Goal: Task Accomplishment & Management: Manage account settings

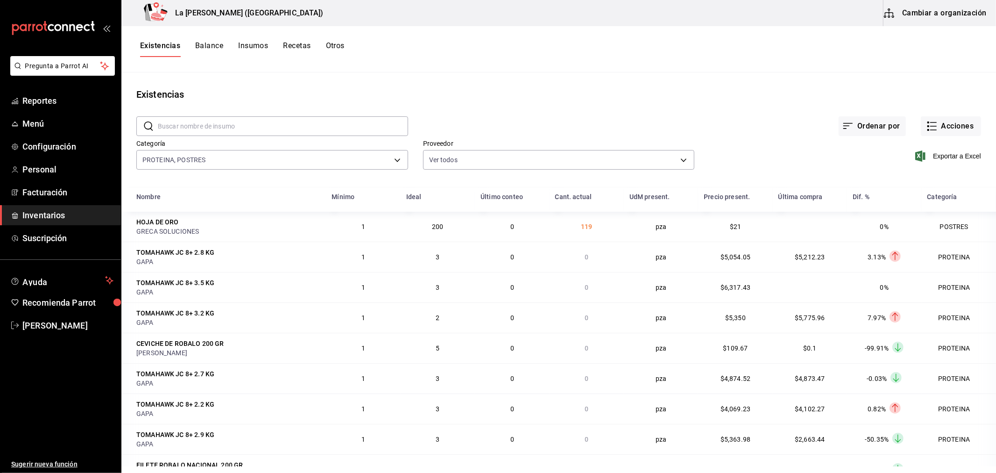
click at [26, 215] on span "Inventarios" at bounding box center [67, 215] width 91 height 13
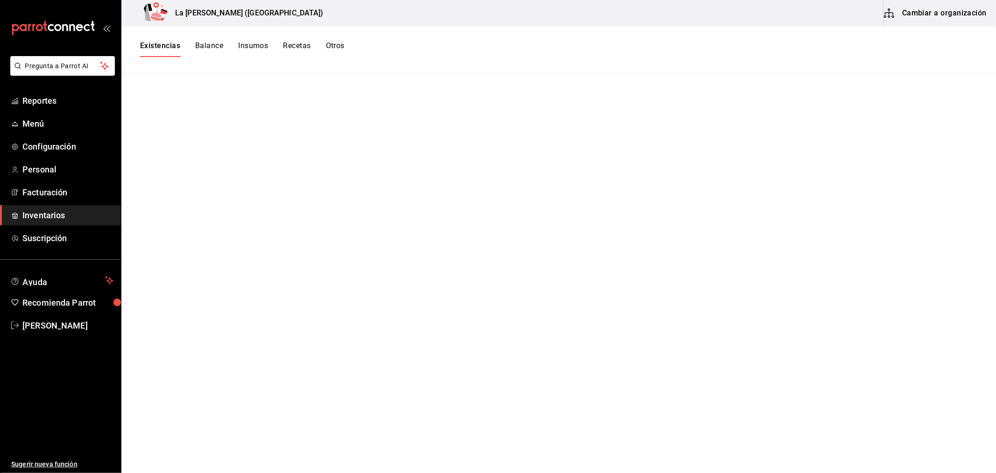
click at [54, 208] on link "Inventarios" at bounding box center [60, 215] width 121 height 20
click at [39, 315] on link "[PERSON_NAME]" at bounding box center [60, 325] width 121 height 20
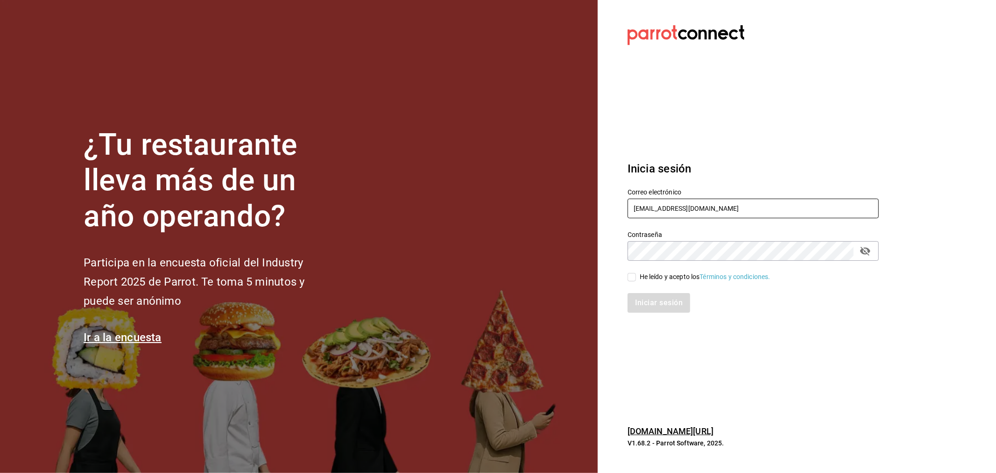
click at [693, 218] on input "miguelfalcon2894@gmail.com" at bounding box center [753, 209] width 251 height 20
type input "rivekasam@gmail.com"
click at [631, 278] on input "He leído y acepto los Términos y condiciones." at bounding box center [632, 277] width 8 height 8
checkbox input "true"
click at [672, 302] on button "Iniciar sesión" at bounding box center [660, 303] width 64 height 20
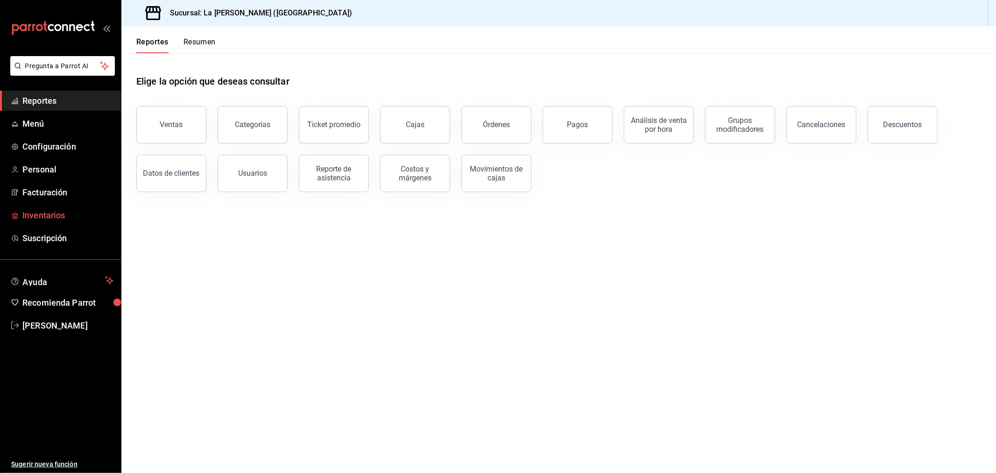
click at [54, 221] on span "Inventarios" at bounding box center [67, 215] width 91 height 13
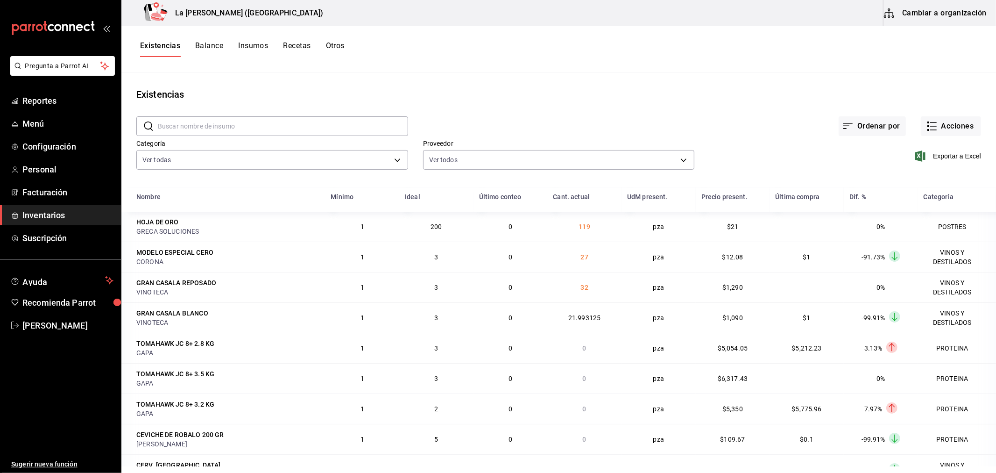
click at [635, 55] on div "Existencias Balance Insumos Recetas Otros" at bounding box center [558, 49] width 875 height 16
click at [953, 136] on div "Exportar a Excel" at bounding box center [838, 149] width 287 height 48
click at [956, 129] on button "Acciones" at bounding box center [951, 126] width 60 height 20
click at [921, 180] on span "Compra" at bounding box center [942, 177] width 78 height 10
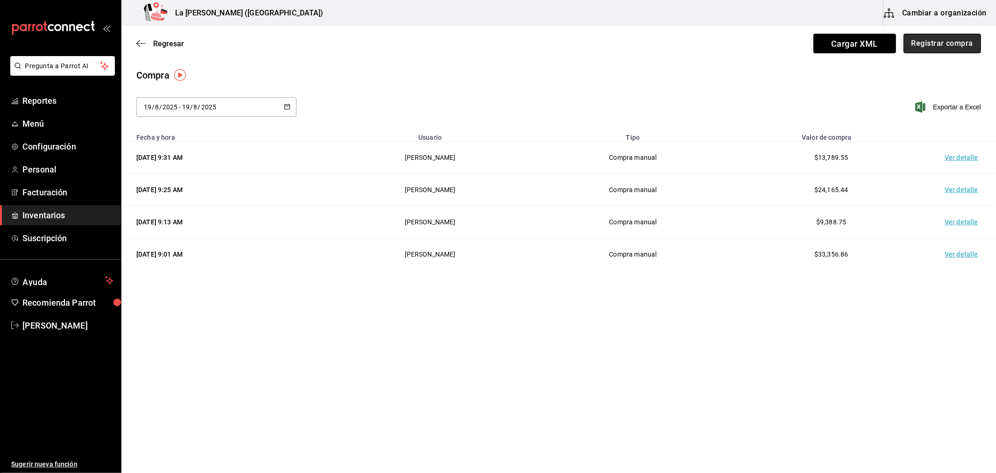
click at [951, 51] on button "Registrar compra" at bounding box center [943, 44] width 78 height 20
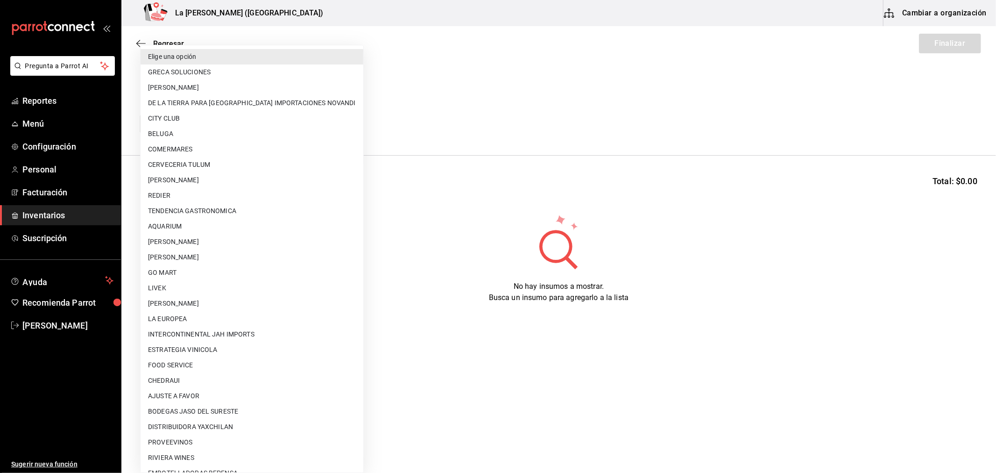
click at [225, 128] on body "Pregunta a Parrot AI Reportes Menú Configuración Personal Facturación Inventari…" at bounding box center [498, 210] width 996 height 420
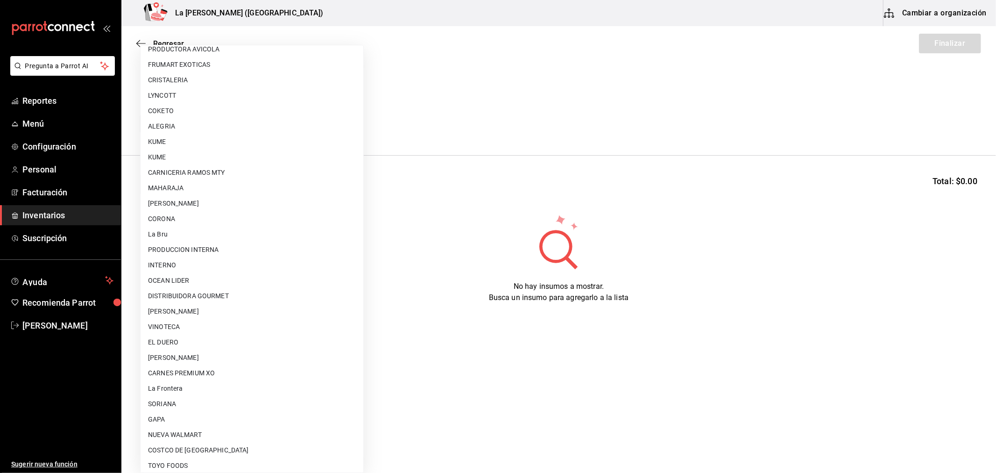
scroll to position [597, 0]
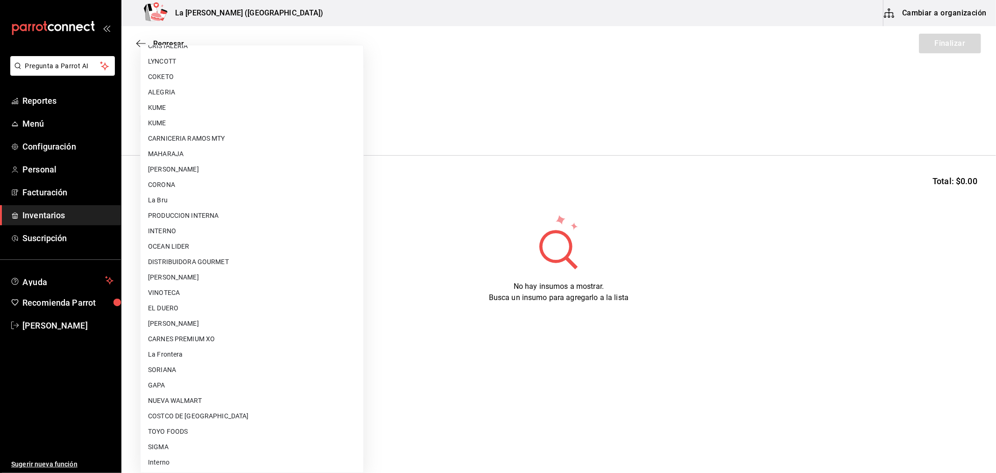
click at [246, 318] on li "[PERSON_NAME]" at bounding box center [252, 323] width 223 height 15
type input "315b81d5-d420-441a-a150-3d316ba9d60a"
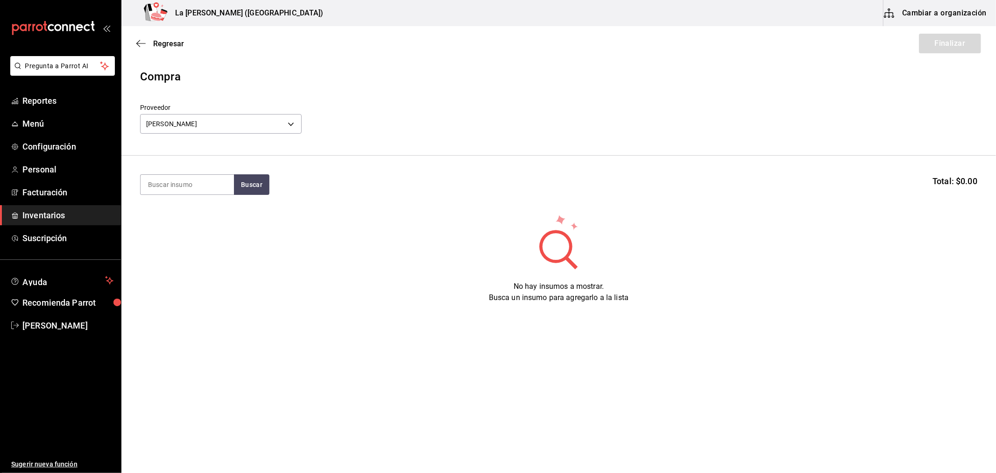
click at [159, 53] on div "Regresar Finalizar" at bounding box center [558, 43] width 875 height 35
click at [162, 45] on span "Regresar" at bounding box center [168, 43] width 31 height 9
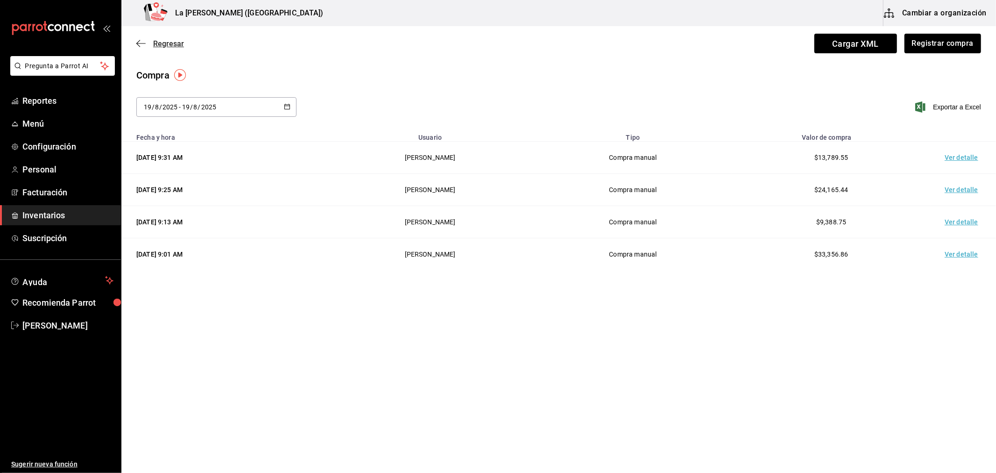
click at [170, 43] on span "Regresar" at bounding box center [168, 43] width 31 height 9
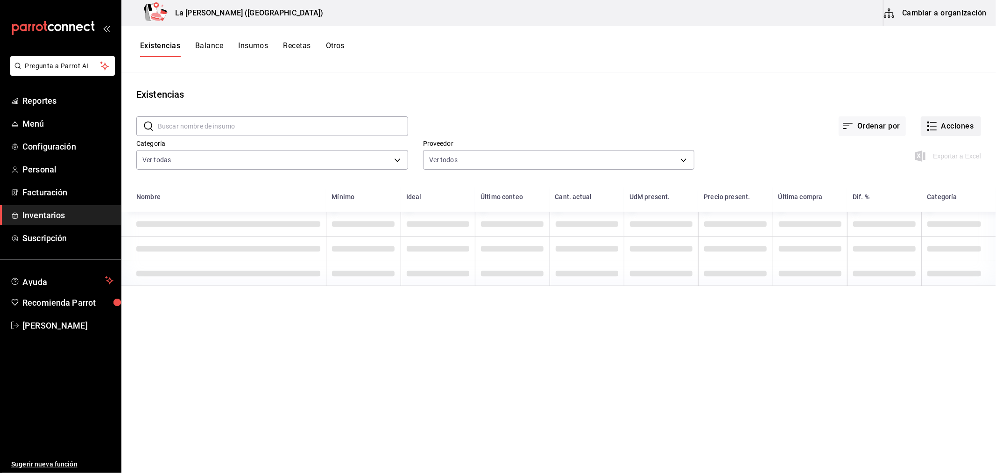
click at [945, 131] on button "Acciones" at bounding box center [951, 126] width 60 height 20
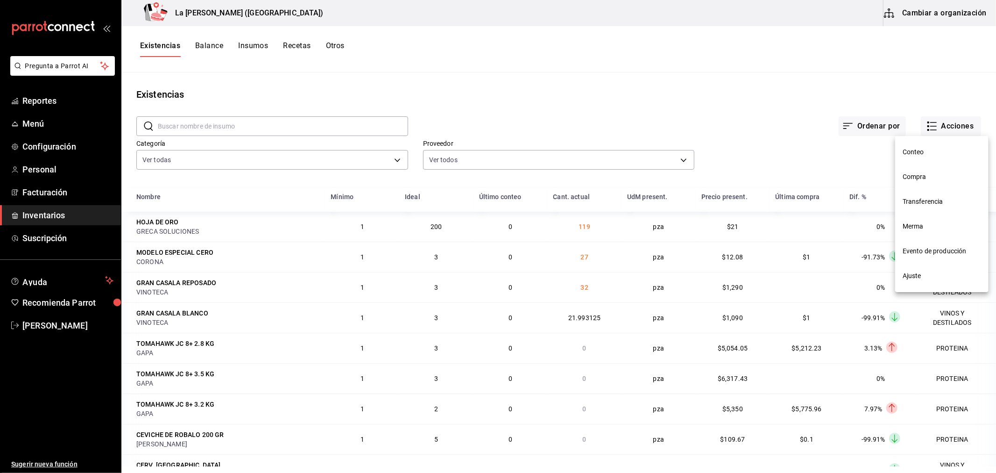
click at [919, 231] on span "Merma" at bounding box center [942, 226] width 78 height 10
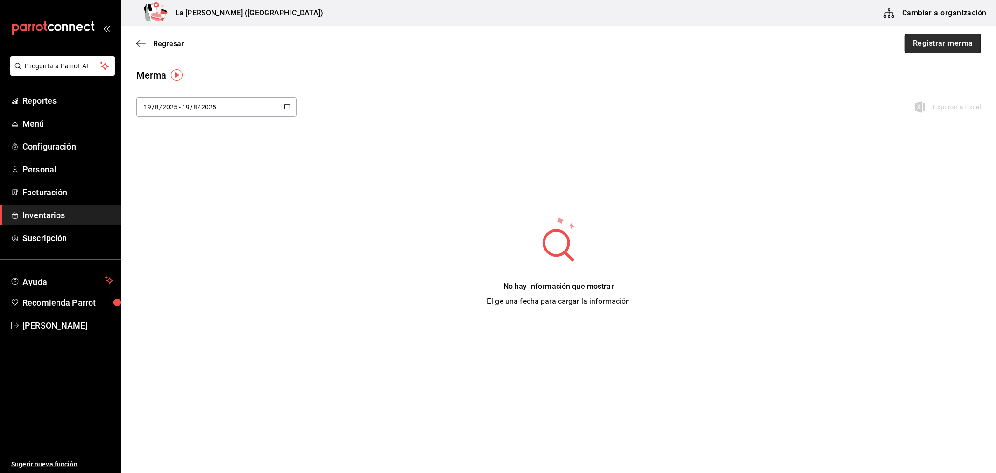
click at [938, 39] on button "Registrar merma" at bounding box center [943, 44] width 76 height 20
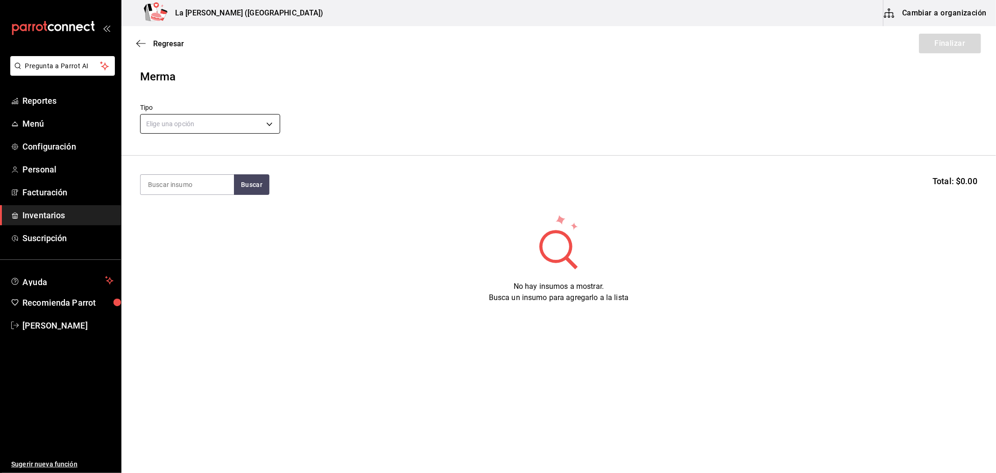
click at [203, 130] on body "Pregunta a Parrot AI Reportes Menú Configuración Personal Facturación Inventari…" at bounding box center [498, 210] width 996 height 420
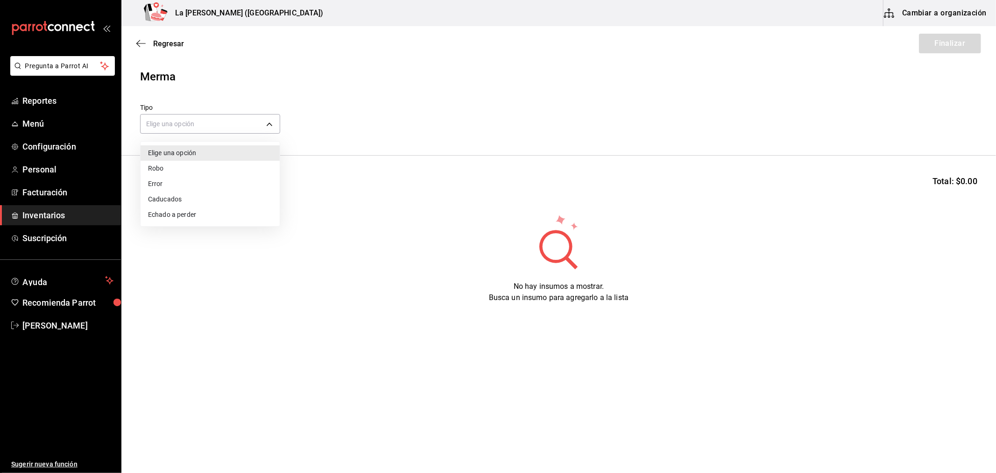
click at [163, 188] on li "Error" at bounding box center [210, 183] width 139 height 15
type input "ERROR"
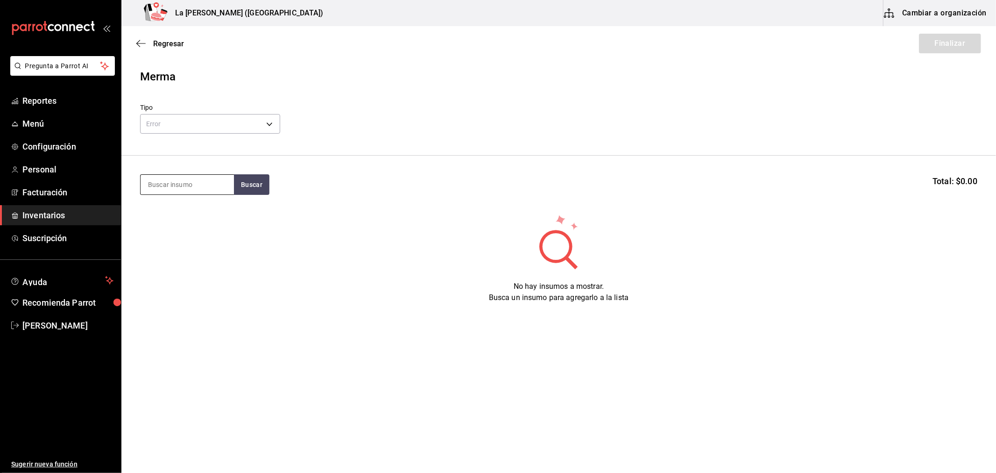
click at [169, 180] on input at bounding box center [187, 185] width 93 height 20
type input "ROBALO"
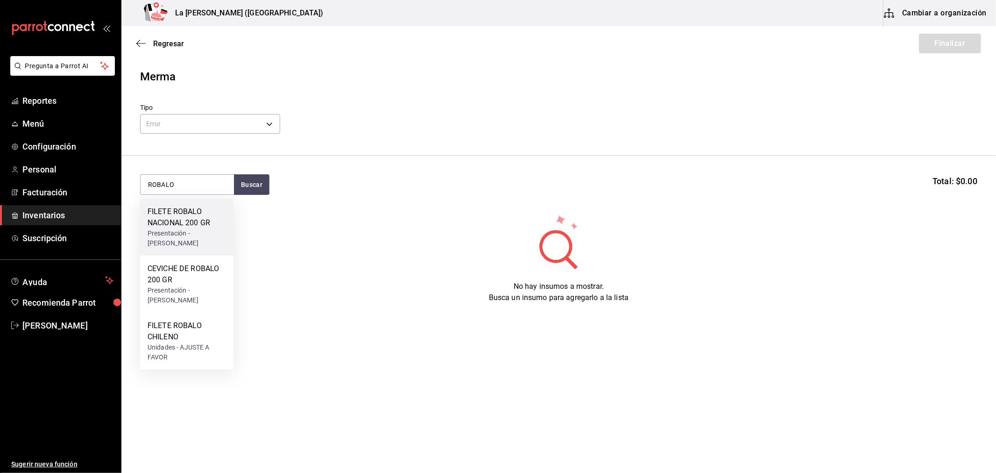
click at [183, 225] on div "FILETE ROBALO NACIONAL 200 GR" at bounding box center [187, 217] width 78 height 22
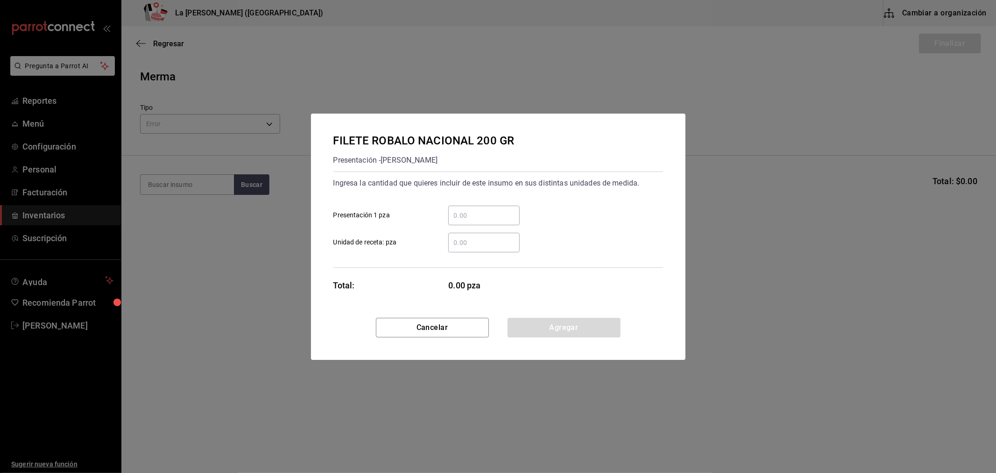
click at [477, 215] on input "​ Presentación 1 pza" at bounding box center [483, 215] width 71 height 11
type input "5"
click button "Agregar" at bounding box center [564, 328] width 113 height 20
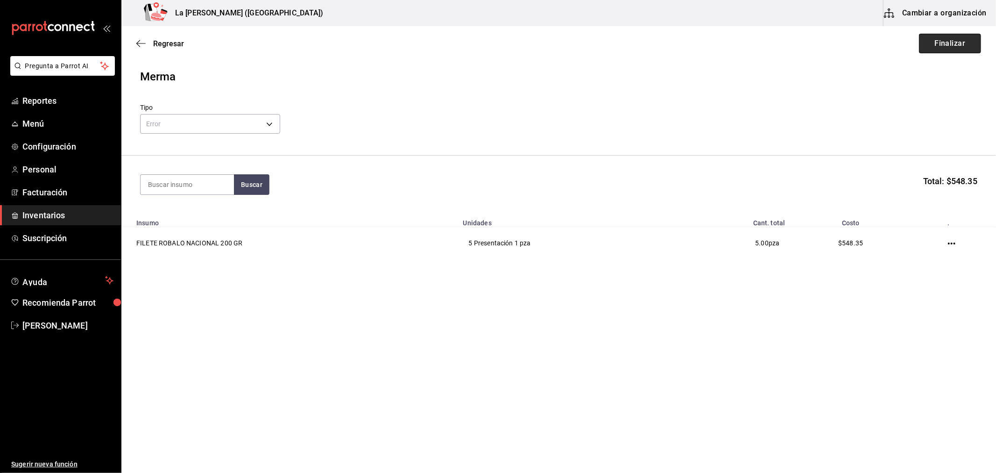
click at [946, 41] on button "Finalizar" at bounding box center [950, 44] width 62 height 20
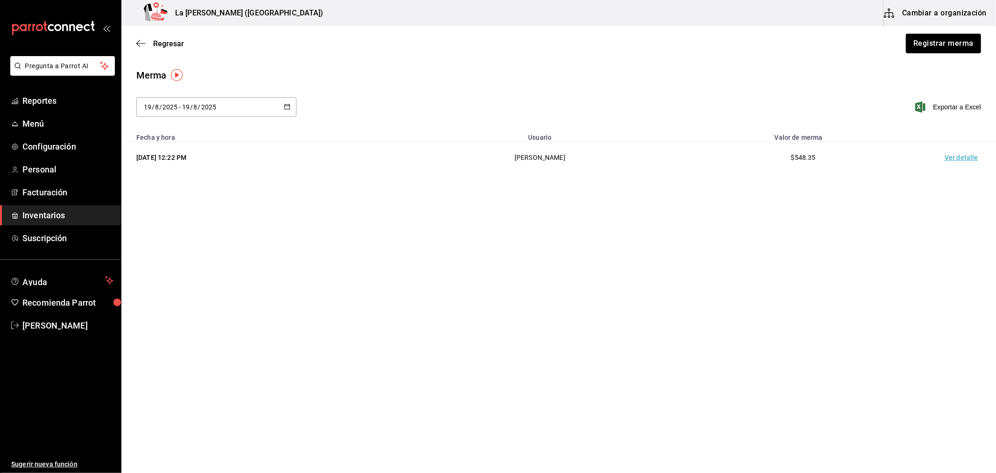
click at [959, 157] on td "Ver detalle" at bounding box center [963, 158] width 65 height 32
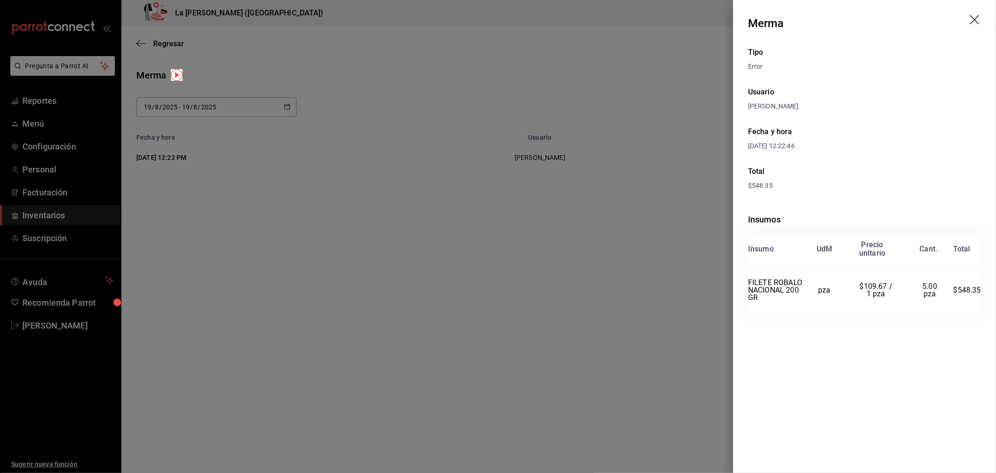
click at [573, 187] on div at bounding box center [498, 236] width 996 height 473
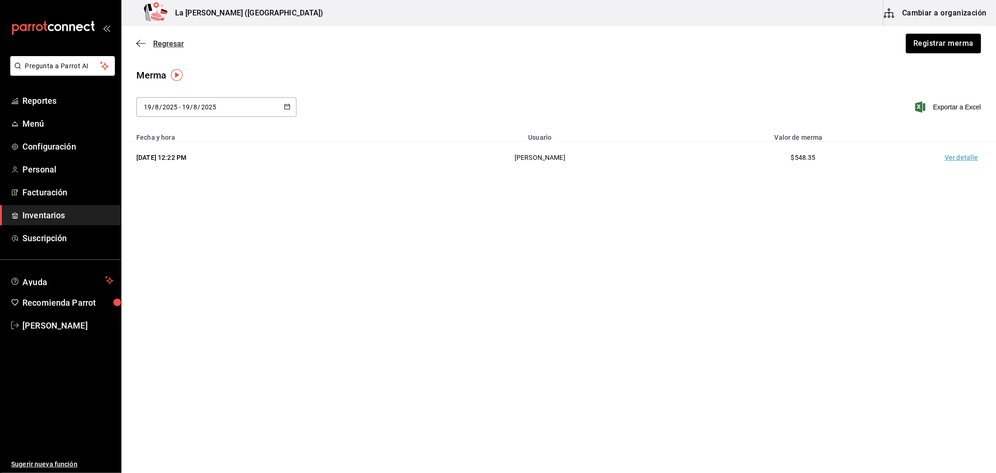
click at [173, 46] on span "Regresar" at bounding box center [168, 43] width 31 height 9
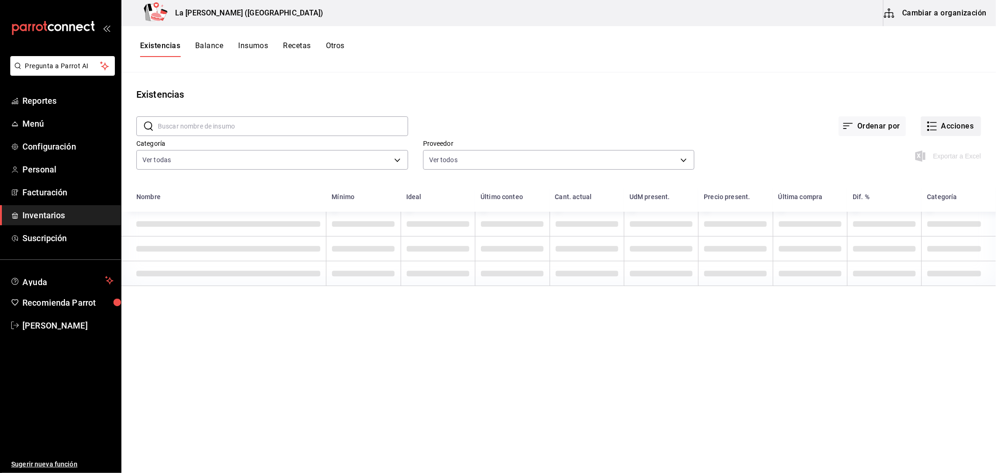
click at [956, 124] on button "Acciones" at bounding box center [951, 126] width 60 height 20
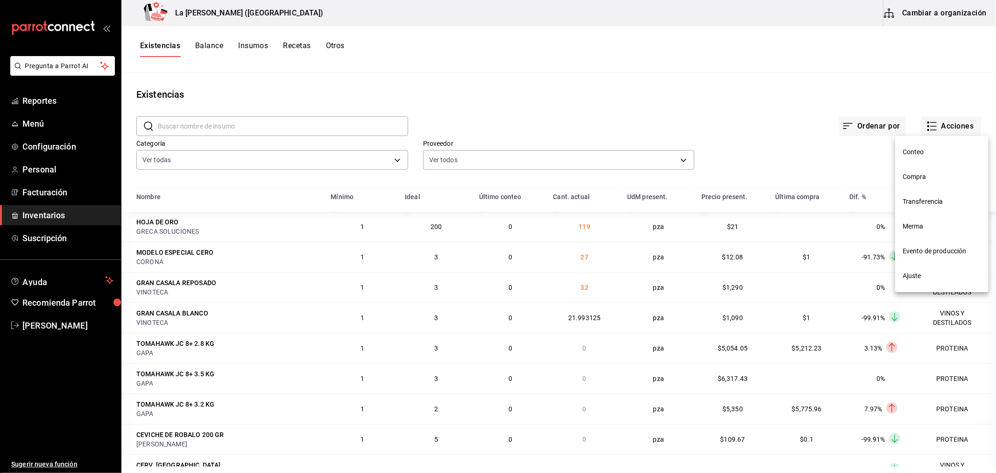
click at [922, 182] on li "Compra" at bounding box center [941, 176] width 93 height 25
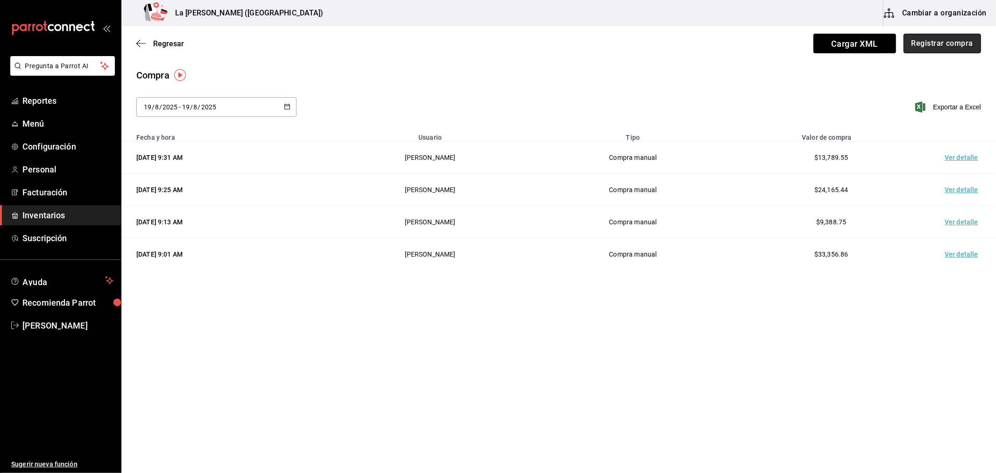
click at [925, 49] on button "Registrar compra" at bounding box center [943, 44] width 78 height 20
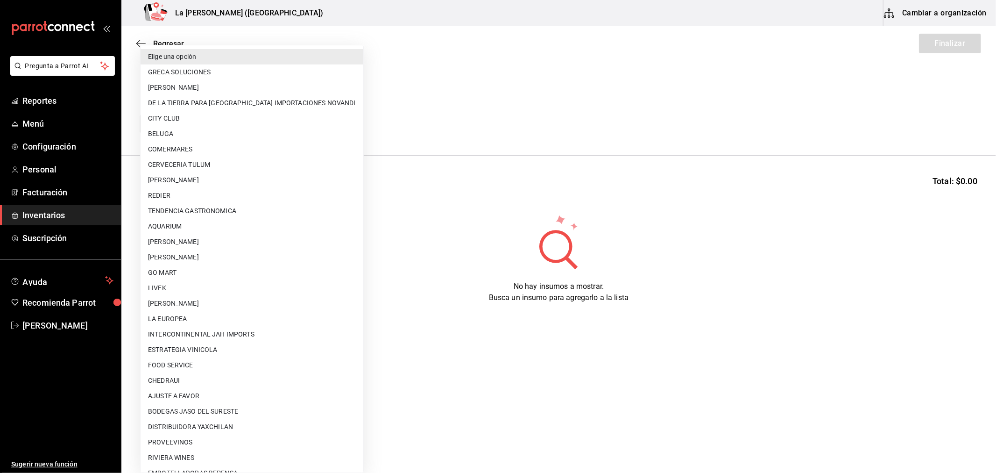
click at [222, 128] on body "Pregunta a Parrot AI Reportes Menú Configuración Personal Facturación Inventari…" at bounding box center [498, 210] width 996 height 420
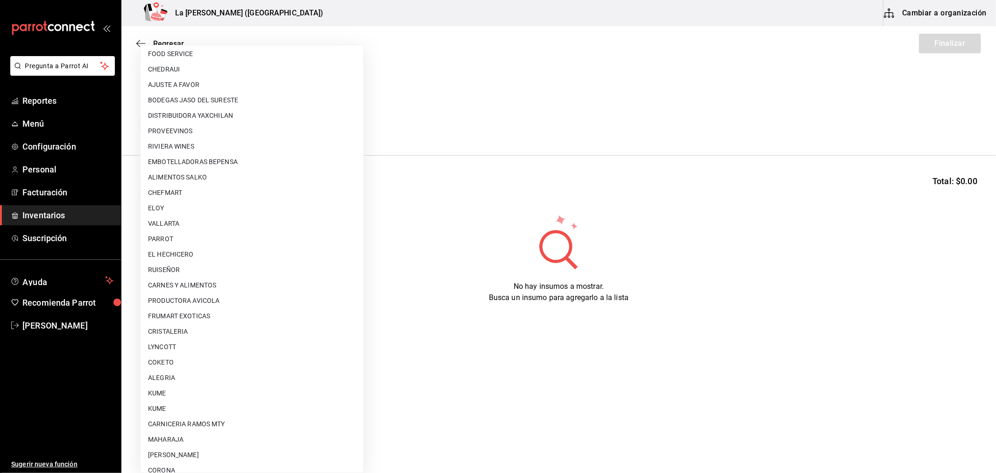
scroll to position [597, 0]
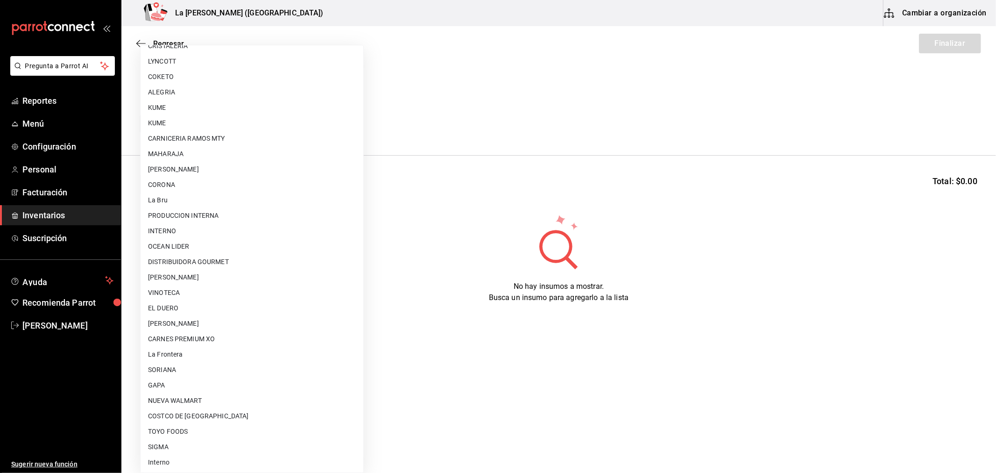
click at [220, 318] on li "[PERSON_NAME]" at bounding box center [252, 323] width 223 height 15
type input "315b81d5-d420-441a-a150-3d316ba9d60a"
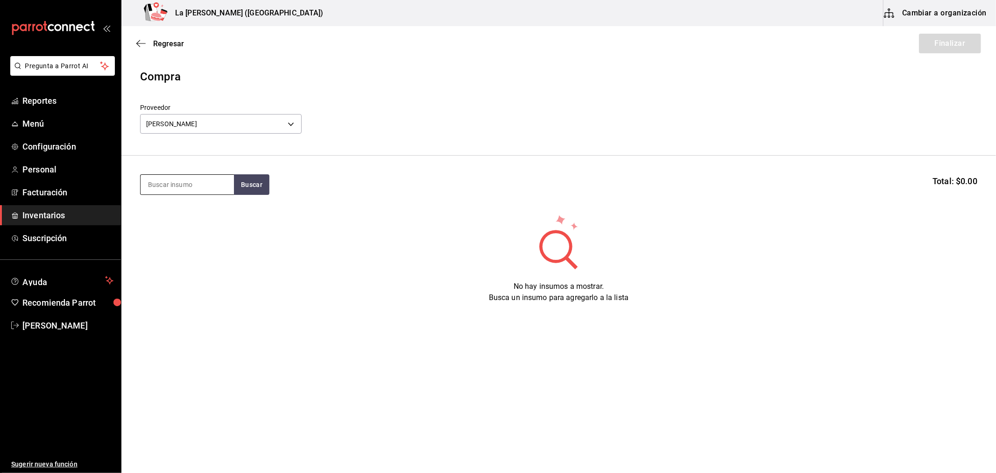
click at [181, 187] on input at bounding box center [187, 185] width 93 height 20
type input "TOTOA"
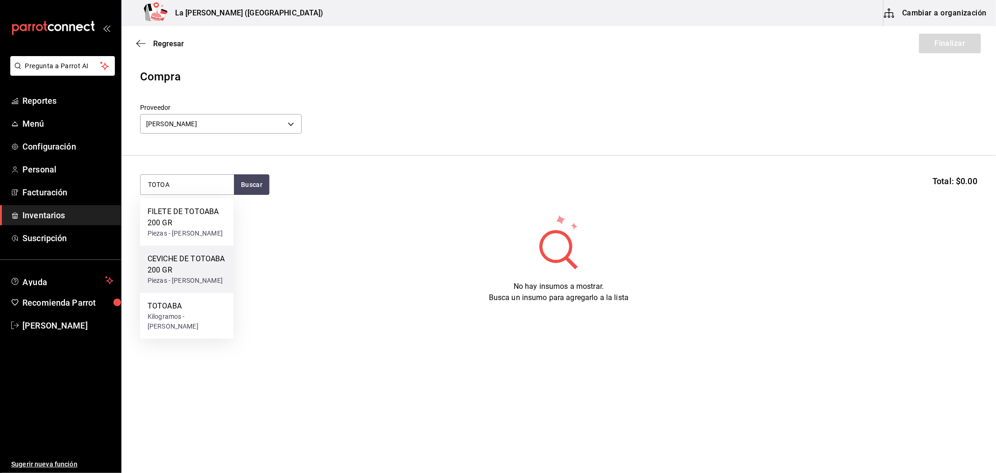
click at [178, 276] on div "CEVICHE DE TOTOABA 200 GR" at bounding box center [187, 264] width 78 height 22
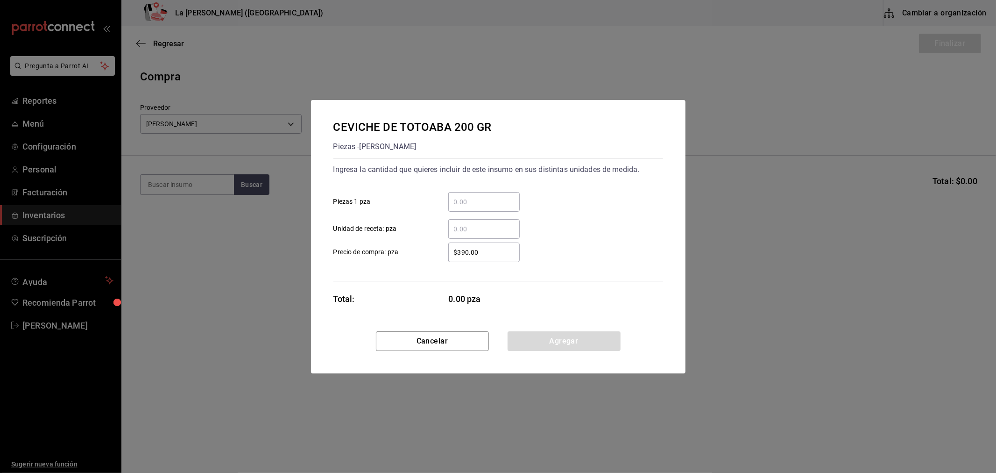
click at [473, 194] on div "​" at bounding box center [483, 202] width 71 height 20
click at [473, 196] on input "​ Piezas 1 pza" at bounding box center [483, 201] width 71 height 11
type input "5"
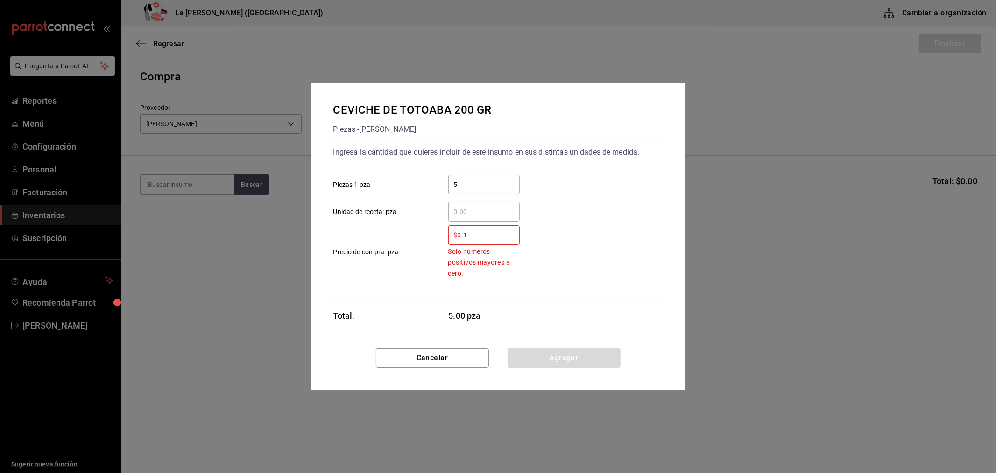
type input "$0.1"
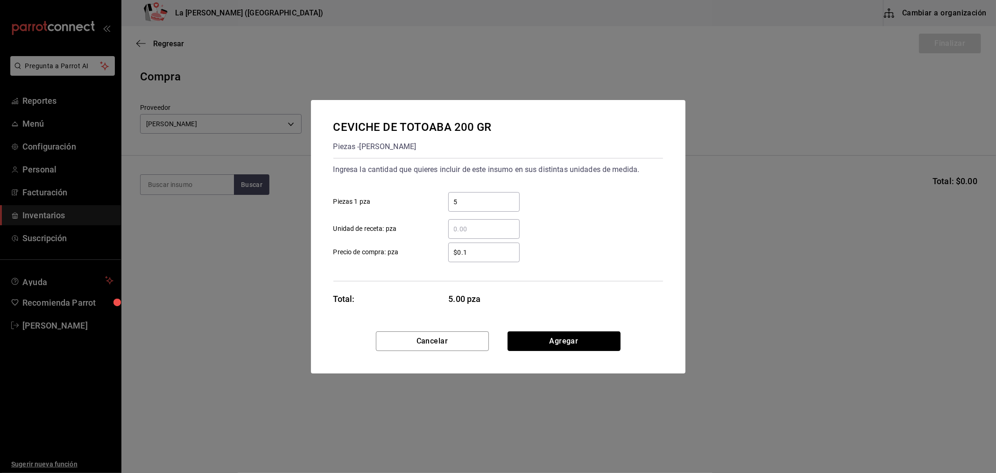
click button "Agregar" at bounding box center [564, 341] width 113 height 20
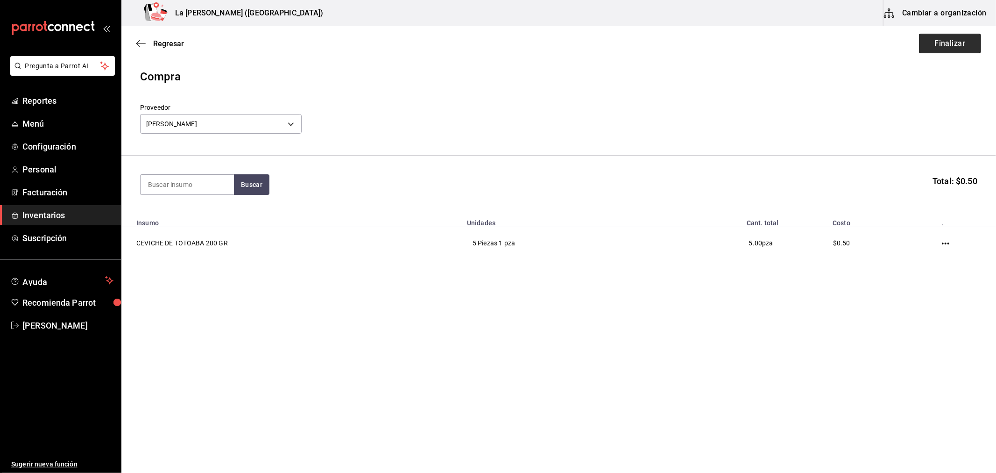
click at [959, 44] on button "Finalizar" at bounding box center [950, 44] width 62 height 20
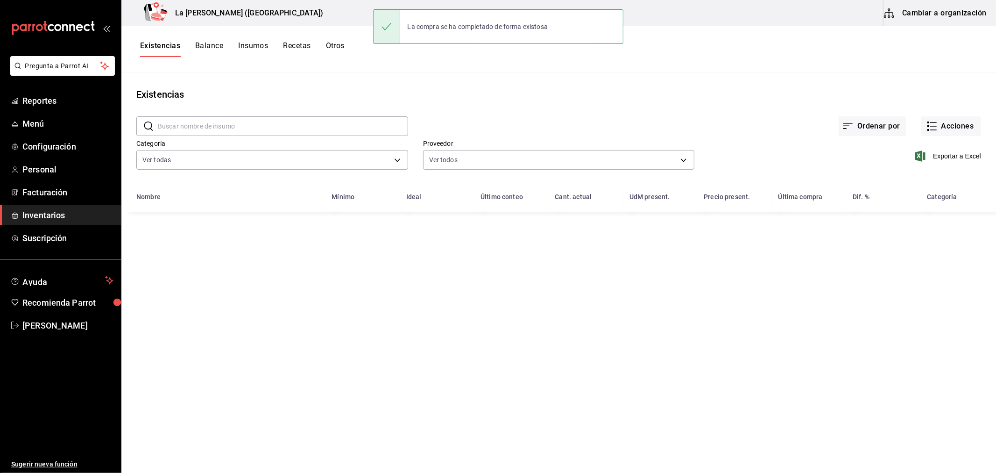
click at [953, 137] on div "Exportar a Excel" at bounding box center [838, 149] width 287 height 48
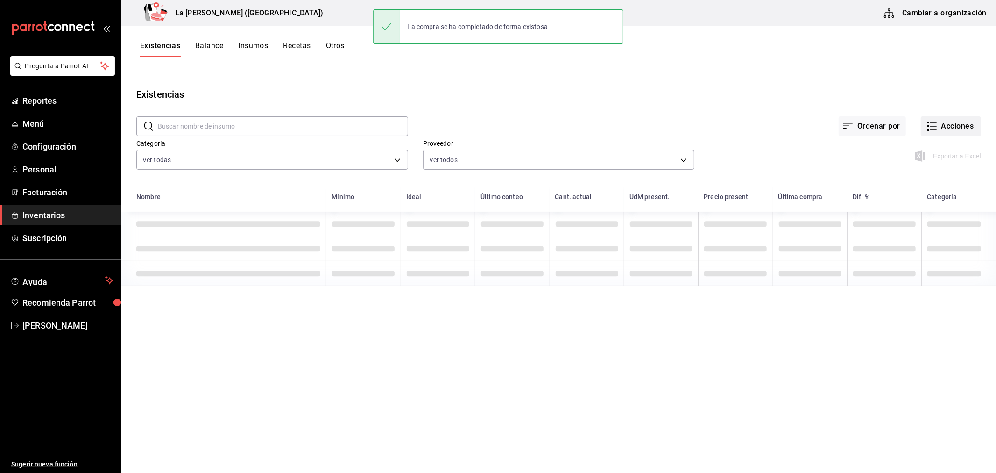
click at [956, 124] on button "Acciones" at bounding box center [951, 126] width 60 height 20
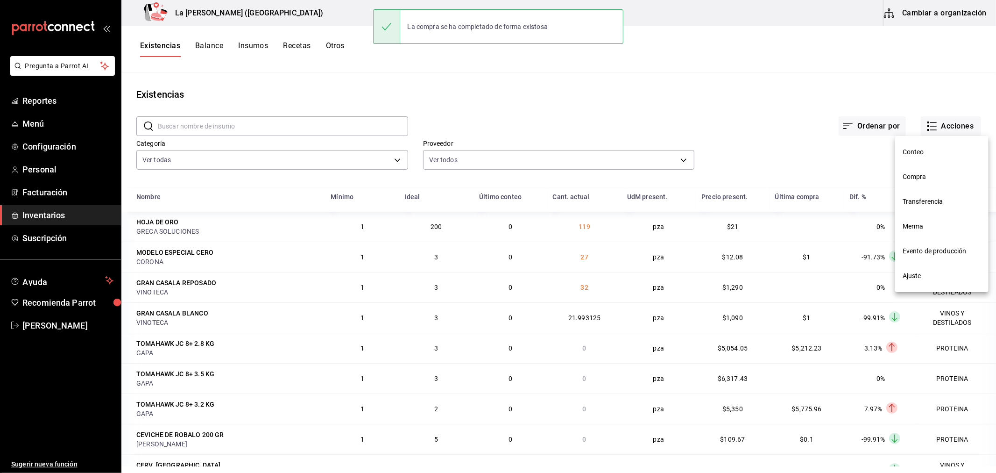
click at [932, 180] on span "Compra" at bounding box center [942, 177] width 78 height 10
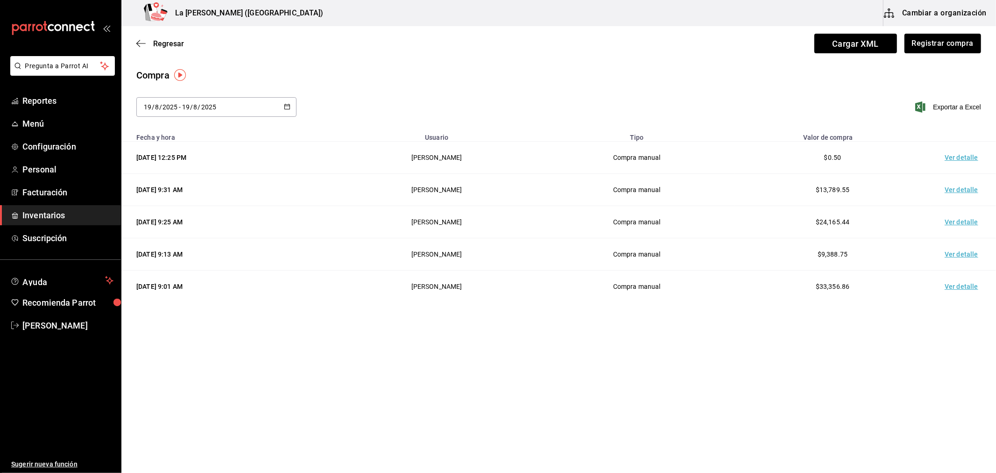
click at [956, 151] on td "Ver detalle" at bounding box center [963, 158] width 65 height 32
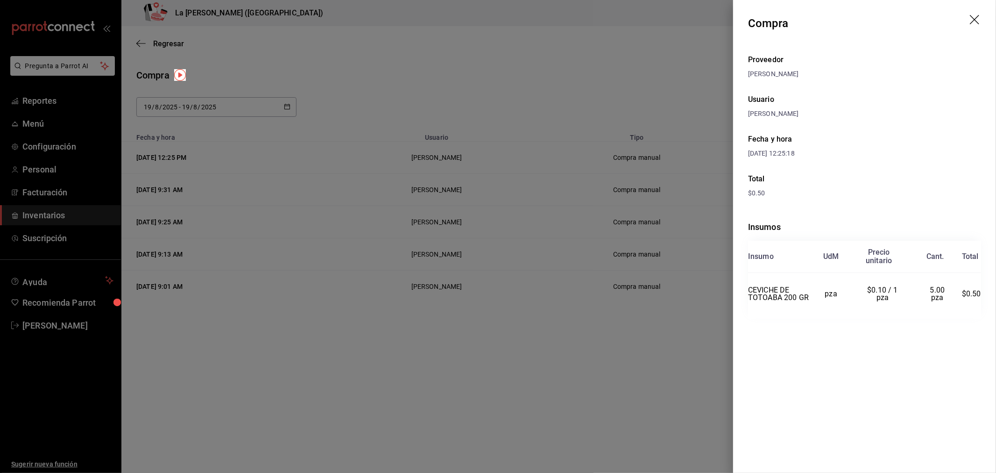
click at [530, 168] on div at bounding box center [498, 236] width 996 height 473
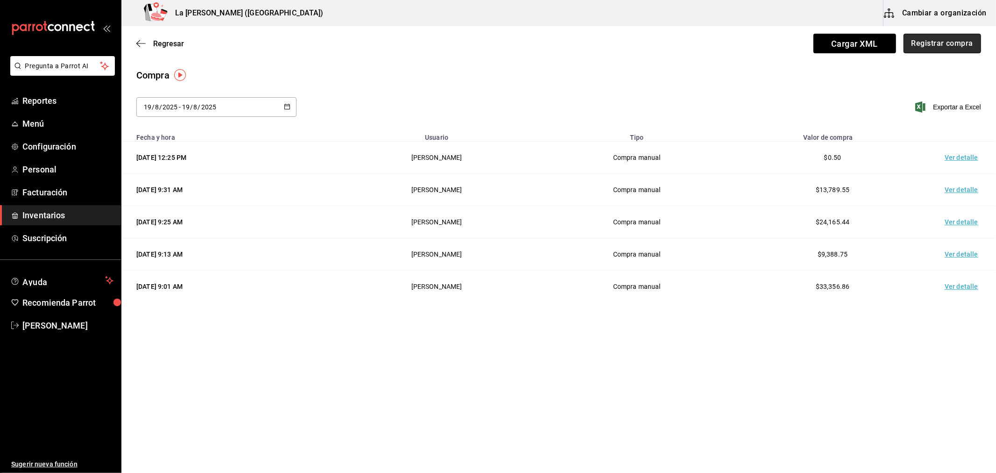
click at [940, 36] on button "Registrar compra" at bounding box center [943, 44] width 78 height 20
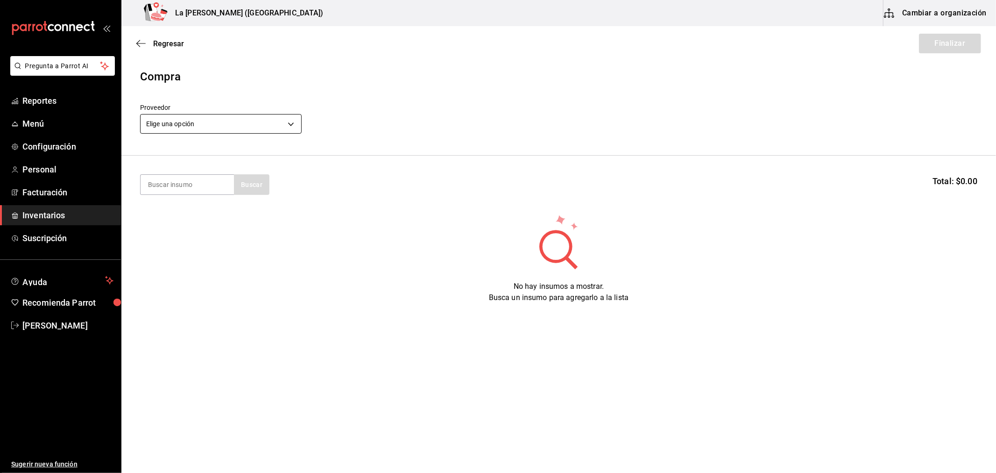
click at [204, 130] on body "Pregunta a Parrot AI Reportes Menú Configuración Personal Facturación Inventari…" at bounding box center [498, 210] width 996 height 420
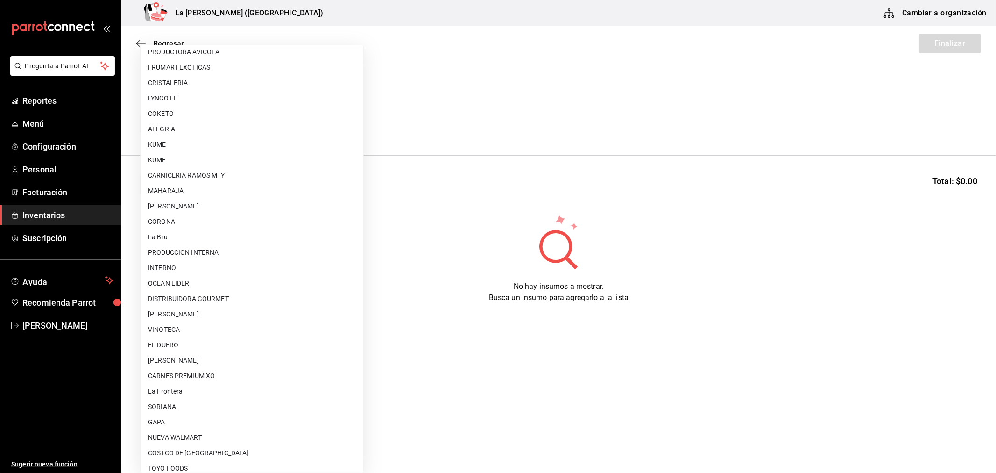
scroll to position [597, 0]
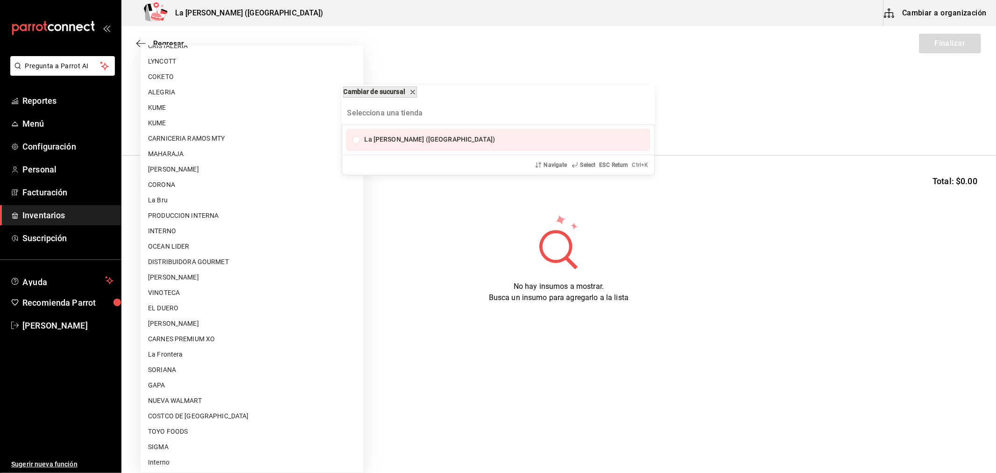
click at [417, 95] on icon "remove-block-cambiar-de sucursal" at bounding box center [412, 91] width 7 height 7
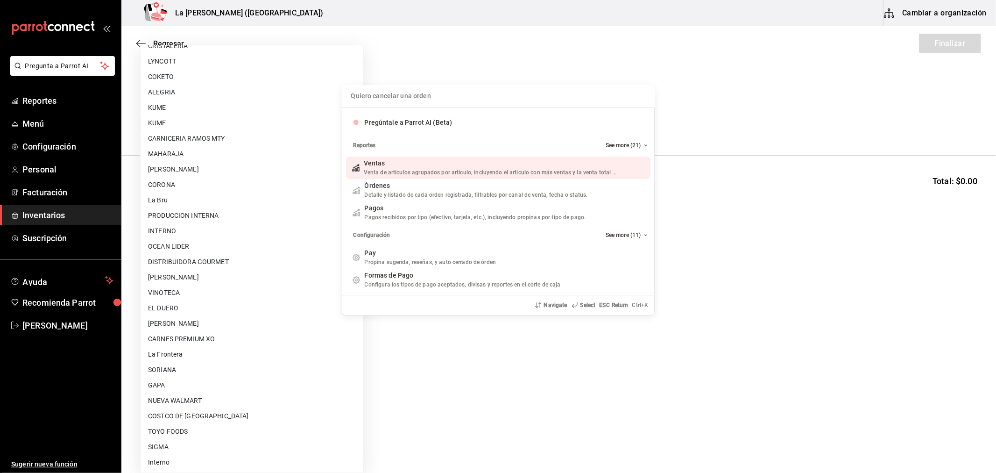
click at [500, 62] on div "Quiero cancelar una orden Pregúntale a Parrot AI (Beta) Reportes See more (21) …" at bounding box center [498, 236] width 996 height 473
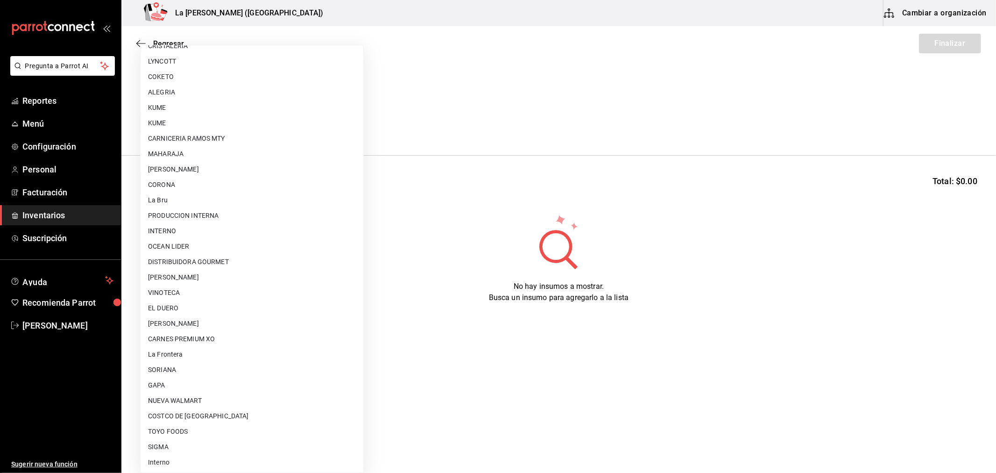
click at [500, 62] on div at bounding box center [498, 236] width 996 height 473
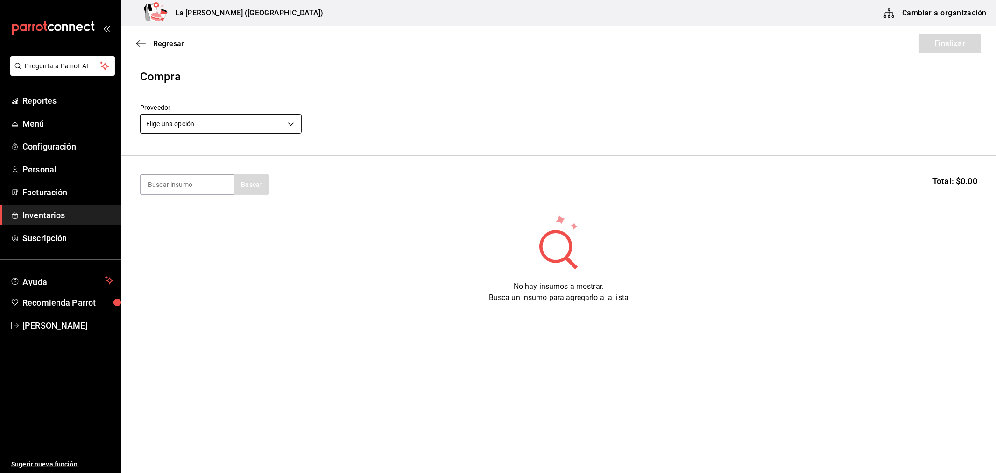
click at [251, 133] on body "Pregunta a Parrot AI Reportes Menú Configuración Personal Facturación Inventari…" at bounding box center [498, 210] width 996 height 420
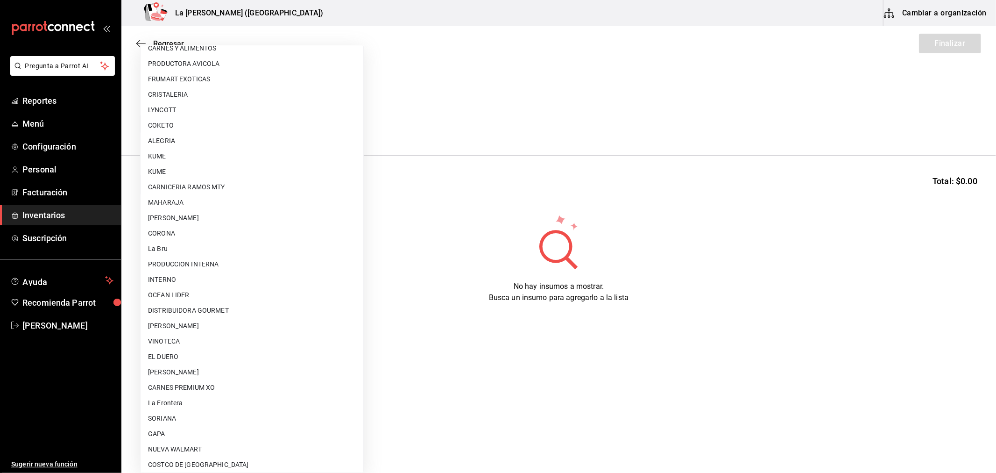
scroll to position [493, 0]
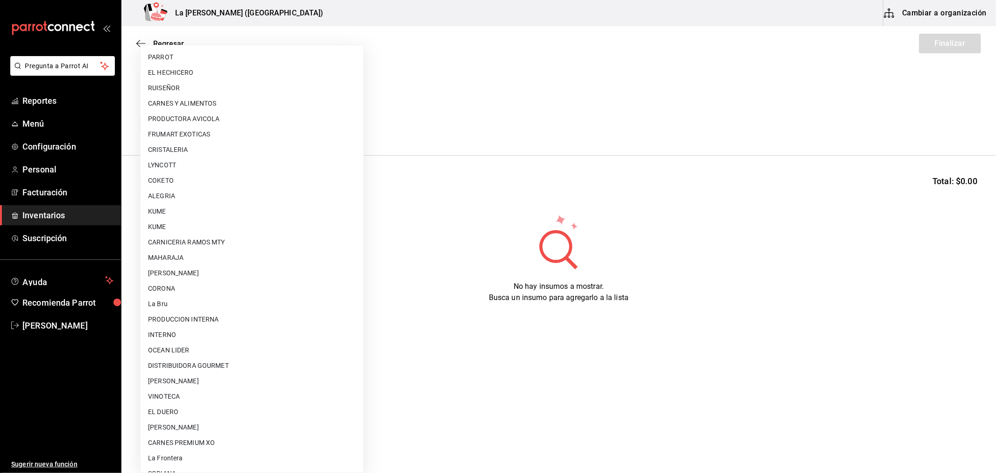
click at [196, 72] on li "EL HECHICERO" at bounding box center [252, 72] width 223 height 15
type input "8a7a6387-ba08-4ff4-82e7-36fda342a86a"
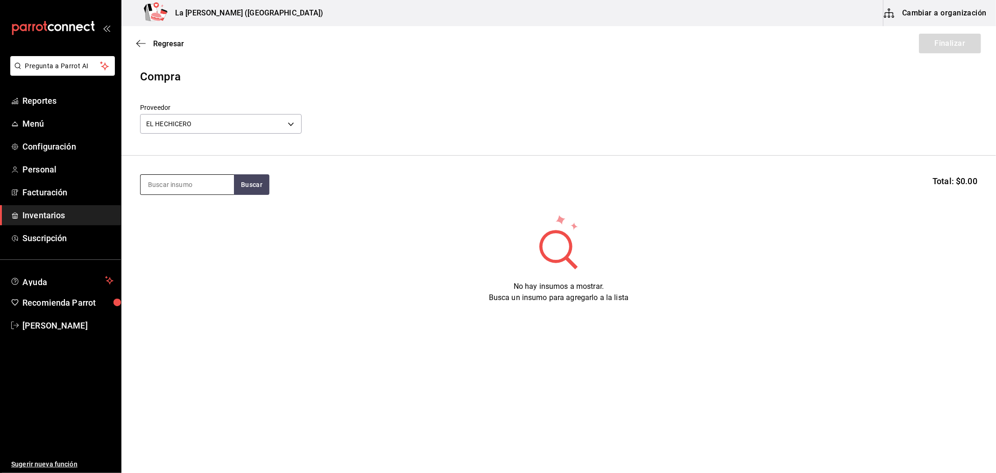
click at [185, 192] on input at bounding box center [187, 185] width 93 height 20
type input "PAPEL"
click at [191, 223] on div "Piezas - EL HECHICERO" at bounding box center [183, 222] width 70 height 10
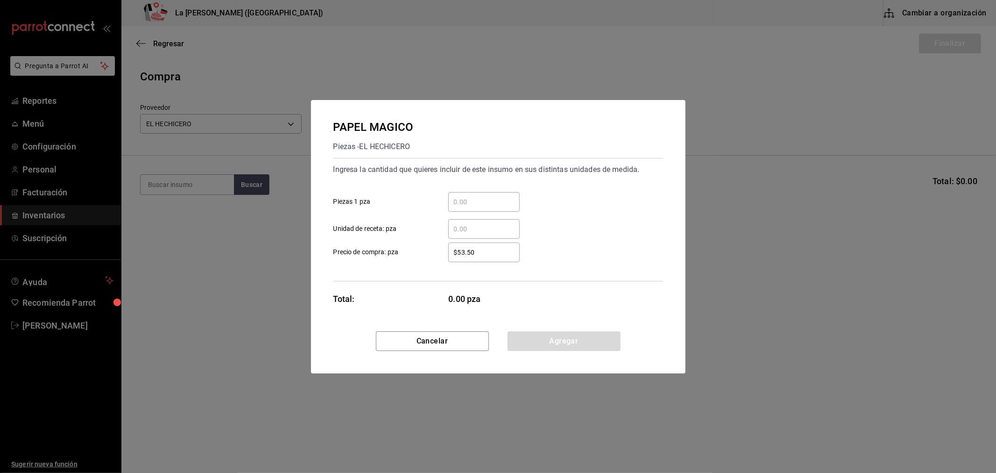
click at [498, 208] on div "​" at bounding box center [483, 202] width 71 height 20
click at [498, 207] on input "​ Piezas 1 pza" at bounding box center [483, 201] width 71 height 11
type input "2"
type input "$0.1"
click button "Agregar" at bounding box center [564, 341] width 113 height 20
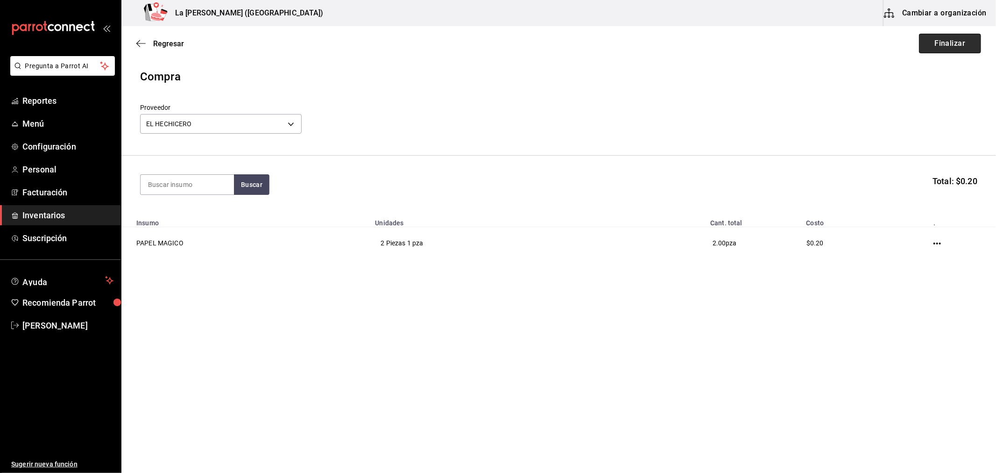
click at [935, 45] on button "Finalizar" at bounding box center [950, 44] width 62 height 20
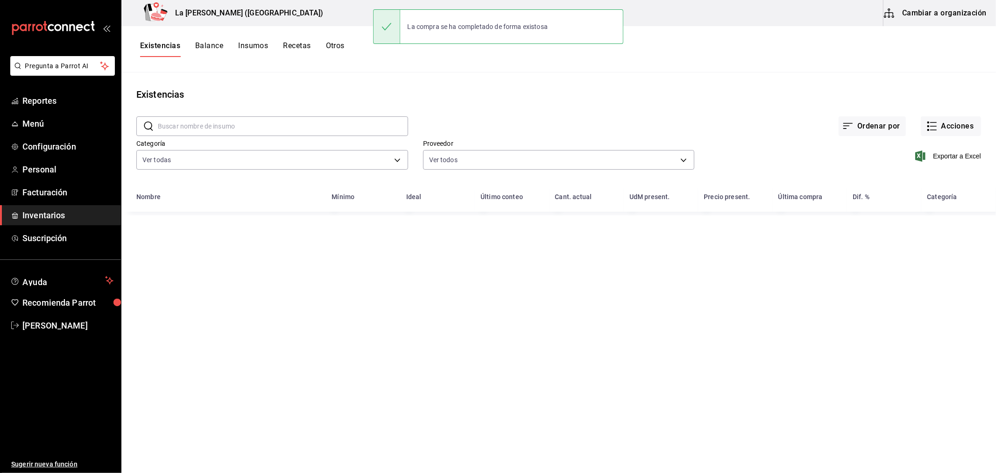
click at [959, 137] on div "Exportar a Excel" at bounding box center [838, 149] width 287 height 48
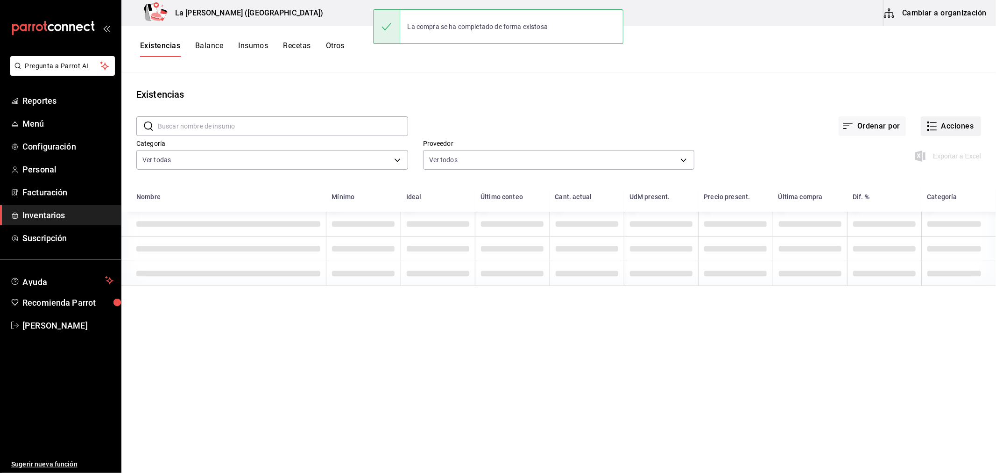
click at [960, 132] on button "Acciones" at bounding box center [951, 126] width 60 height 20
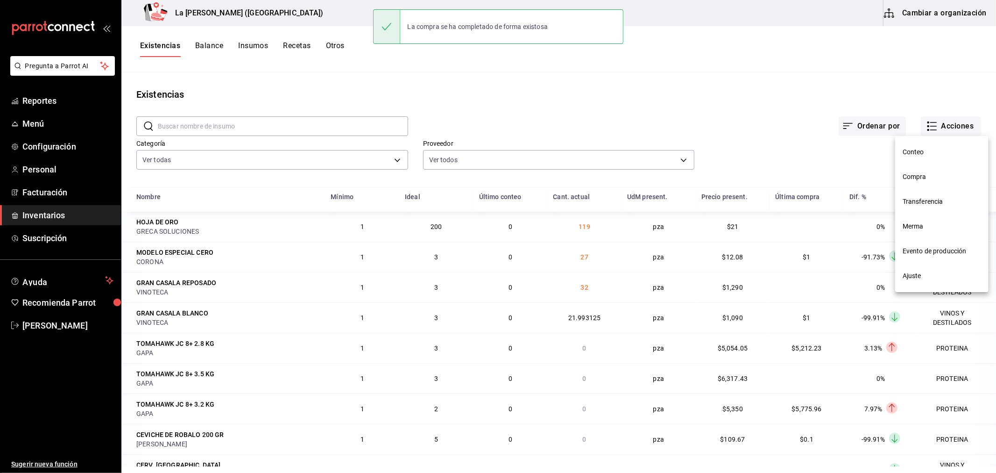
click at [937, 173] on span "Compra" at bounding box center [942, 177] width 78 height 10
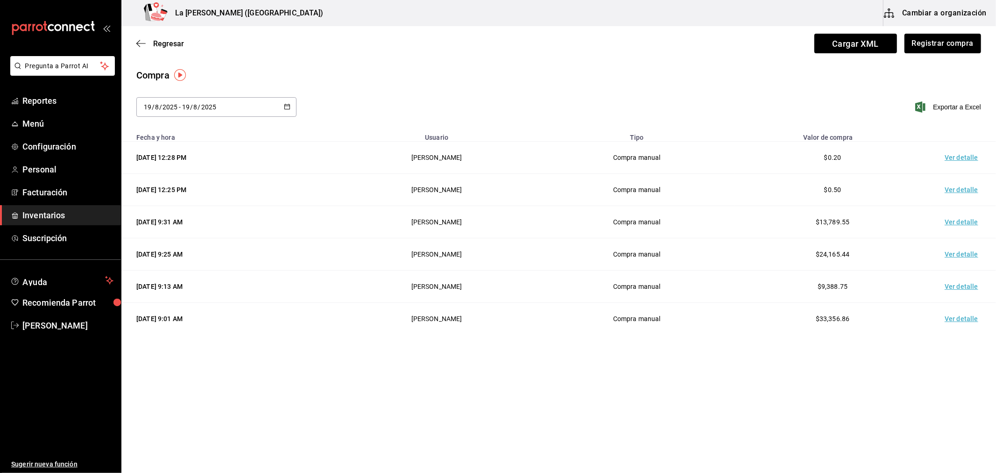
click at [968, 157] on td "Ver detalle" at bounding box center [963, 158] width 65 height 32
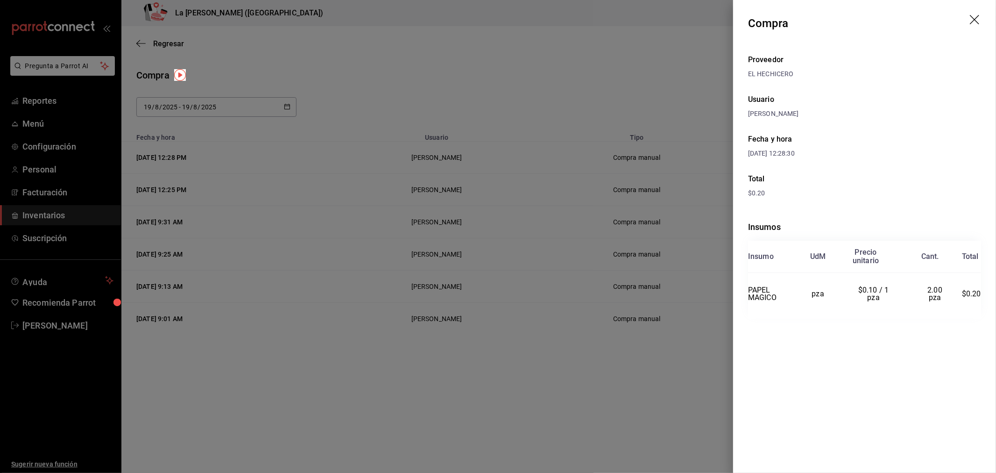
click at [612, 95] on div at bounding box center [498, 236] width 996 height 473
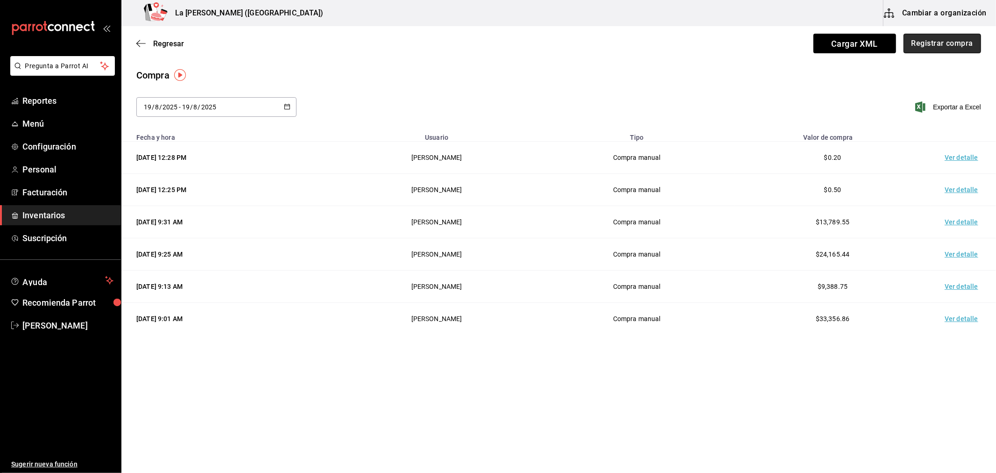
click at [970, 50] on button "Registrar compra" at bounding box center [943, 44] width 78 height 20
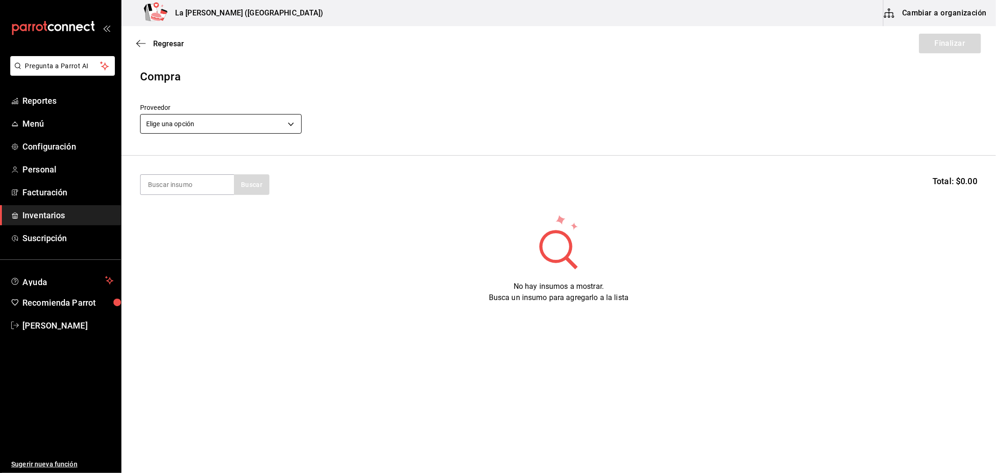
click at [156, 124] on body "Pregunta a Parrot AI Reportes Menú Configuración Personal Facturación Inventari…" at bounding box center [498, 210] width 996 height 420
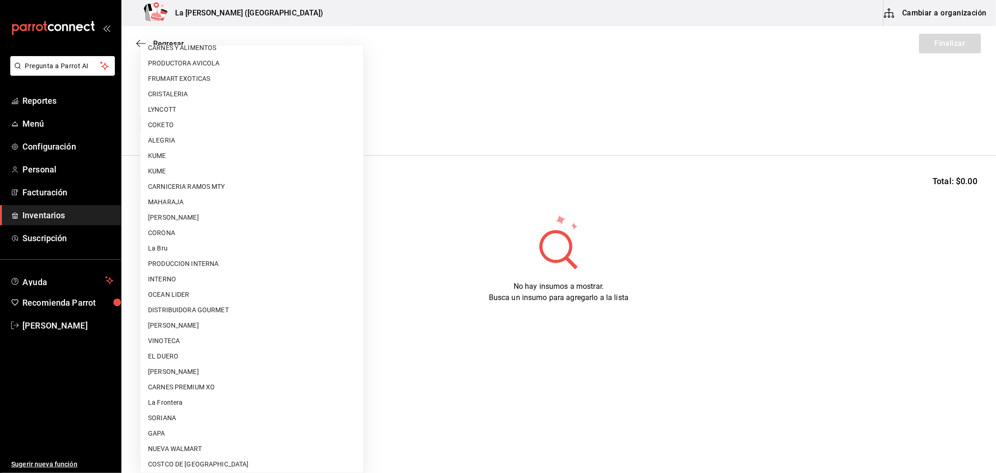
scroll to position [597, 0]
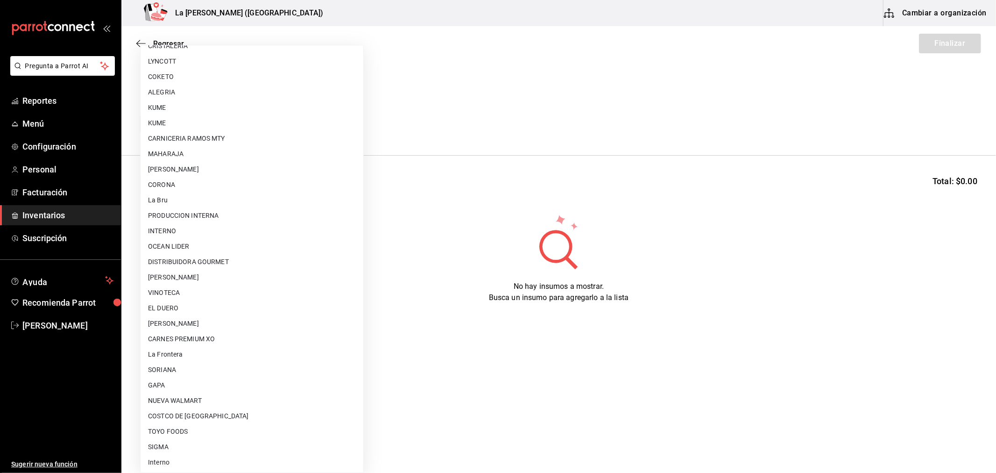
click at [209, 218] on li "PRODUCCION INTERNA" at bounding box center [252, 215] width 223 height 15
type input "87994001-4809-4af2-bb25-541b74e25a5c"
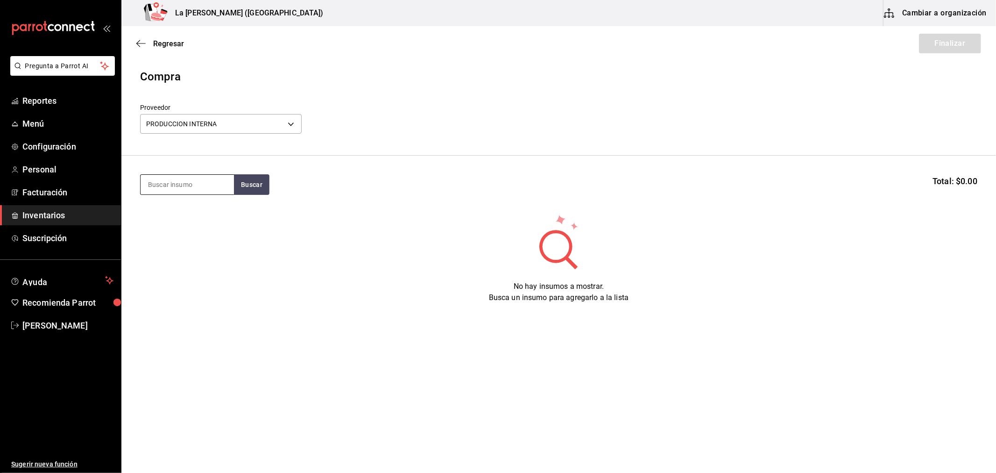
click at [199, 187] on input at bounding box center [187, 185] width 93 height 20
type input "FRESA"
click at [197, 234] on div "Piezas - PRODUCCION INTERNA" at bounding box center [187, 238] width 78 height 20
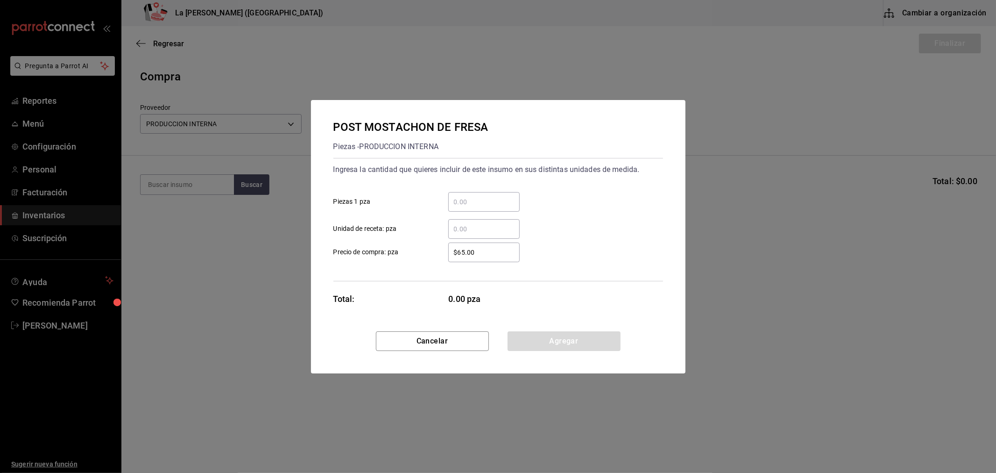
click at [486, 204] on input "​ Piezas 1 pza" at bounding box center [483, 201] width 71 height 11
type input "12"
type input "$0.1"
click button "Agregar" at bounding box center [564, 341] width 113 height 20
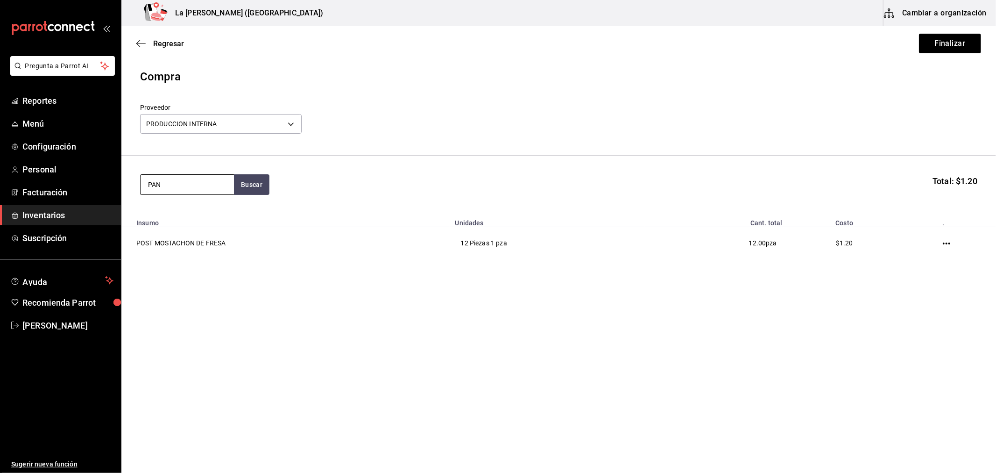
type input "PAN"
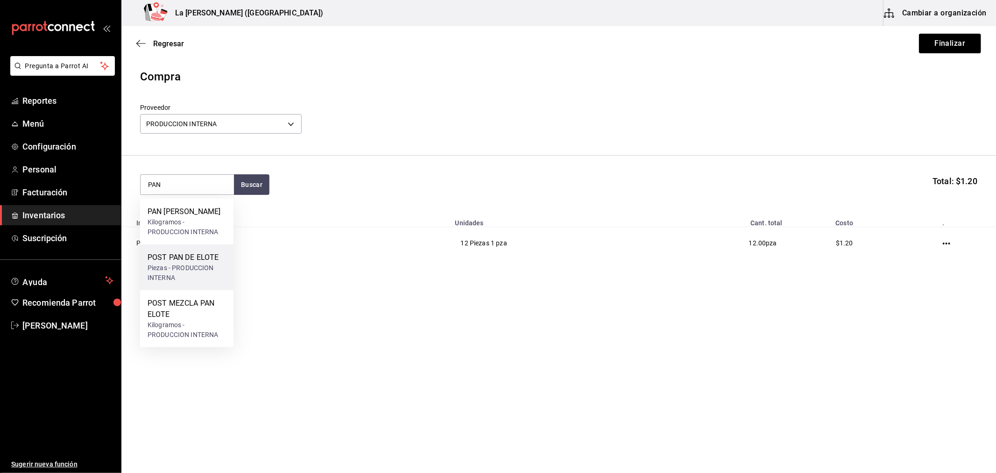
click at [188, 276] on div "Piezas - PRODUCCION INTERNA" at bounding box center [187, 273] width 78 height 20
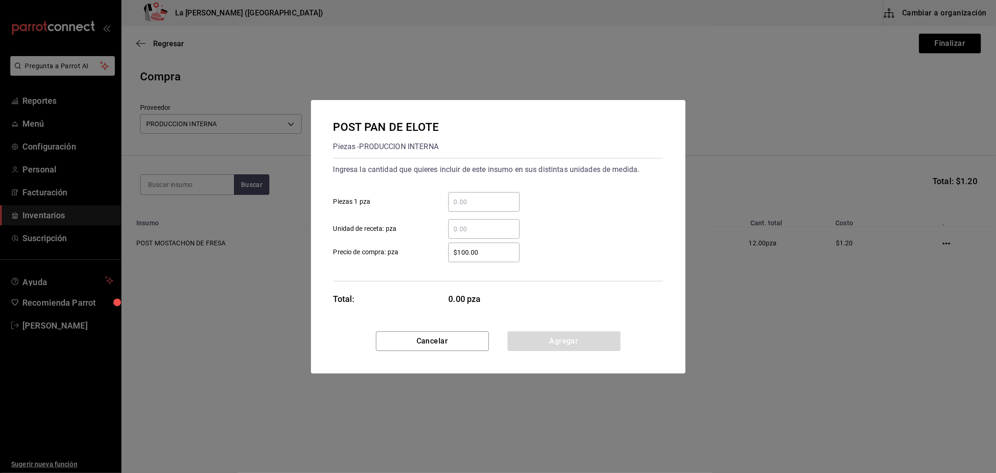
click at [455, 204] on input "​ Piezas 1 pza" at bounding box center [483, 201] width 71 height 11
type input "10"
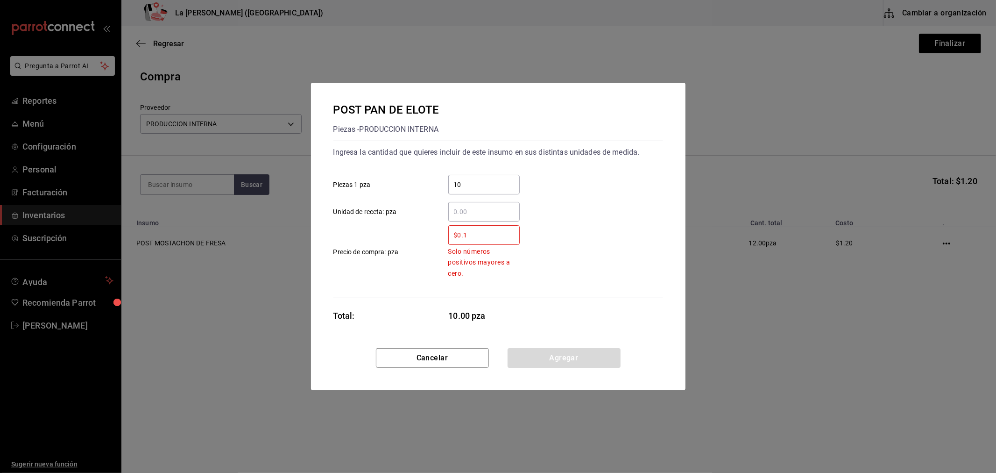
type input "$0.1"
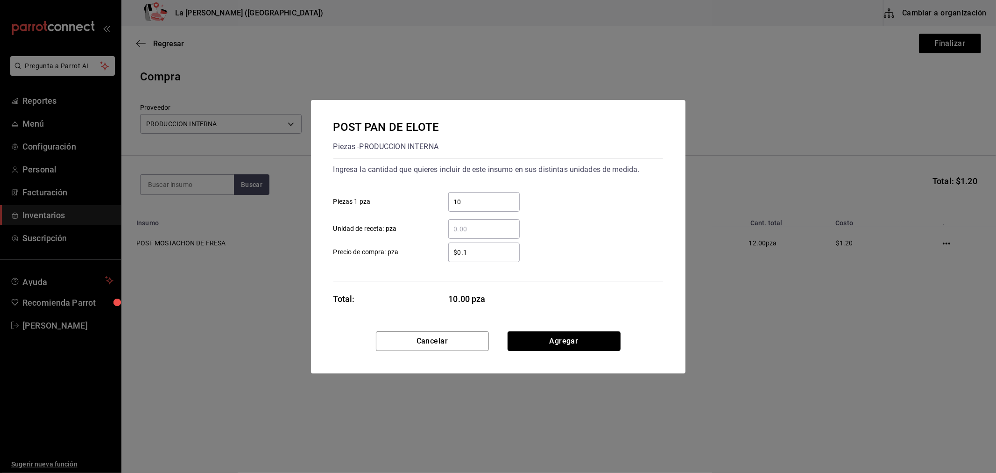
click button "Agregar" at bounding box center [564, 341] width 113 height 20
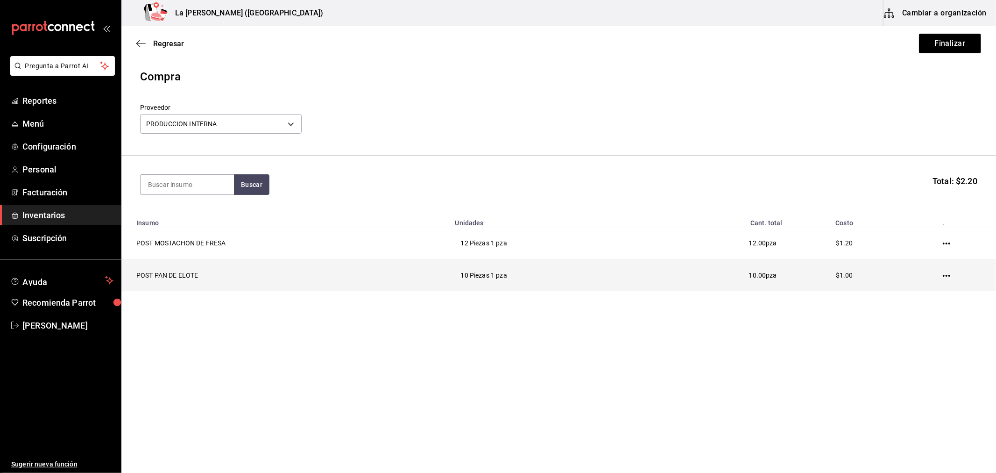
click at [944, 279] on td at bounding box center [948, 275] width 95 height 32
click at [946, 277] on icon "button" at bounding box center [946, 275] width 7 height 7
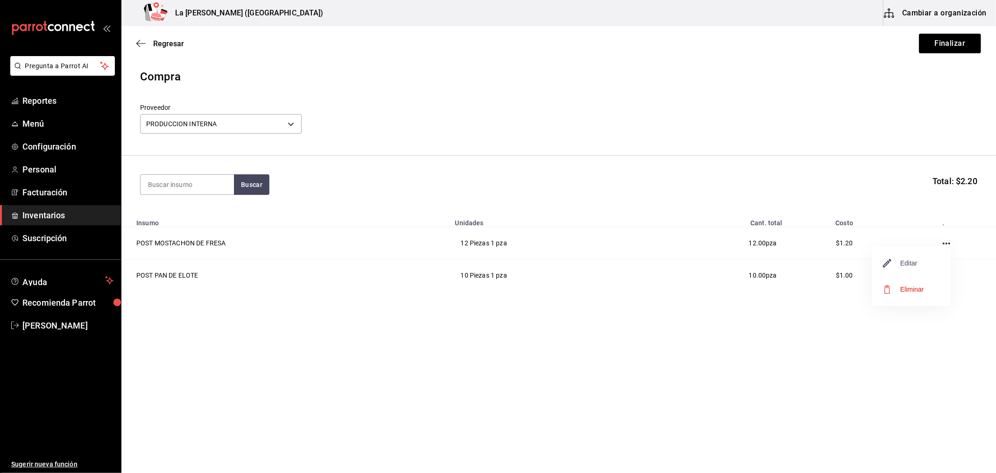
click at [905, 265] on span "Editar" at bounding box center [901, 262] width 34 height 11
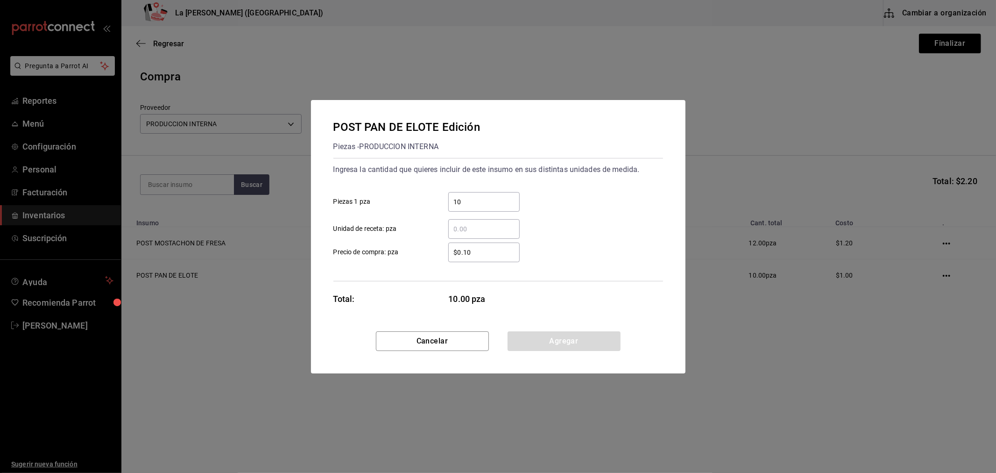
click at [474, 191] on div "10 ​ Piezas 1 pza" at bounding box center [494, 198] width 337 height 27
click at [456, 202] on input "10" at bounding box center [483, 201] width 71 height 11
type input "20"
click button "Agregar" at bounding box center [564, 341] width 113 height 20
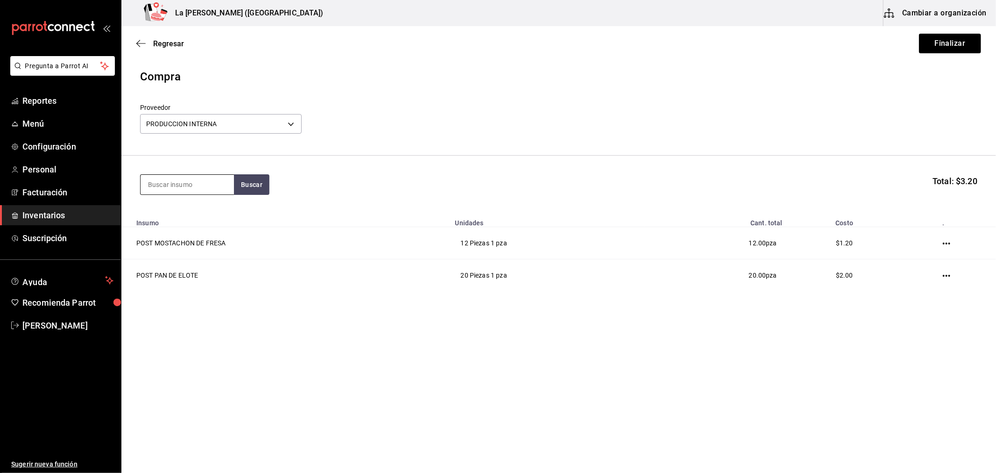
click at [199, 184] on input at bounding box center [187, 185] width 93 height 20
type input "VOLCA"
click at [181, 229] on div "Piezas - PRODUCCION INTERNA" at bounding box center [187, 238] width 78 height 20
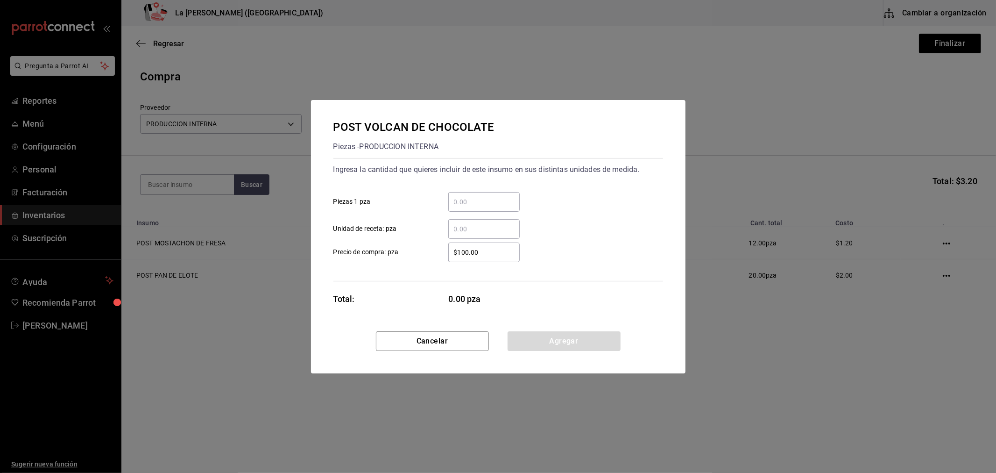
click at [494, 200] on input "​ Piezas 1 pza" at bounding box center [483, 201] width 71 height 11
type input "20"
type input "$0.1"
click button "Agregar" at bounding box center [564, 341] width 113 height 20
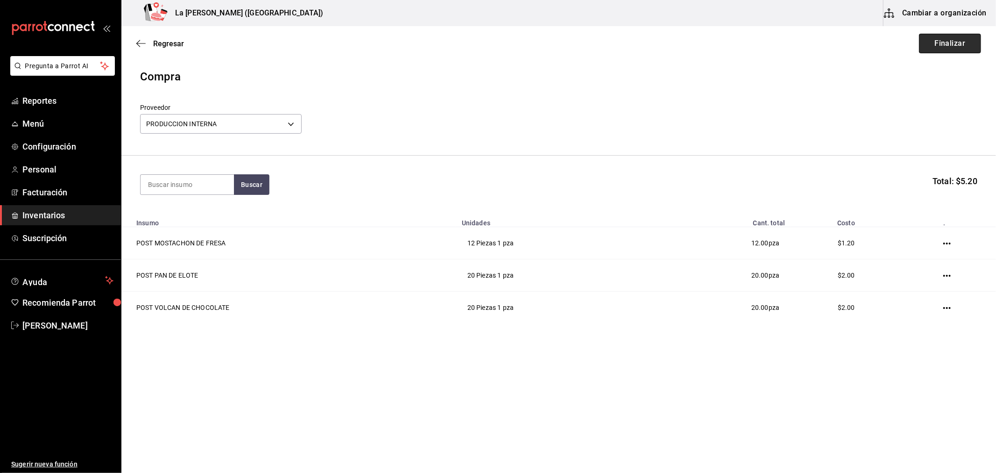
click at [951, 50] on button "Finalizar" at bounding box center [950, 44] width 62 height 20
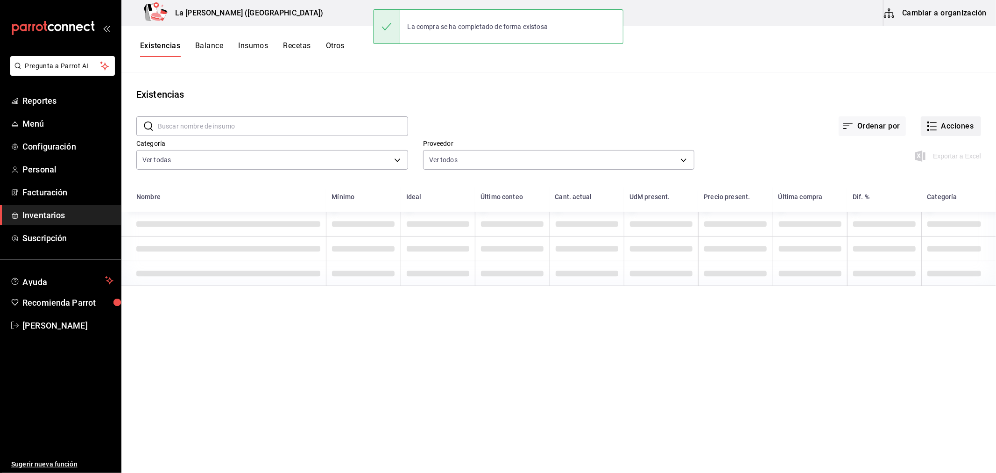
click at [959, 127] on button "Acciones" at bounding box center [951, 126] width 60 height 20
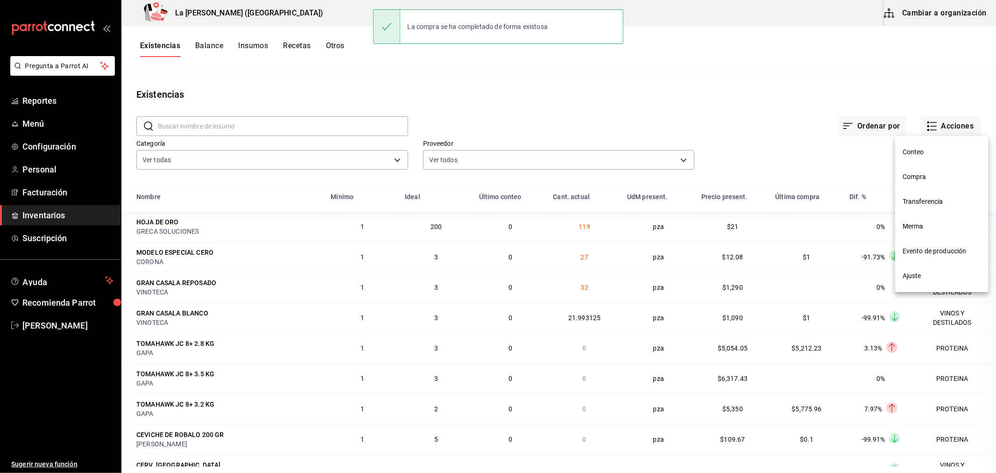
click at [922, 179] on span "Compra" at bounding box center [942, 177] width 78 height 10
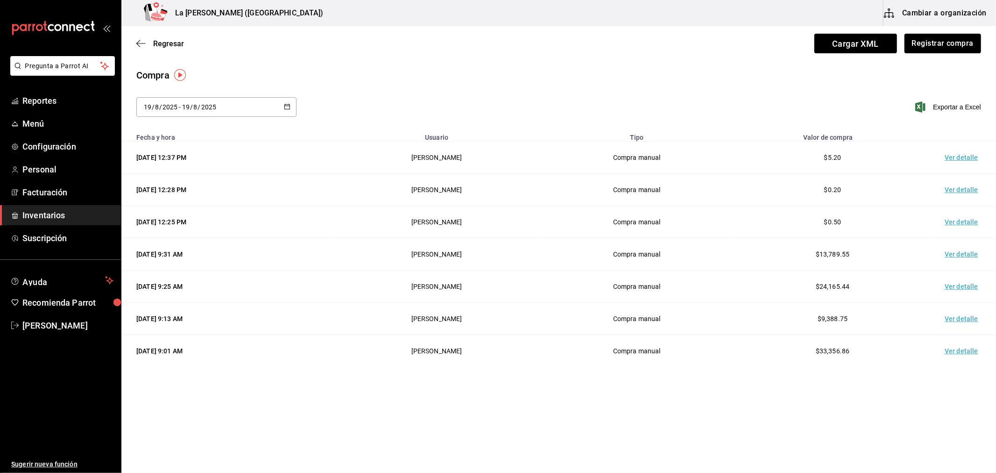
click at [956, 156] on td "Ver detalle" at bounding box center [963, 158] width 65 height 32
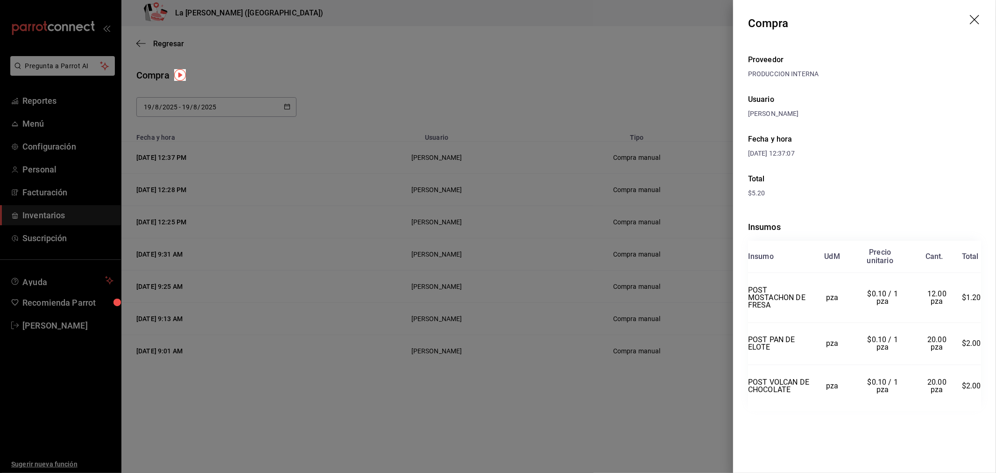
click at [624, 128] on div at bounding box center [498, 236] width 996 height 473
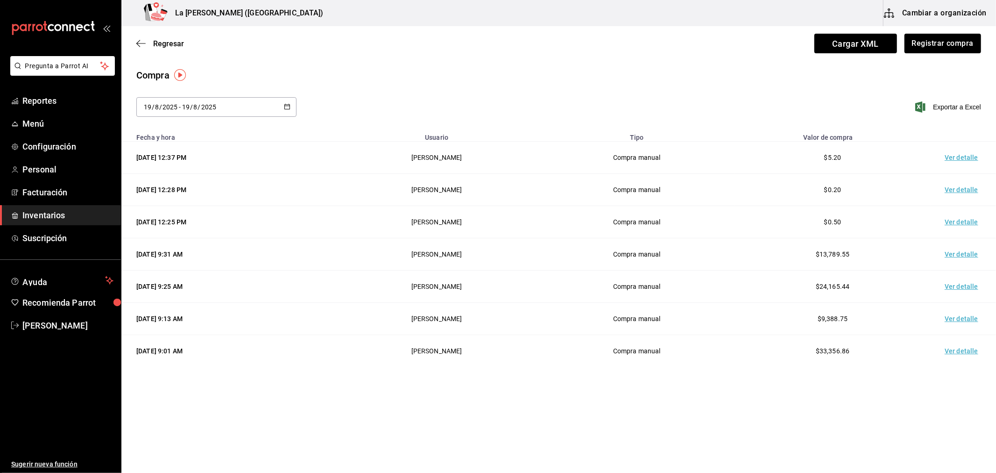
click at [550, 68] on div "Compra" at bounding box center [558, 75] width 845 height 14
click at [59, 215] on span "Inventarios" at bounding box center [67, 215] width 91 height 13
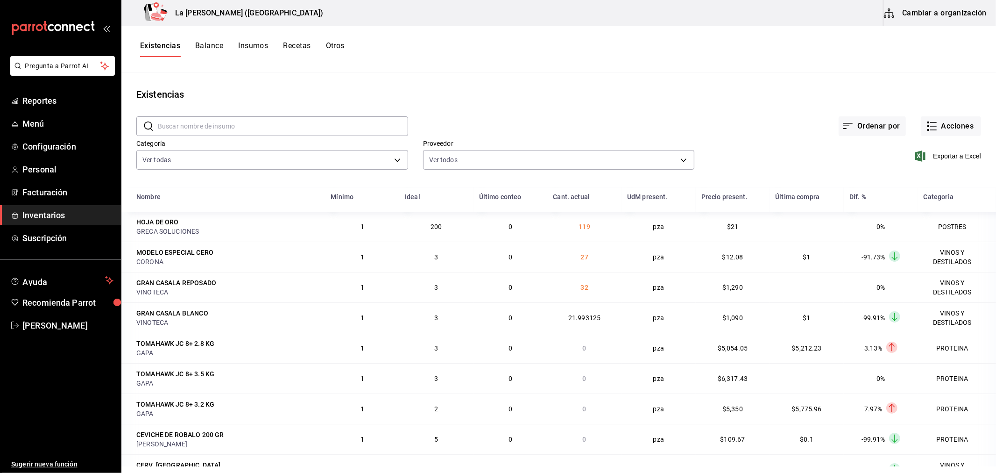
click at [944, 136] on div "Exportar a Excel" at bounding box center [838, 149] width 287 height 48
click at [943, 124] on button "Acciones" at bounding box center [951, 126] width 60 height 20
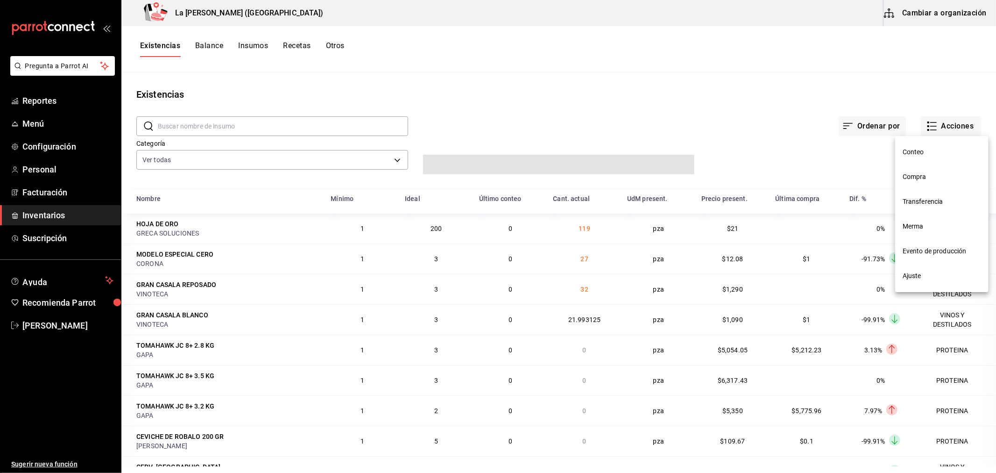
click at [926, 178] on span "Compra" at bounding box center [942, 177] width 78 height 10
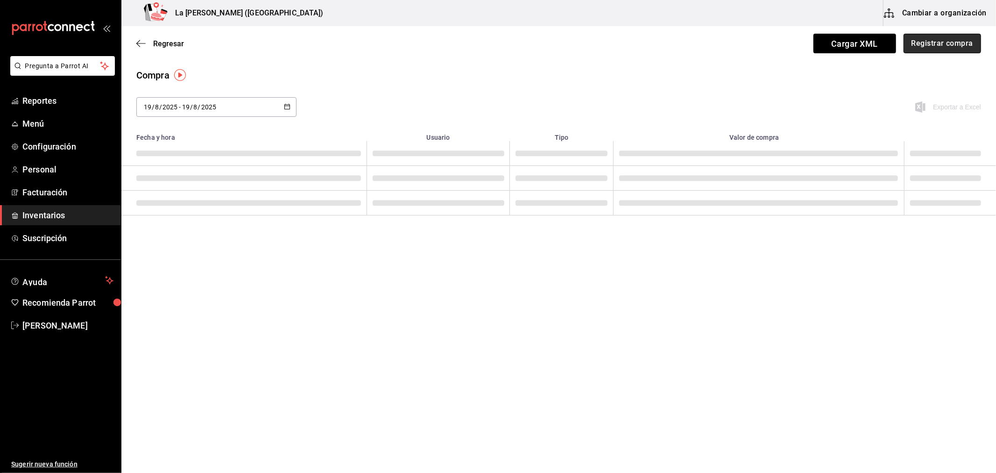
click at [959, 44] on button "Registrar compra" at bounding box center [943, 44] width 78 height 20
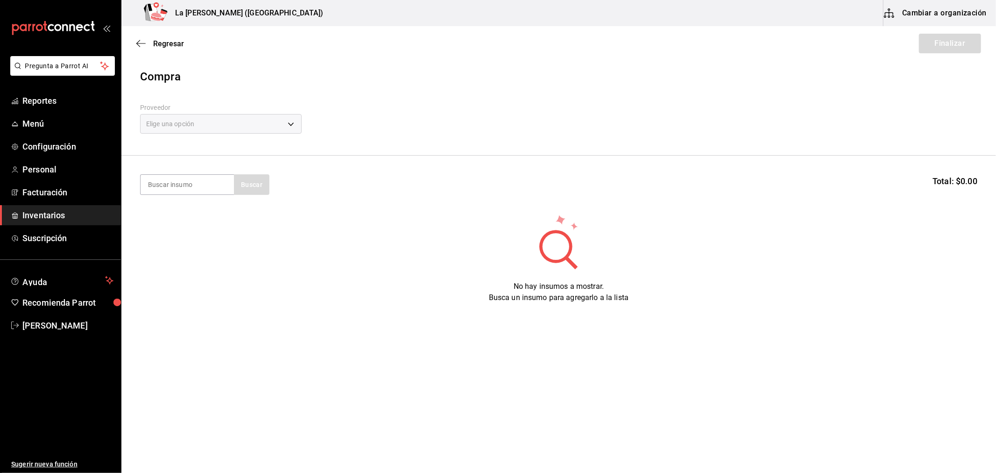
click at [264, 120] on div "Elige una opción" at bounding box center [221, 124] width 162 height 20
click at [236, 131] on body "Pregunta a Parrot AI Reportes Menú Configuración Personal Facturación Inventari…" at bounding box center [498, 210] width 996 height 420
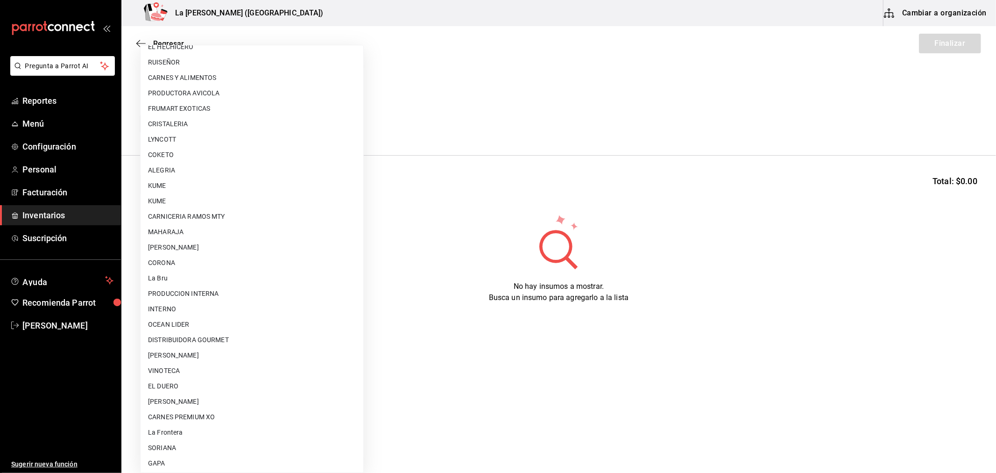
scroll to position [597, 0]
click at [205, 419] on li "COSTCO DE [GEOGRAPHIC_DATA]" at bounding box center [252, 415] width 223 height 15
type input "36657f88-4009-4ca1-bd83-5056e7dee6da"
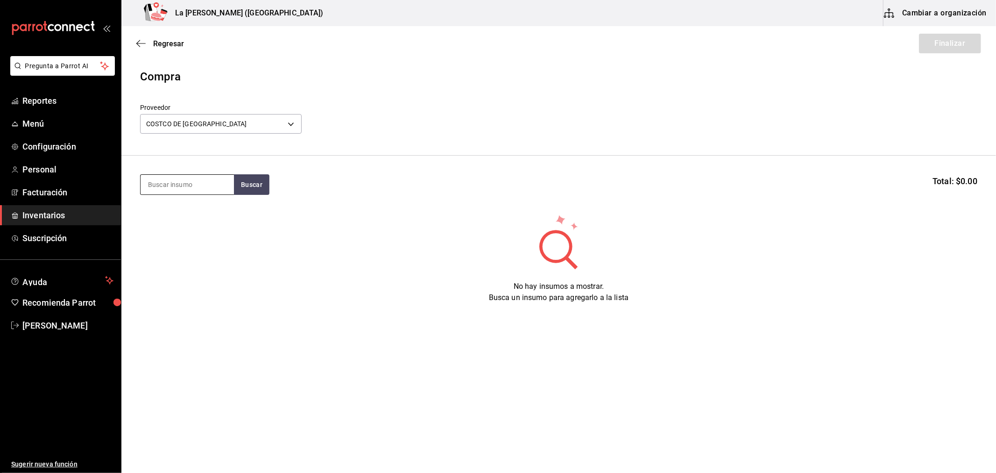
click at [186, 190] on input at bounding box center [187, 185] width 93 height 20
type input "VINO"
click at [246, 186] on button "Buscar" at bounding box center [252, 184] width 36 height 21
click at [196, 185] on input "VINO" at bounding box center [187, 185] width 93 height 20
click at [249, 182] on button "Buscar" at bounding box center [252, 184] width 36 height 21
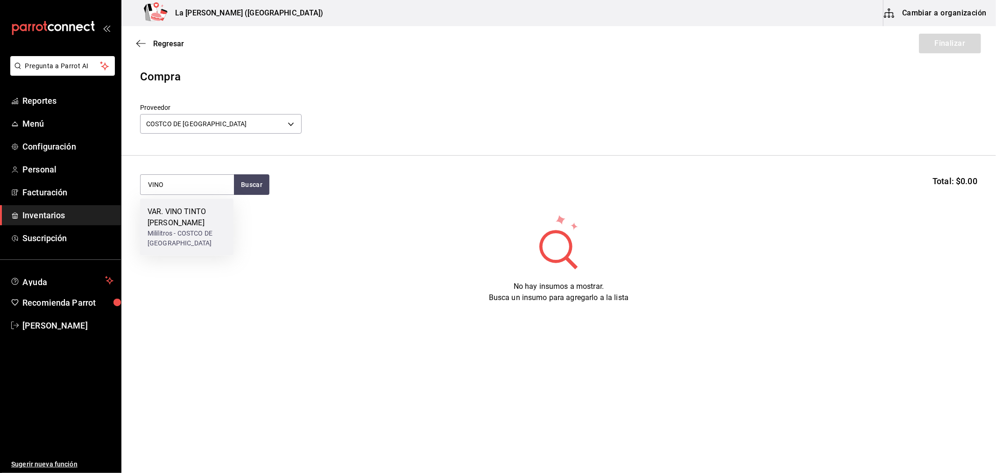
click at [170, 230] on div "Mililitros - COSTCO DE MEXICO" at bounding box center [187, 238] width 78 height 20
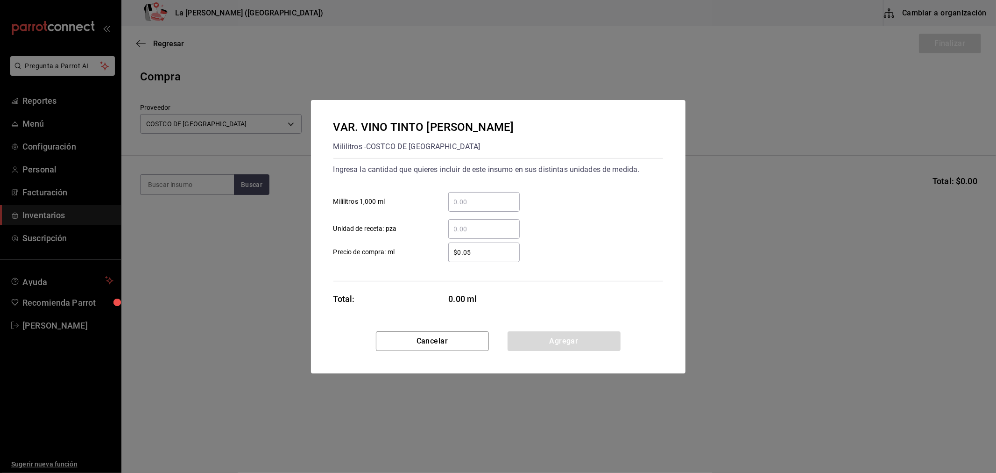
click at [455, 197] on input "​ Mililitros 1,000 ml" at bounding box center [483, 201] width 71 height 11
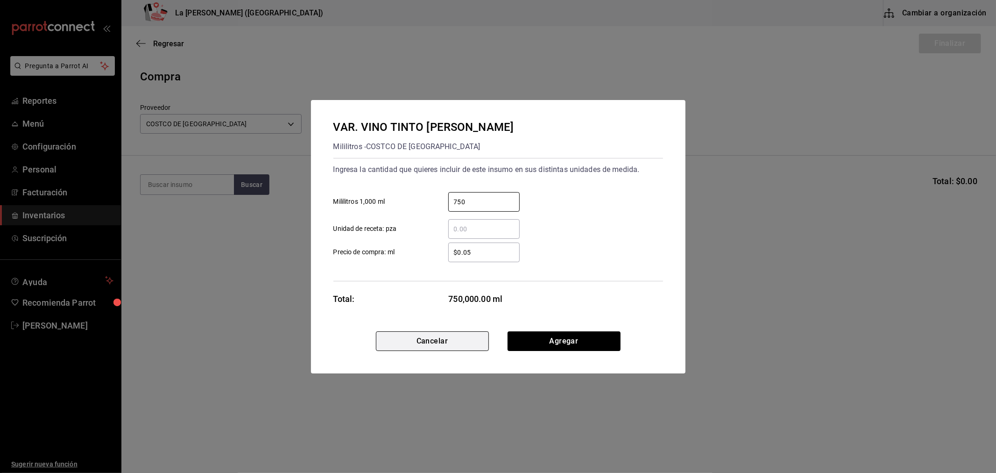
type input "750"
click at [441, 340] on button "Cancelar" at bounding box center [432, 341] width 113 height 20
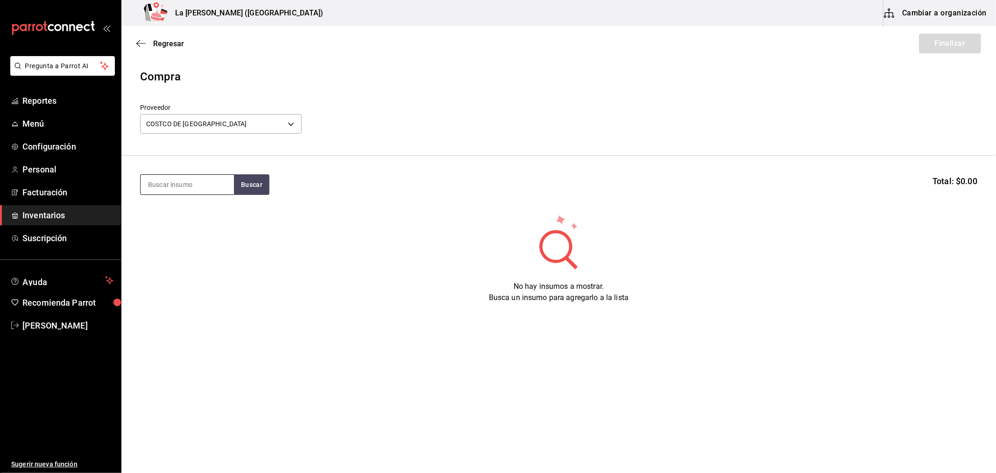
click at [186, 193] on input at bounding box center [187, 185] width 93 height 20
type input "CAYM"
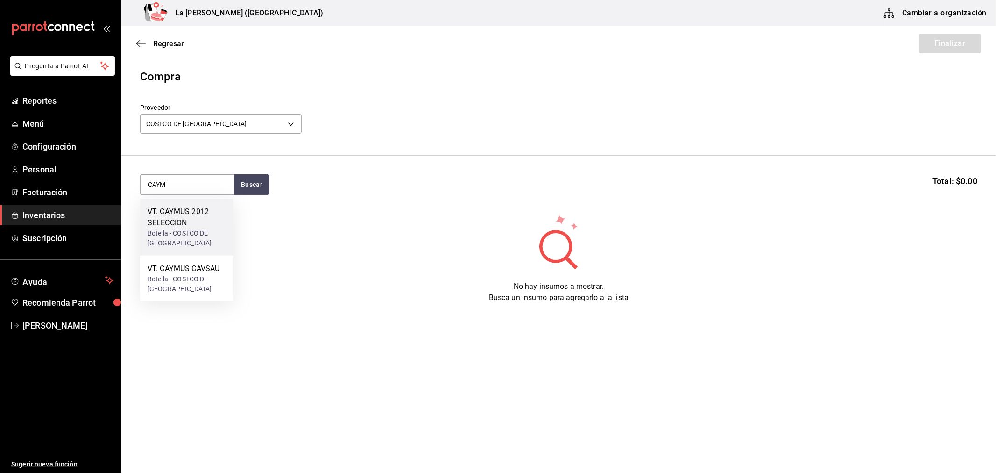
click at [166, 218] on div "VT. CAYMUS 2012 SELECCION" at bounding box center [187, 217] width 78 height 22
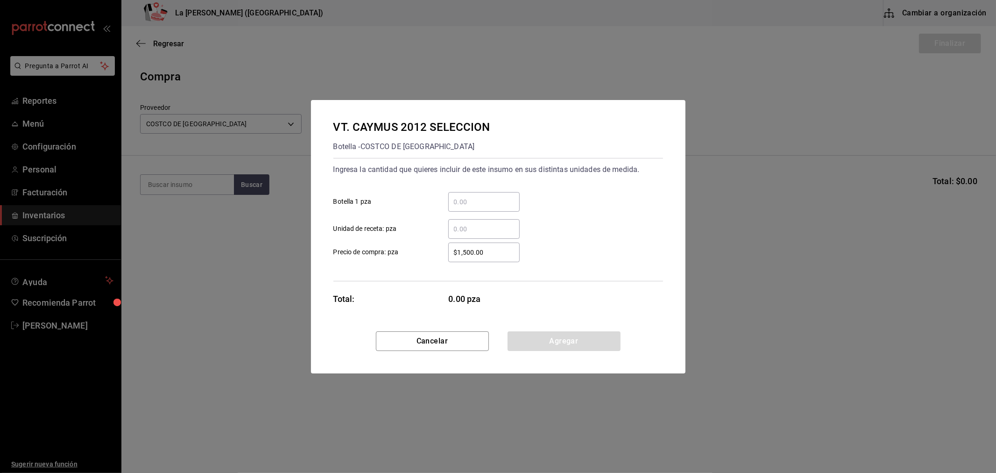
click at [468, 201] on input "​ Botella 1 pza" at bounding box center [483, 201] width 71 height 11
type input "1"
click at [542, 188] on div "1 ​ Botella 1 pza" at bounding box center [494, 198] width 337 height 27
click at [496, 258] on div "$1,500.00 ​" at bounding box center [483, 252] width 71 height 20
click at [496, 258] on input "$1,500.00" at bounding box center [483, 252] width 71 height 11
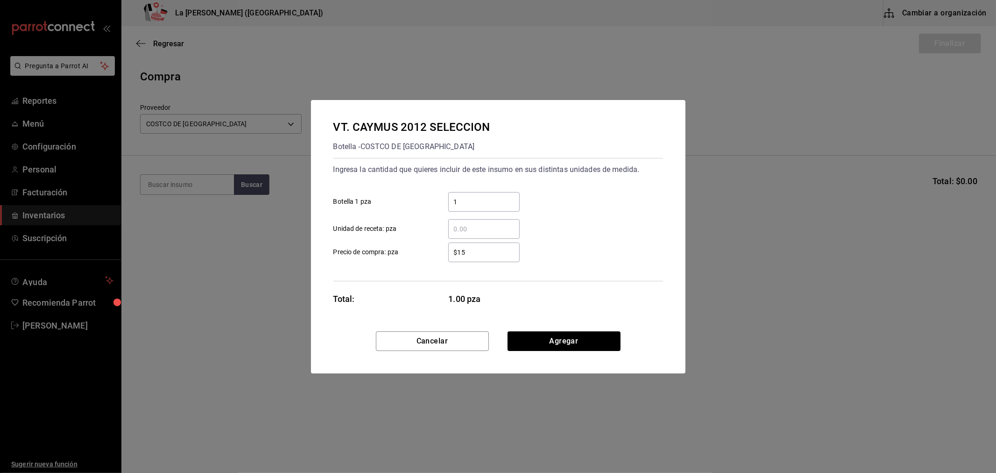
type input "$1"
type input "$1,674.73"
click at [573, 335] on button "Agregar" at bounding box center [564, 341] width 113 height 20
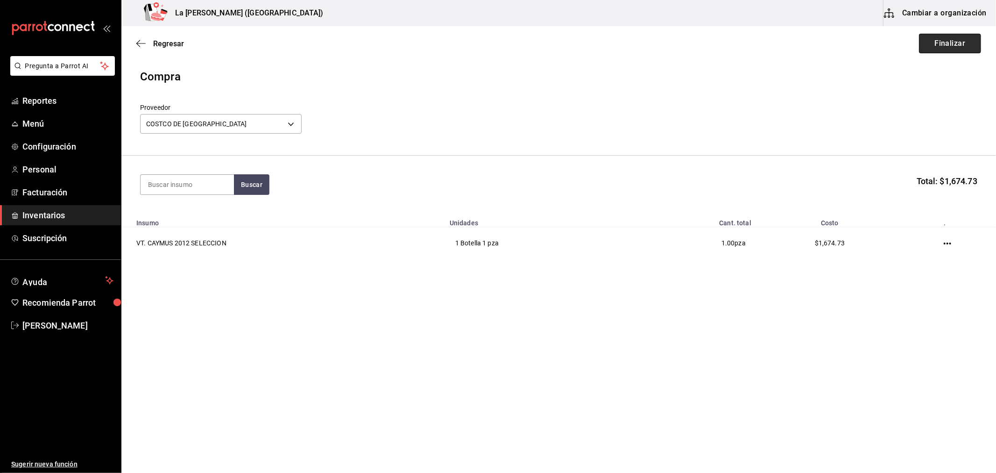
click at [960, 43] on button "Finalizar" at bounding box center [950, 44] width 62 height 20
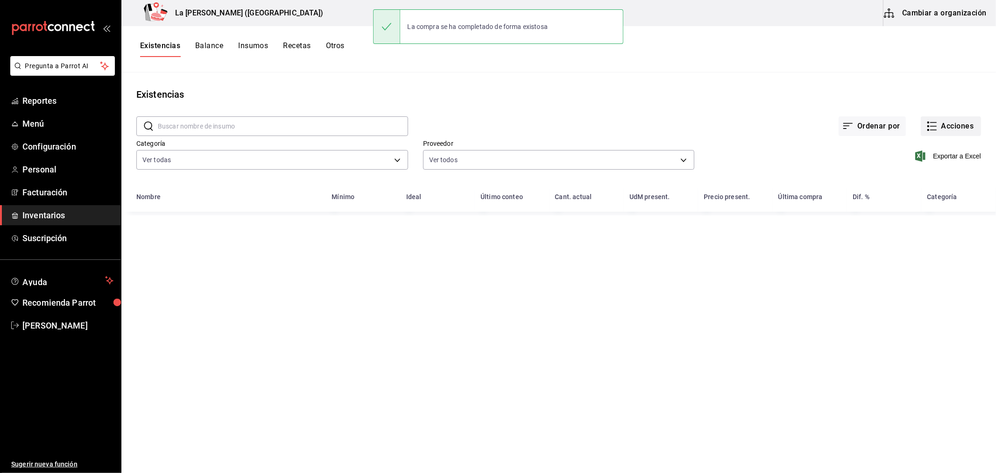
click at [951, 132] on button "Acciones" at bounding box center [951, 126] width 60 height 20
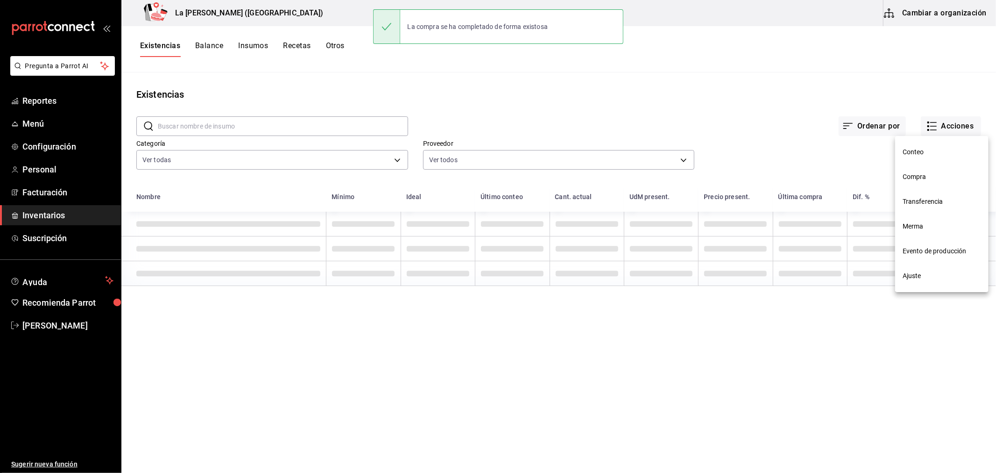
click at [918, 183] on li "Compra" at bounding box center [941, 176] width 93 height 25
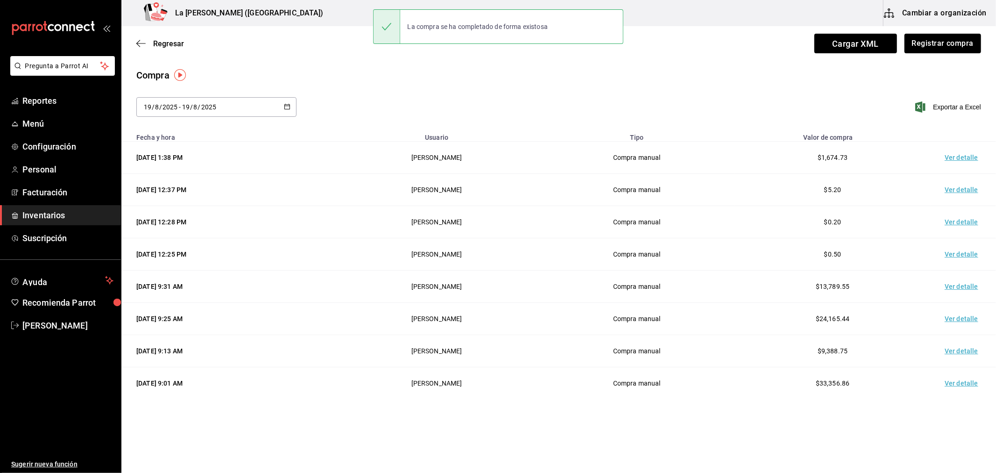
click at [955, 156] on td "Ver detalle" at bounding box center [963, 158] width 65 height 32
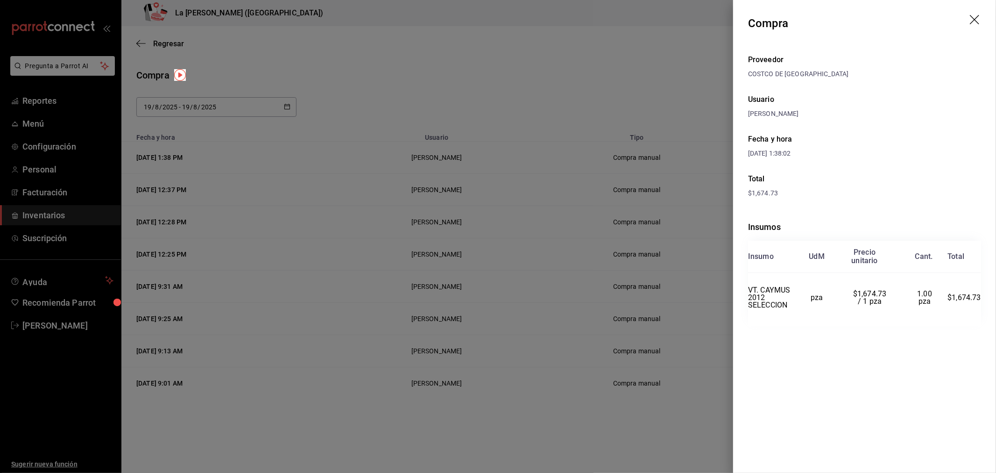
click at [970, 22] on icon "drag" at bounding box center [975, 20] width 11 height 11
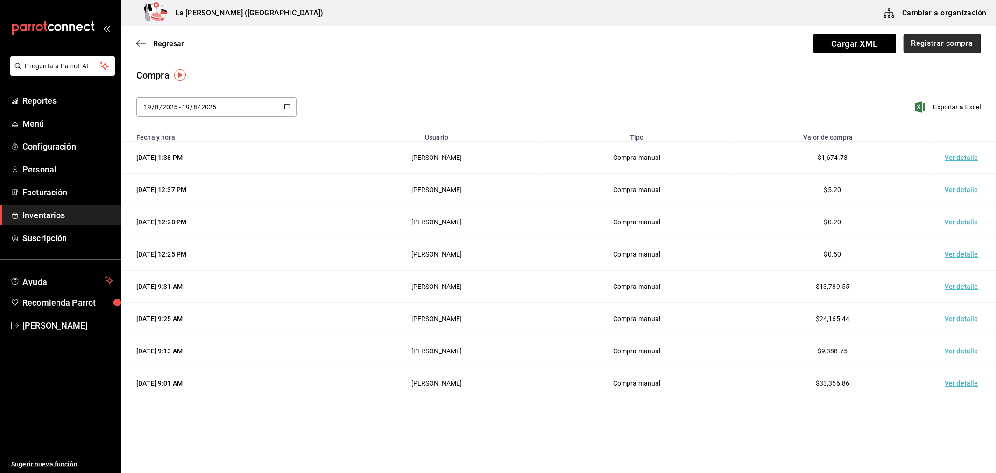
click at [963, 42] on button "Registrar compra" at bounding box center [943, 44] width 78 height 20
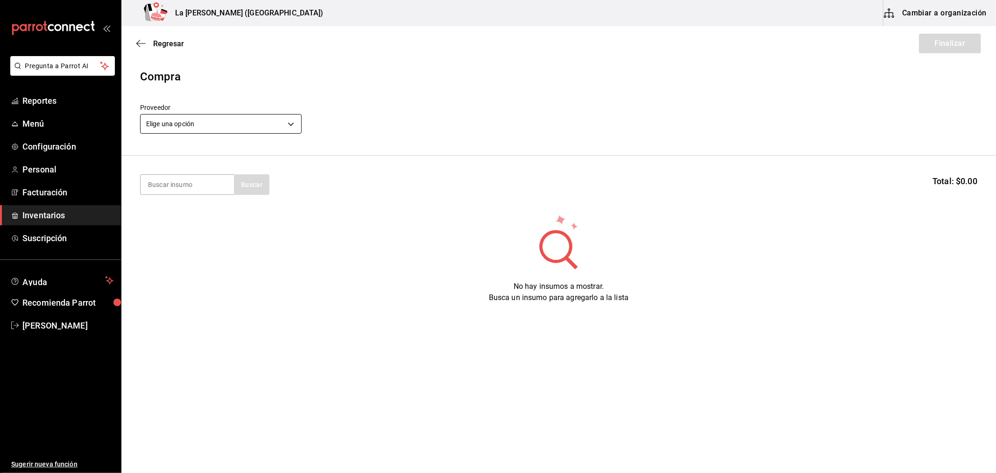
click at [246, 114] on body "Pregunta a Parrot AI Reportes Menú Configuración Personal Facturación Inventari…" at bounding box center [498, 210] width 996 height 420
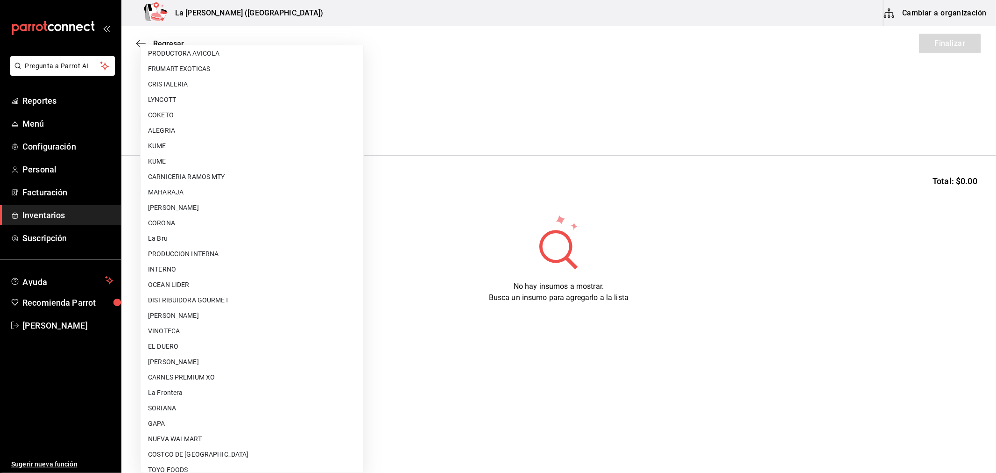
scroll to position [597, 0]
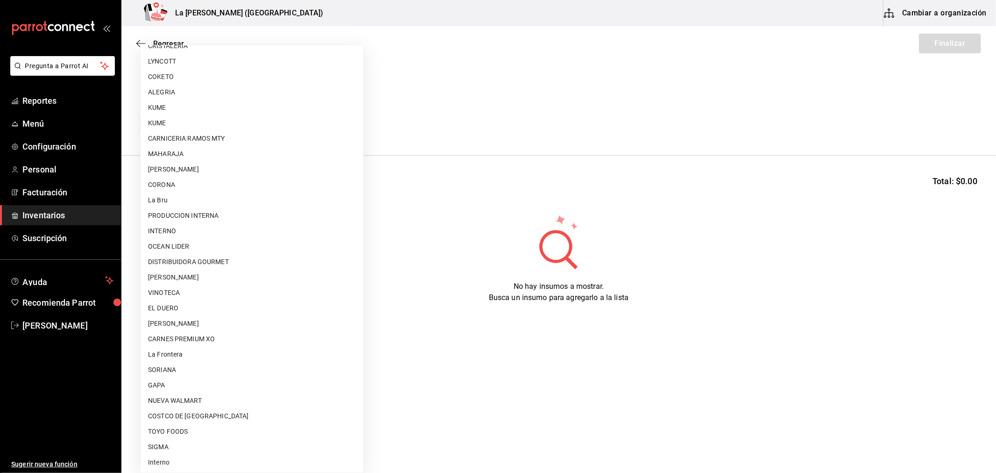
click at [188, 408] on li "COSTCO DE [GEOGRAPHIC_DATA]" at bounding box center [252, 415] width 223 height 15
type input "36657f88-4009-4ca1-bd83-5056e7dee6da"
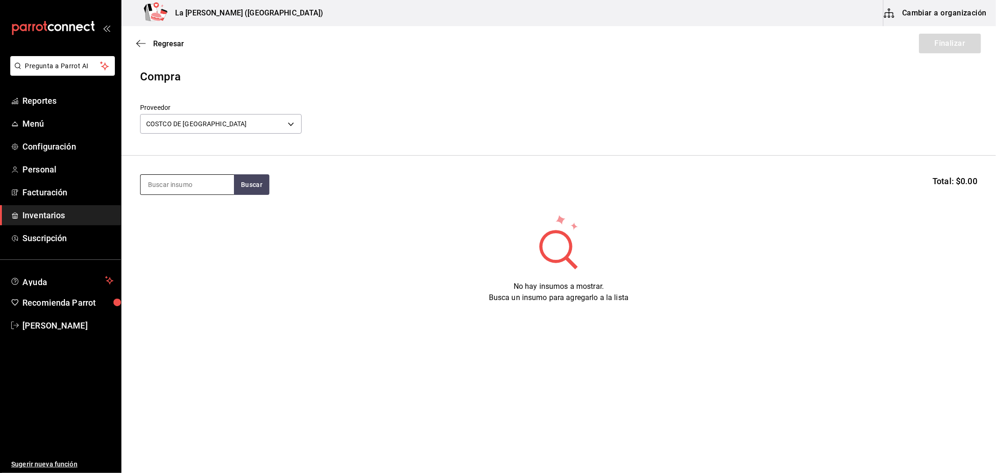
click at [188, 190] on input at bounding box center [187, 185] width 93 height 20
type input "CAYM"
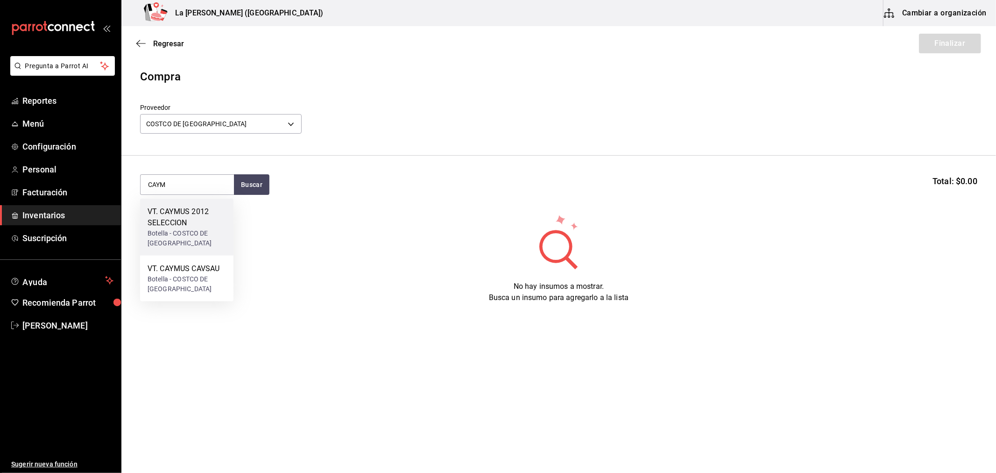
click at [206, 216] on div "VT. CAYMUS 2012 SELECCION" at bounding box center [187, 217] width 78 height 22
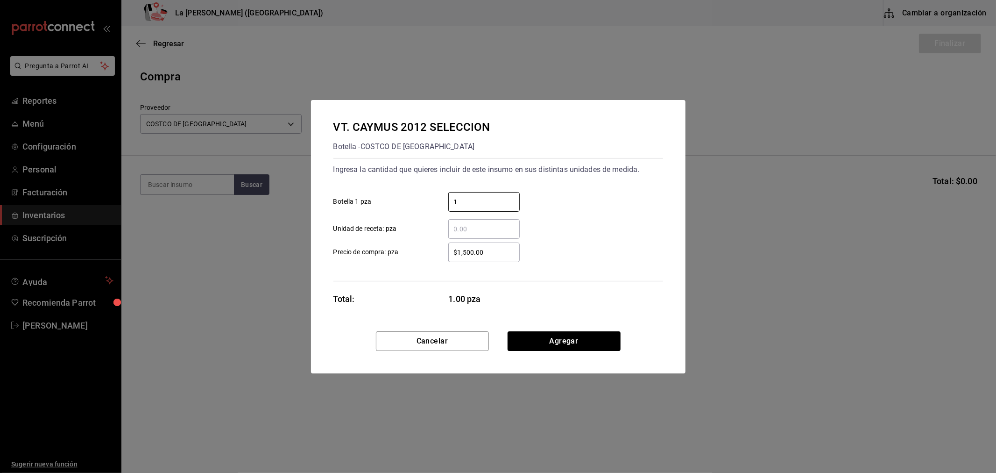
type input "1"
type input "$1,674.73"
click button "Agregar" at bounding box center [564, 341] width 113 height 20
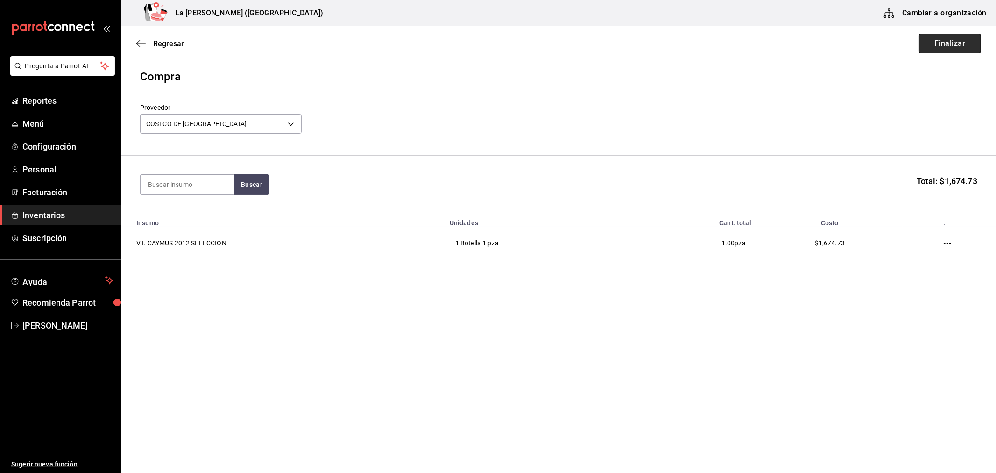
click at [940, 50] on button "Finalizar" at bounding box center [950, 44] width 62 height 20
click at [950, 44] on button "Finalizar" at bounding box center [950, 44] width 62 height 20
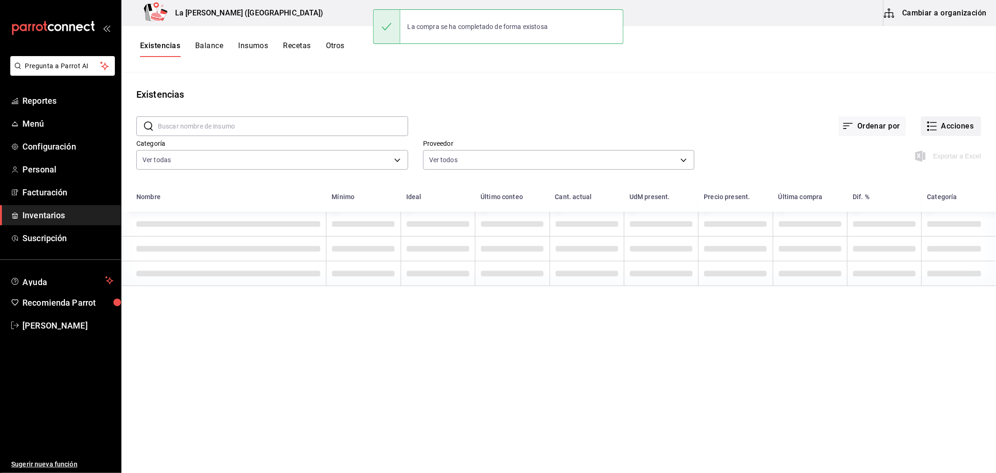
click at [965, 129] on button "Acciones" at bounding box center [951, 126] width 60 height 20
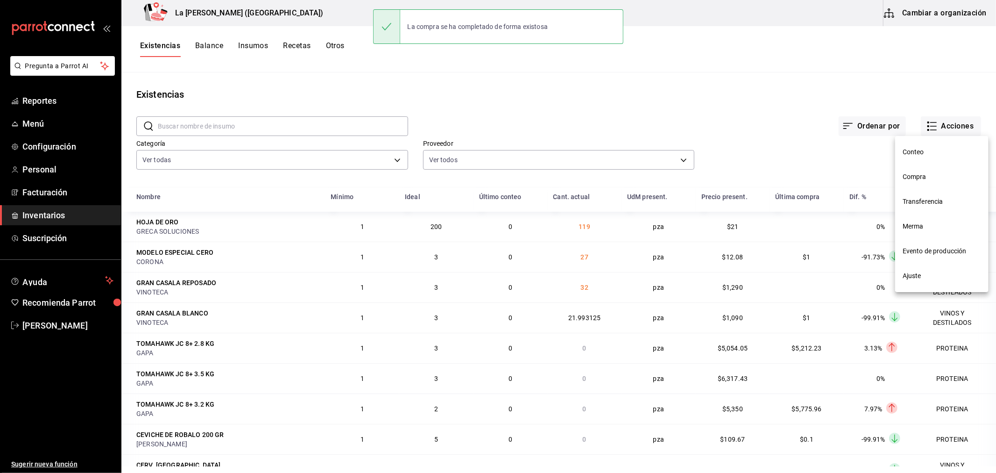
click at [923, 181] on li "Compra" at bounding box center [941, 176] width 93 height 25
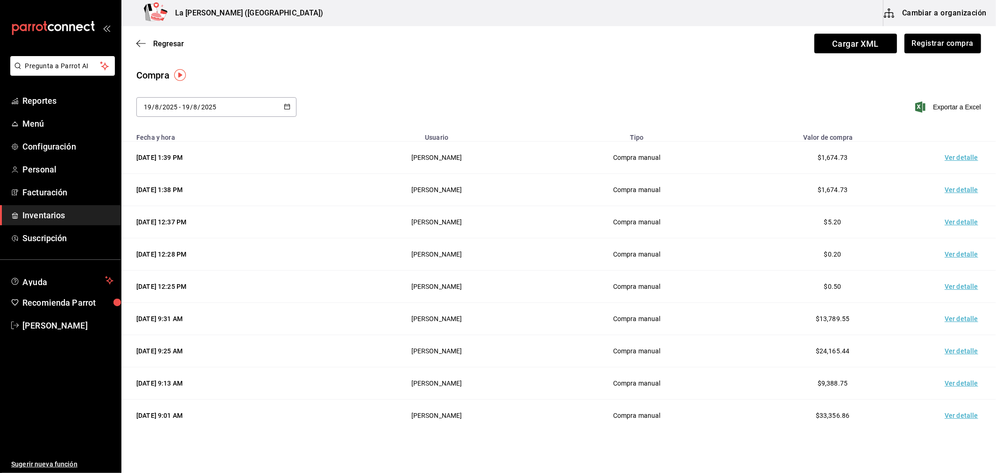
click at [957, 156] on td "Ver detalle" at bounding box center [963, 158] width 65 height 32
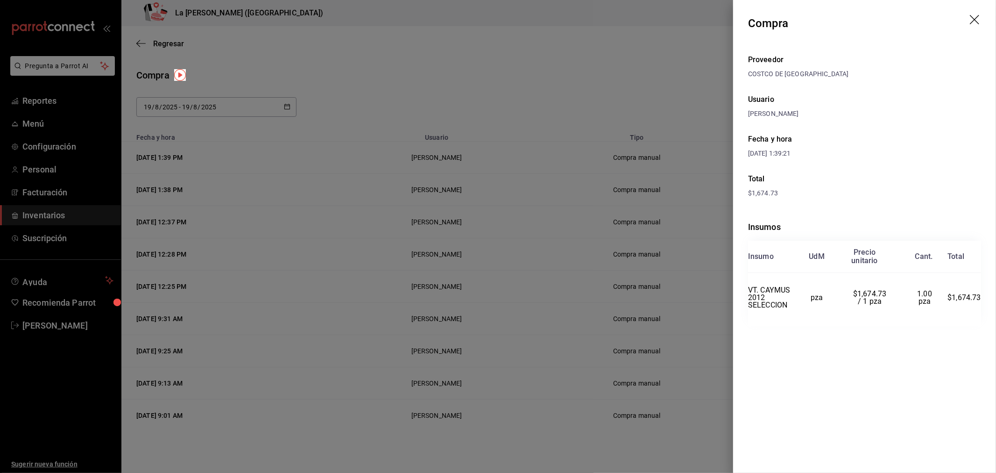
click at [980, 12] on header "Compra" at bounding box center [864, 23] width 263 height 47
click at [977, 17] on icon "drag" at bounding box center [974, 19] width 9 height 9
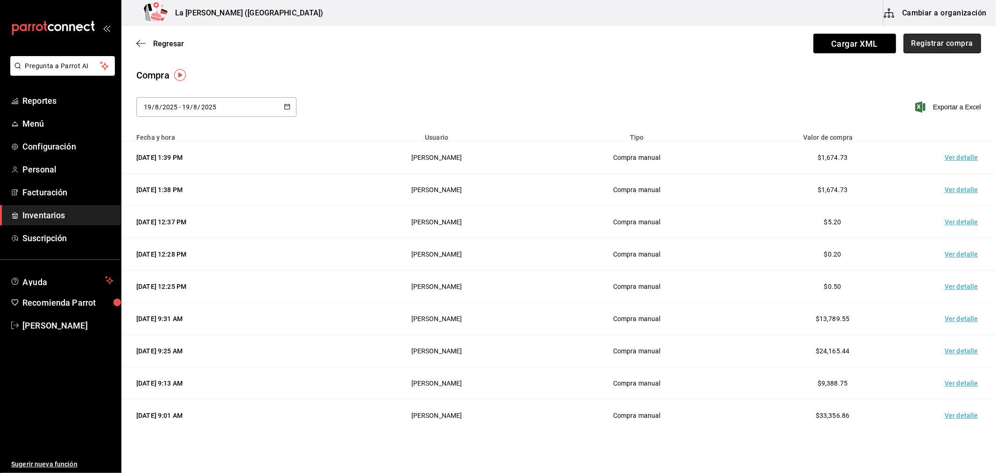
click at [950, 41] on button "Registrar compra" at bounding box center [943, 44] width 78 height 20
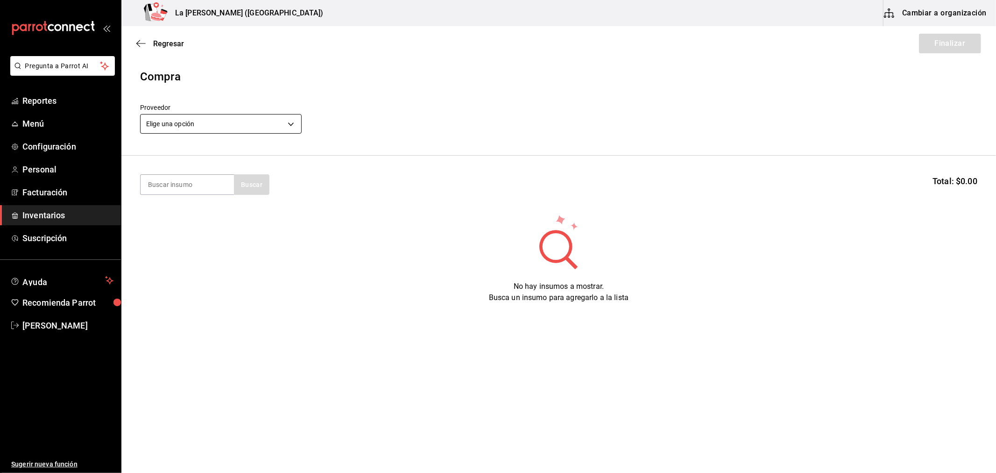
click at [254, 123] on body "Pregunta a Parrot AI Reportes Menú Configuración Personal Facturación Inventari…" at bounding box center [498, 210] width 996 height 420
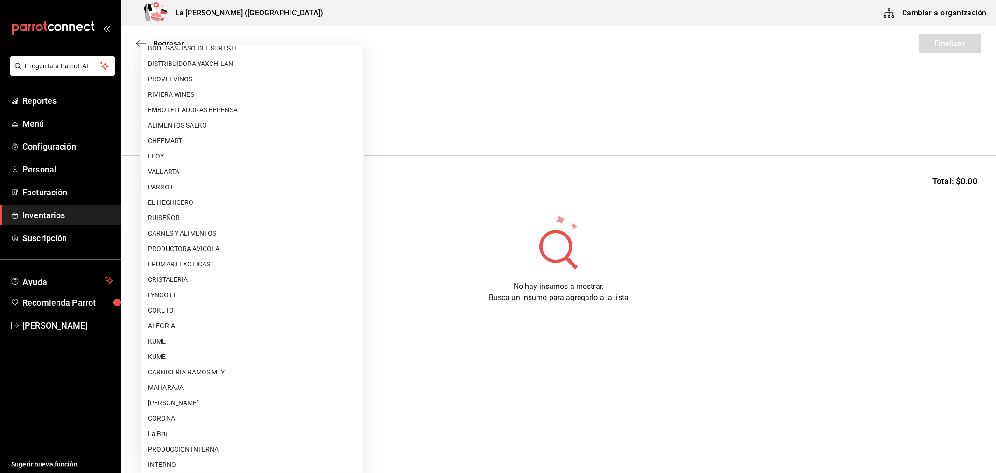
scroll to position [597, 0]
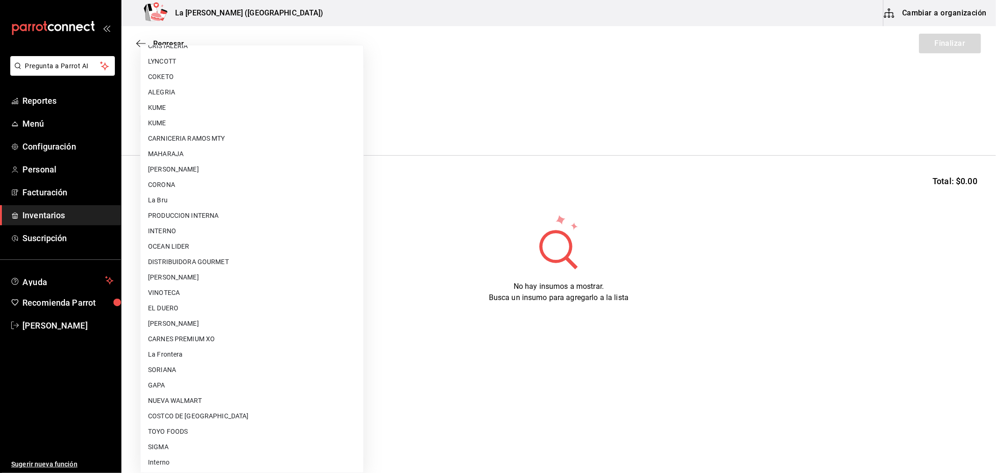
click at [199, 412] on li "COSTCO DE [GEOGRAPHIC_DATA]" at bounding box center [252, 415] width 223 height 15
type input "36657f88-4009-4ca1-bd83-5056e7dee6da"
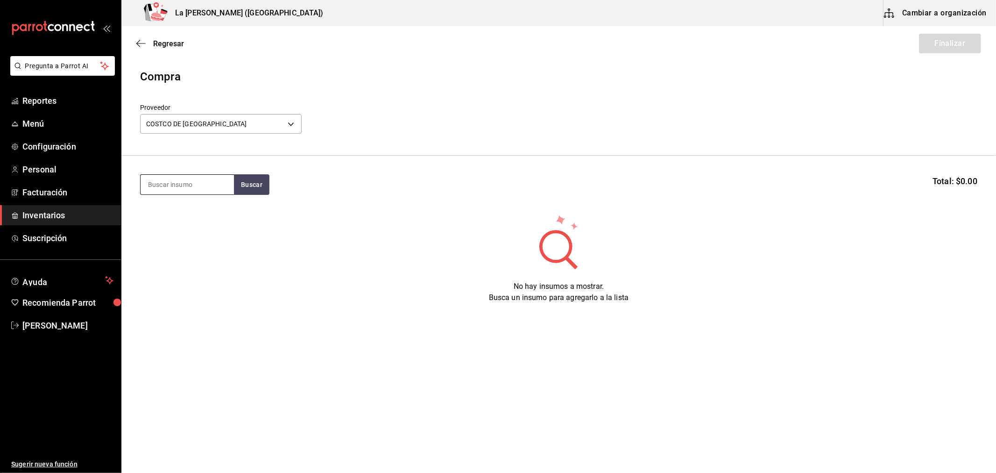
click at [203, 180] on input at bounding box center [187, 185] width 93 height 20
type input "CAYM"
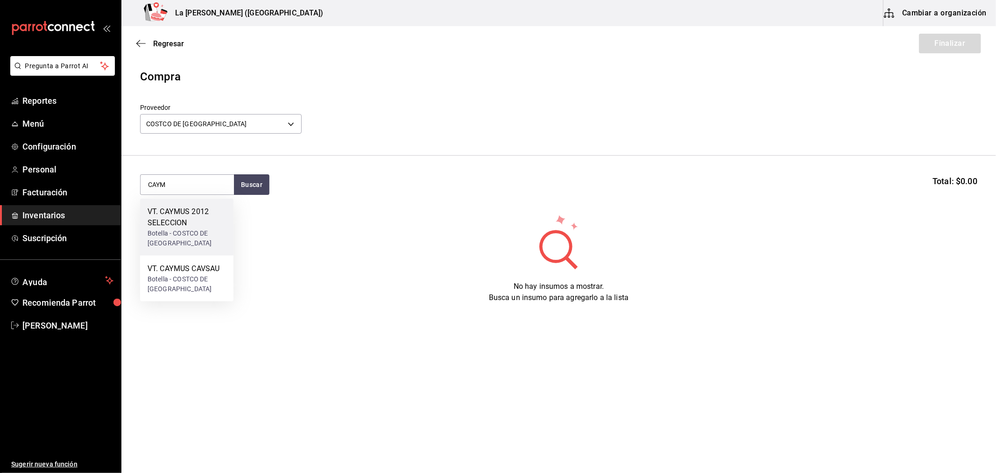
click at [188, 228] on div "Botella - COSTCO DE MEXICO" at bounding box center [187, 238] width 78 height 20
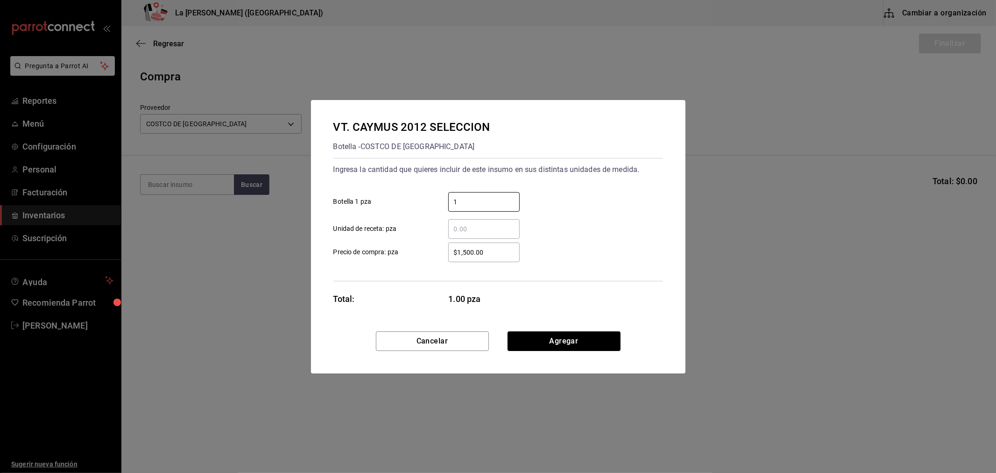
type input "1"
type input "$1,674.73"
click button "Agregar" at bounding box center [564, 341] width 113 height 20
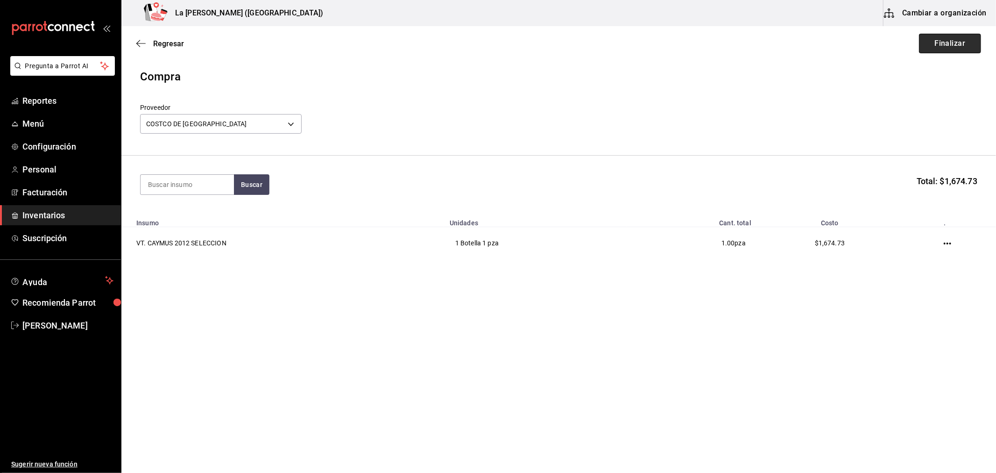
click at [959, 44] on button "Finalizar" at bounding box center [950, 44] width 62 height 20
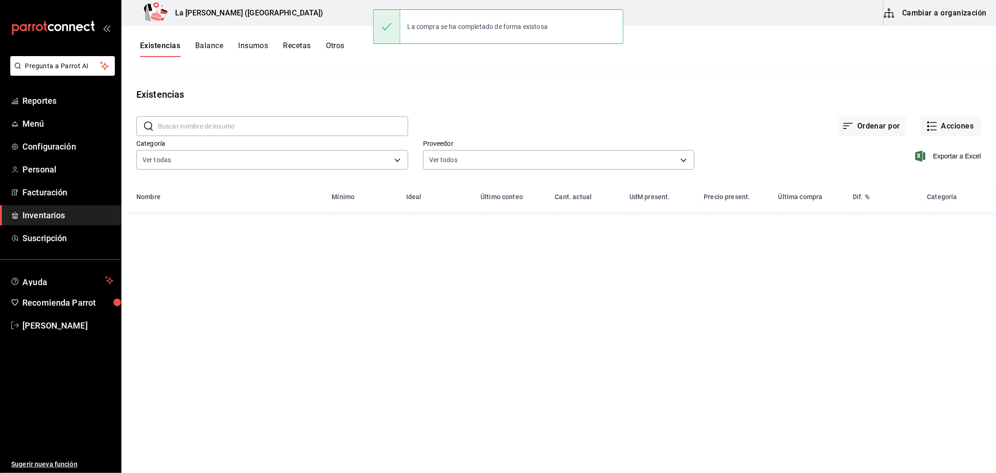
click at [947, 114] on div "Ordenar por Acciones" at bounding box center [694, 118] width 573 height 35
click at [948, 123] on button "Acciones" at bounding box center [951, 126] width 60 height 20
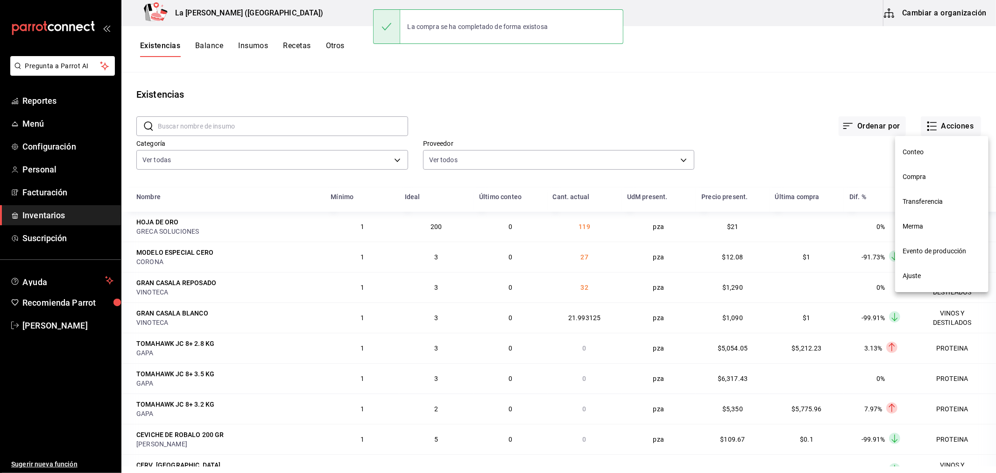
click at [925, 178] on span "Compra" at bounding box center [942, 177] width 78 height 10
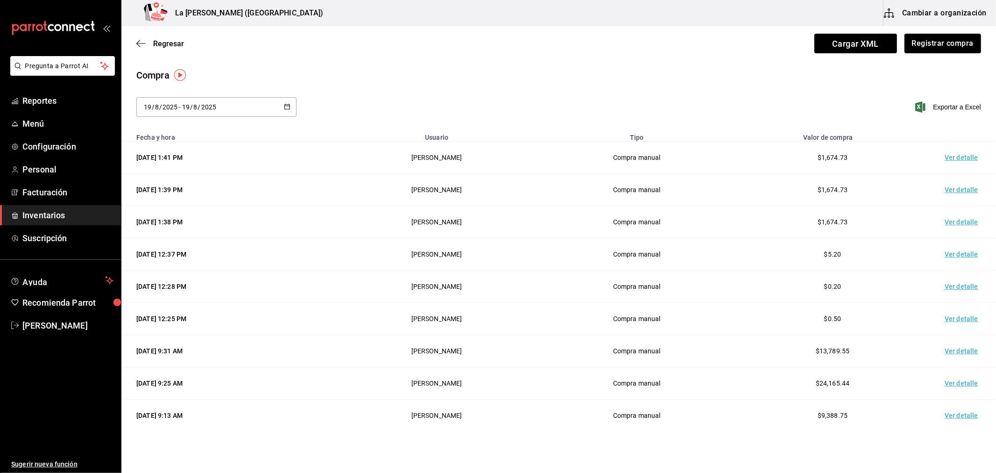
click at [953, 156] on td "Ver detalle" at bounding box center [963, 158] width 65 height 32
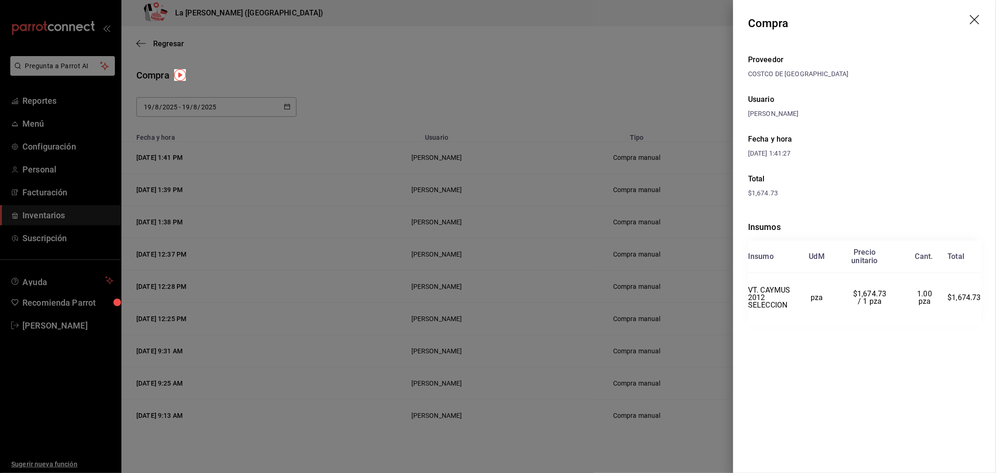
click at [973, 24] on icon "drag" at bounding box center [975, 20] width 11 height 11
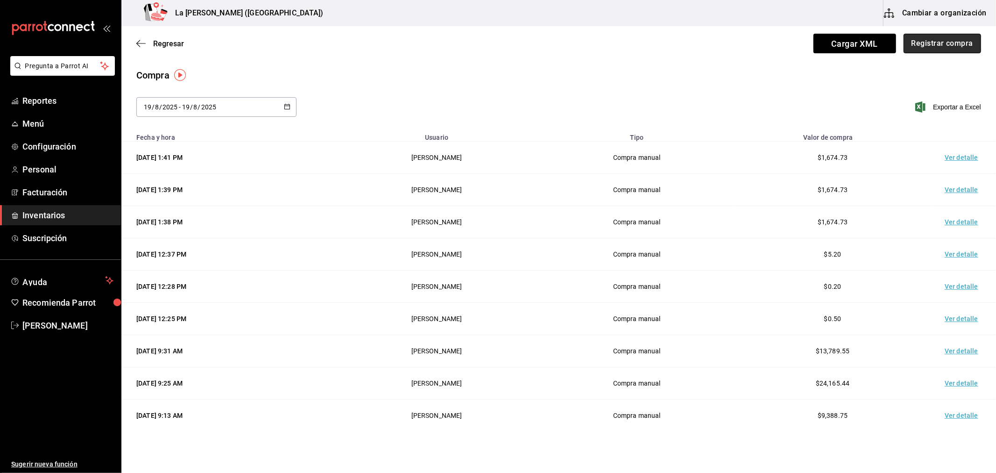
click at [956, 43] on button "Registrar compra" at bounding box center [943, 44] width 78 height 20
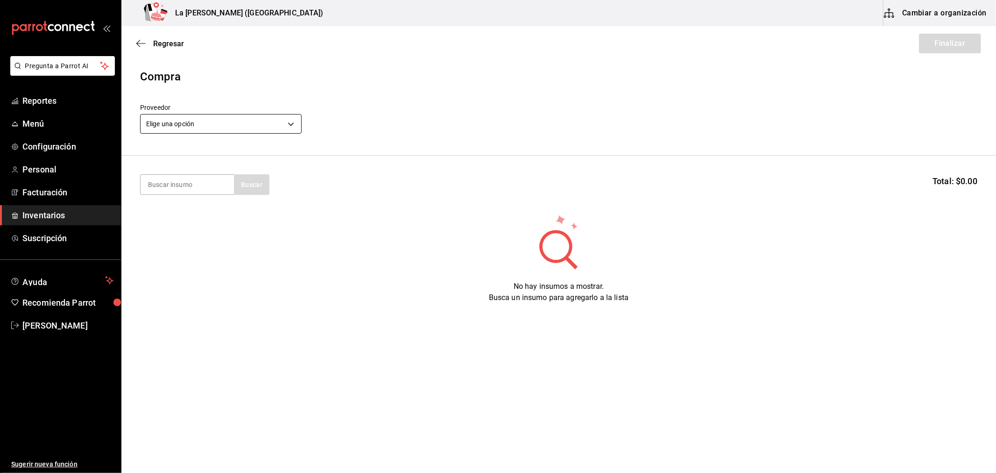
click at [284, 127] on body "Pregunta a Parrot AI Reportes Menú Configuración Personal Facturación Inventari…" at bounding box center [498, 210] width 996 height 420
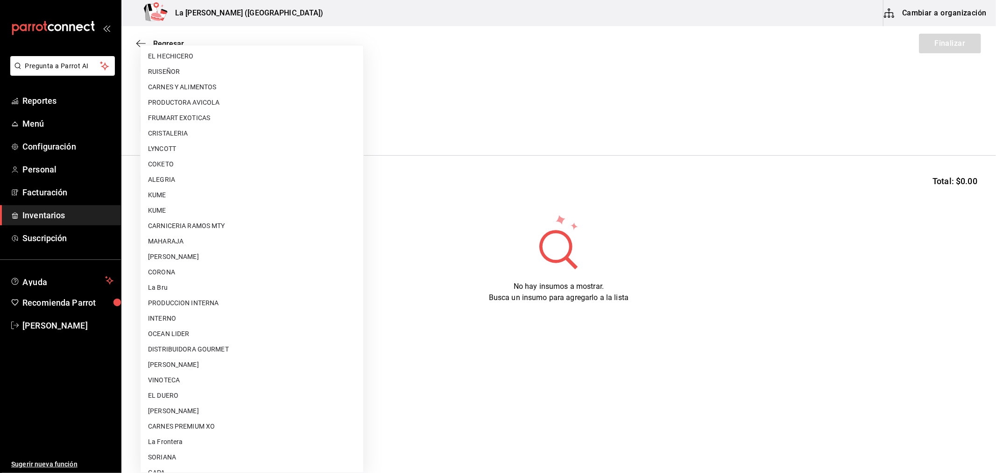
scroll to position [597, 0]
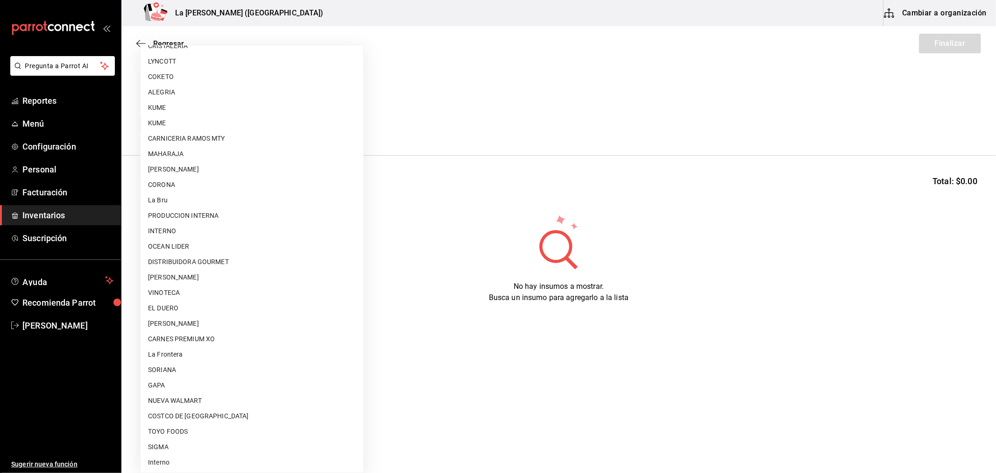
click at [220, 418] on li "COSTCO DE [GEOGRAPHIC_DATA]" at bounding box center [252, 415] width 223 height 15
type input "36657f88-4009-4ca1-bd83-5056e7dee6da"
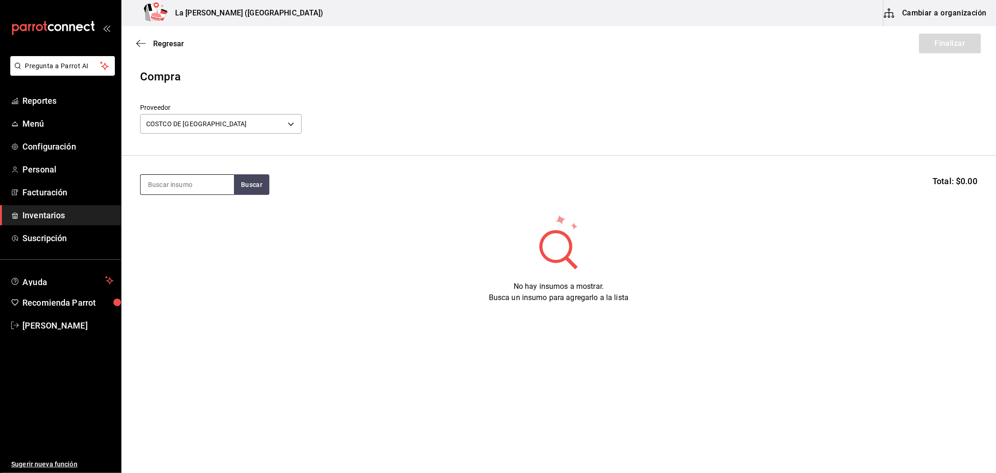
click at [174, 188] on input at bounding box center [187, 185] width 93 height 20
type input "V"
type input "CAYM"
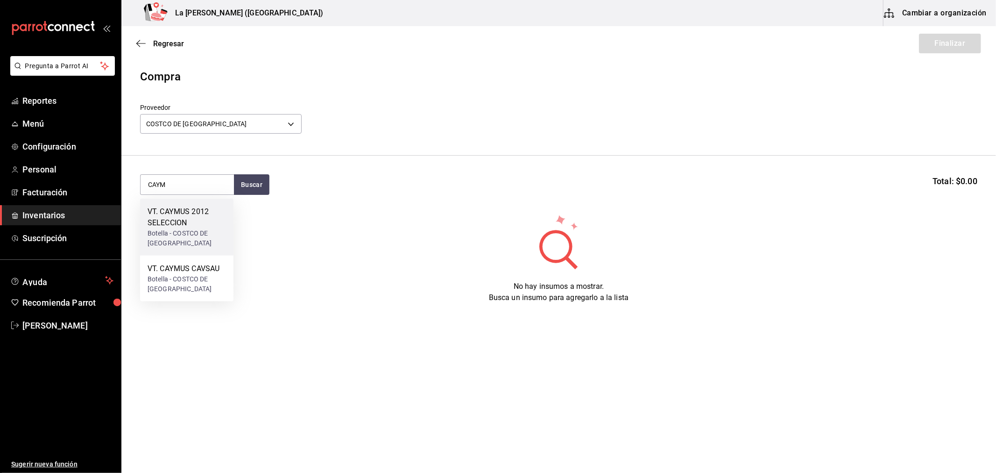
click at [178, 212] on div "VT. CAYMUS 2012 SELECCION" at bounding box center [187, 217] width 78 height 22
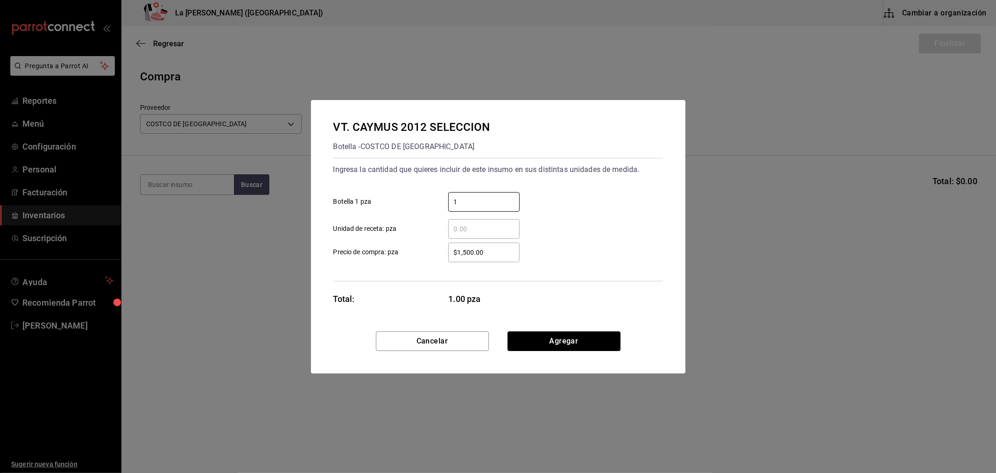
type input "1"
type input "$1,674.73"
click button "Agregar" at bounding box center [564, 341] width 113 height 20
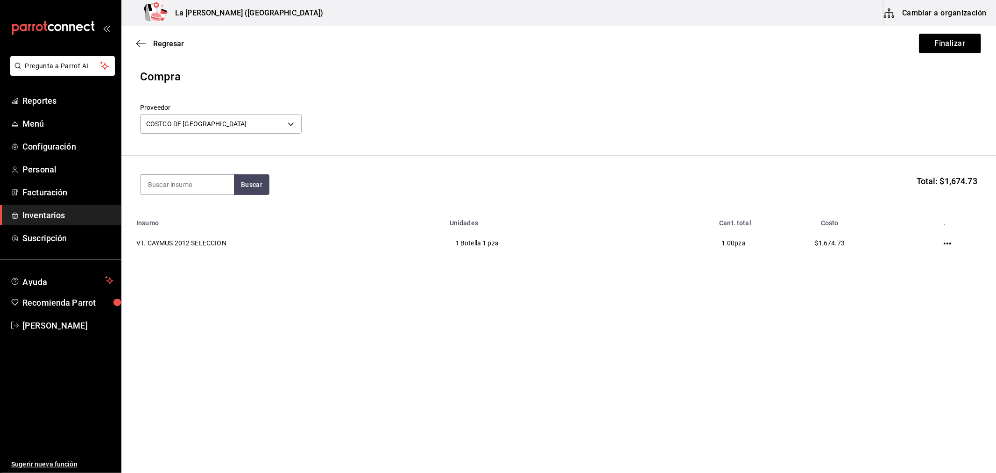
click at [961, 40] on button "Finalizar" at bounding box center [950, 44] width 62 height 20
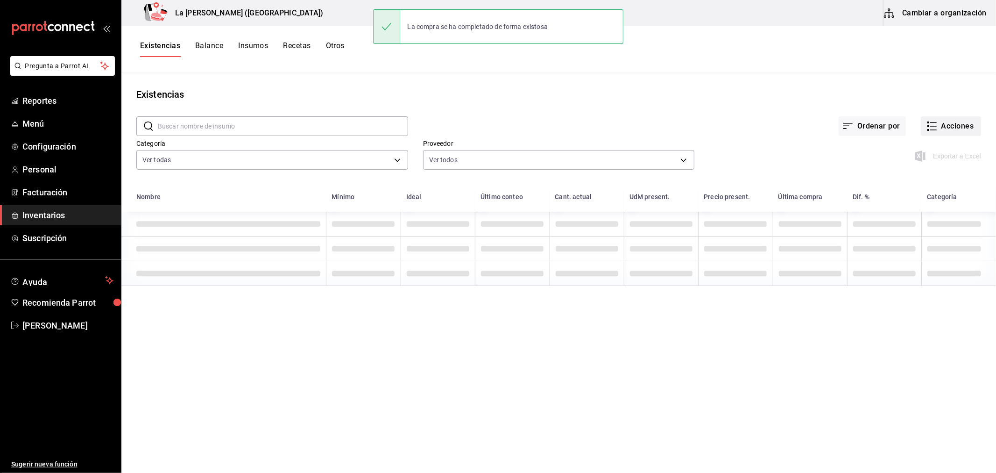
click at [955, 127] on button "Acciones" at bounding box center [951, 126] width 60 height 20
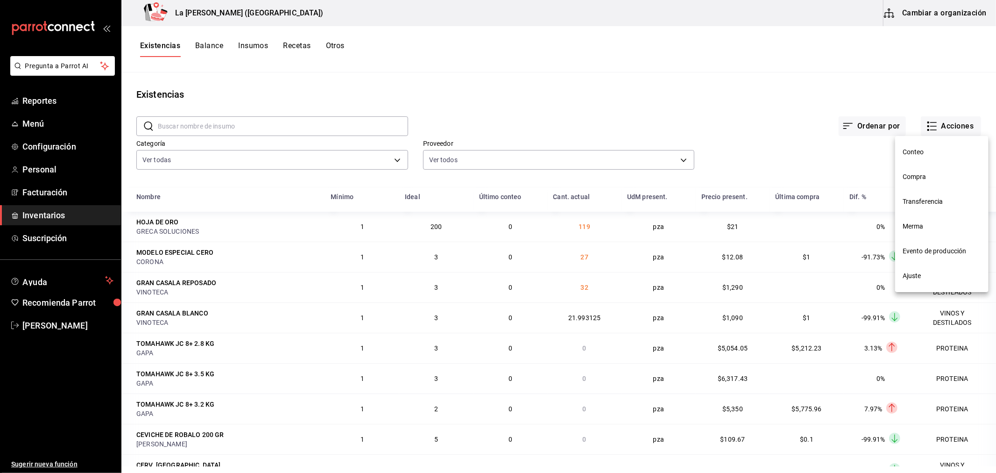
click at [916, 174] on span "Compra" at bounding box center [942, 177] width 78 height 10
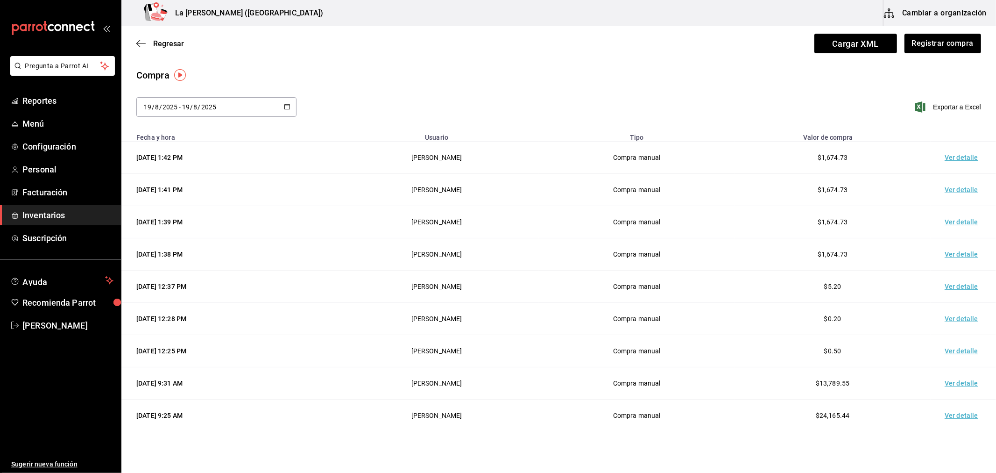
click at [953, 156] on td "Ver detalle" at bounding box center [963, 158] width 65 height 32
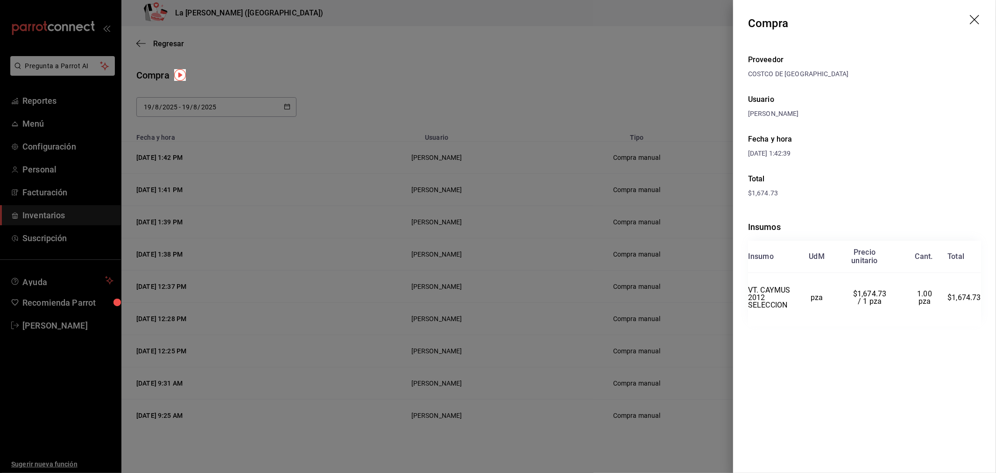
click at [978, 20] on icon "drag" at bounding box center [975, 20] width 11 height 11
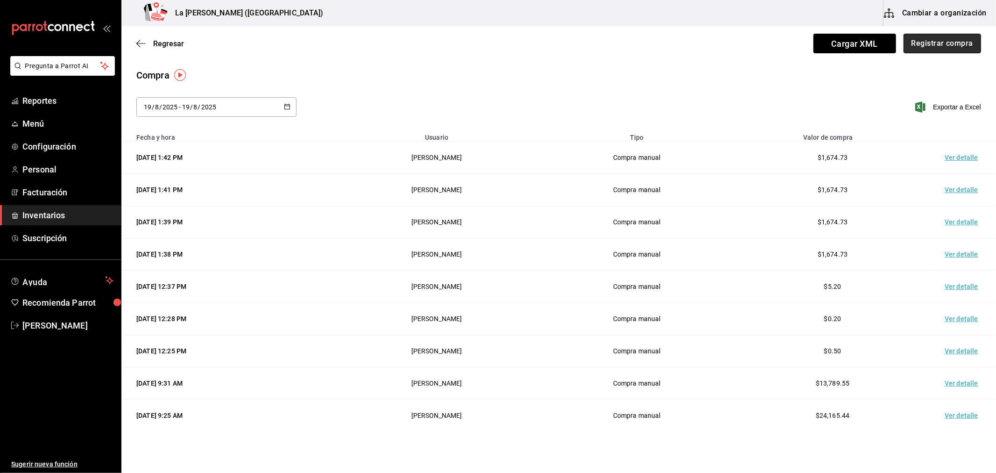
click at [959, 42] on button "Registrar compra" at bounding box center [943, 44] width 78 height 20
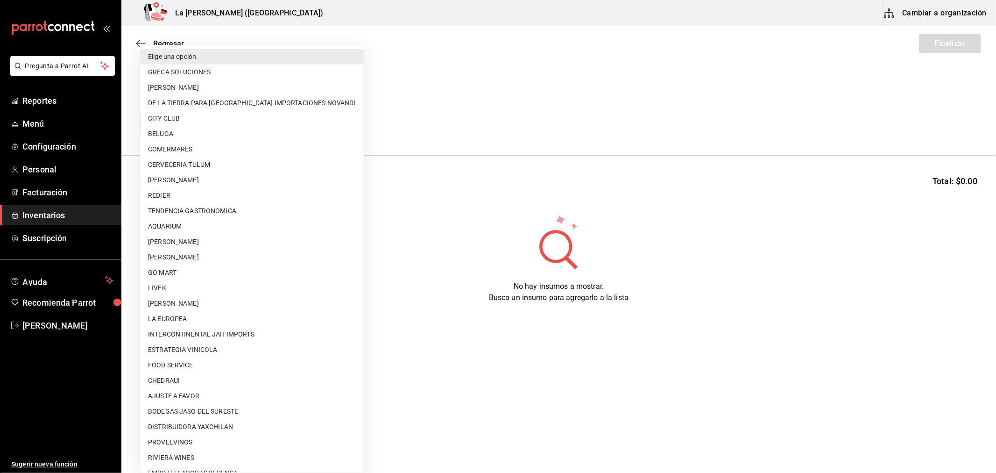
click at [253, 122] on body "Pregunta a Parrot AI Reportes Menú Configuración Personal Facturación Inventari…" at bounding box center [498, 210] width 996 height 420
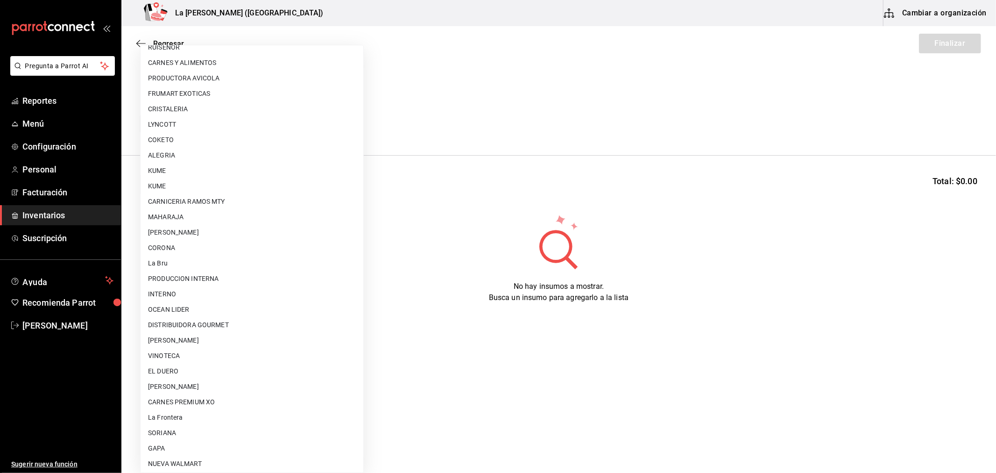
scroll to position [597, 0]
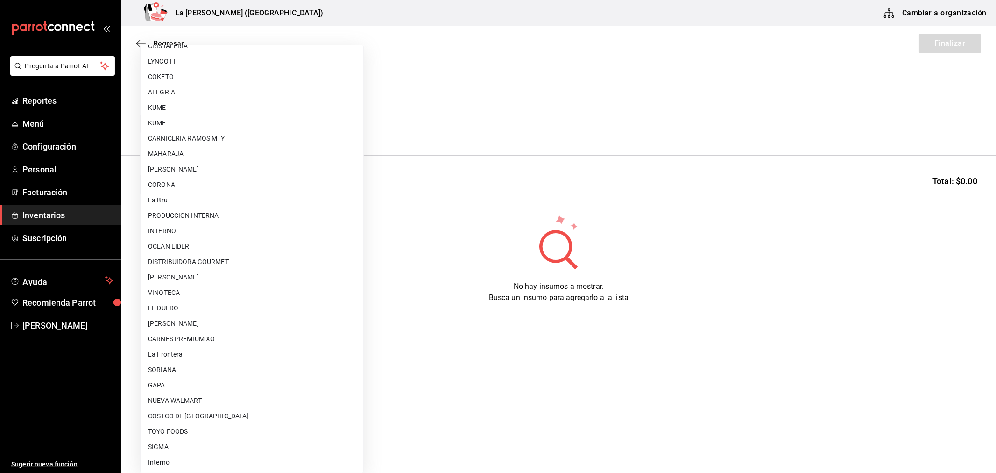
click at [171, 414] on li "COSTCO DE [GEOGRAPHIC_DATA]" at bounding box center [252, 415] width 223 height 15
type input "36657f88-4009-4ca1-bd83-5056e7dee6da"
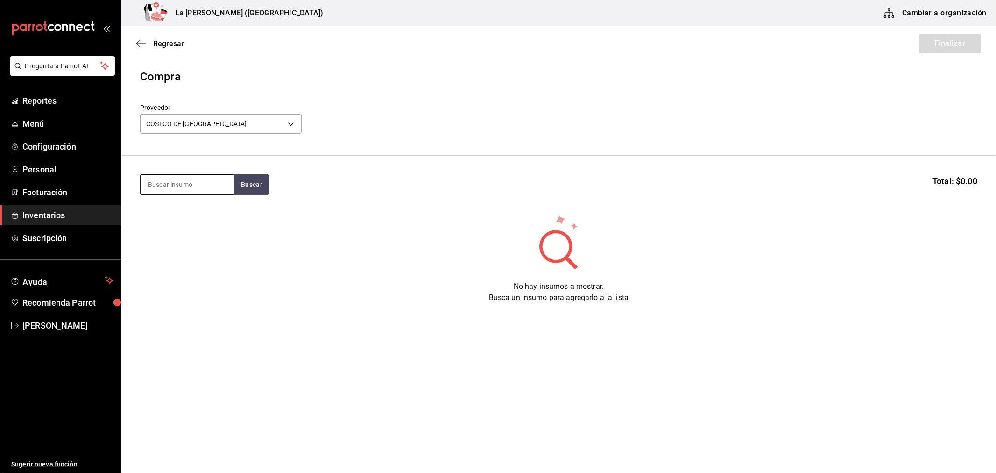
click at [213, 180] on input at bounding box center [187, 185] width 93 height 20
type input "CAYM"
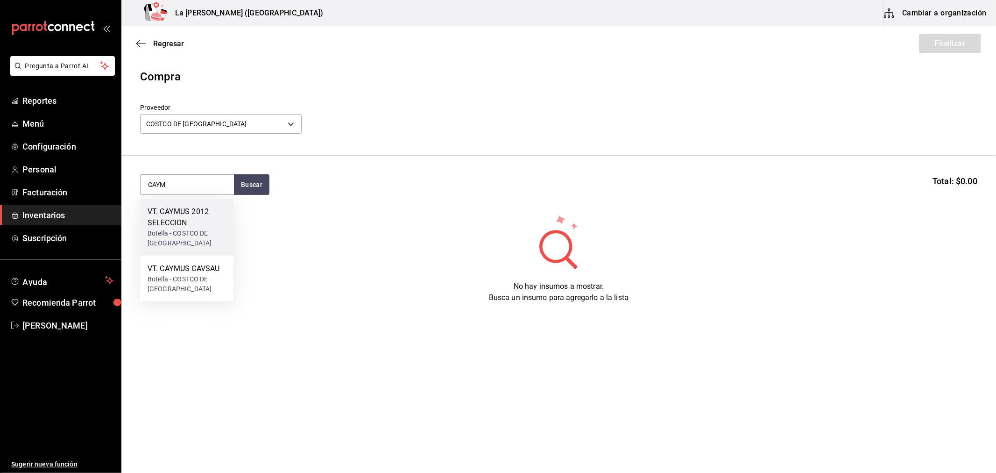
click at [196, 209] on div "VT. CAYMUS 2012 SELECCION" at bounding box center [187, 217] width 78 height 22
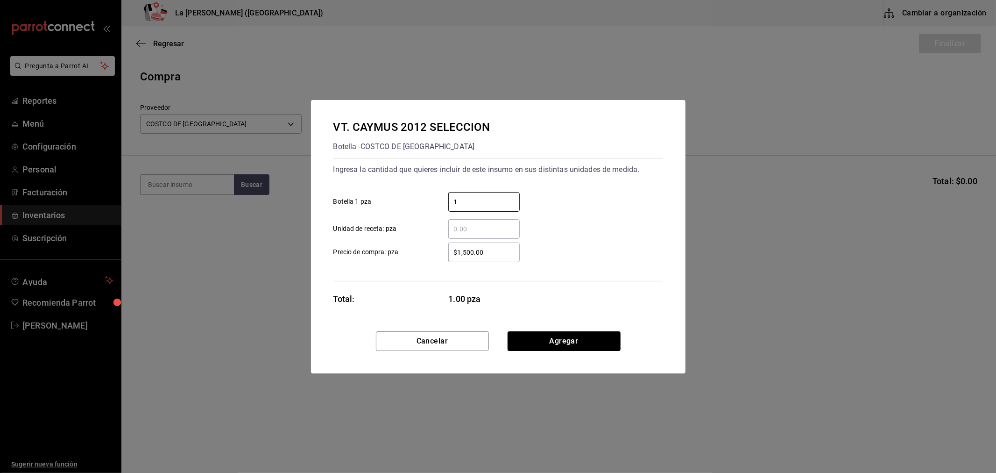
type input "1"
type input "$1,674.73"
click button "Agregar" at bounding box center [564, 341] width 113 height 20
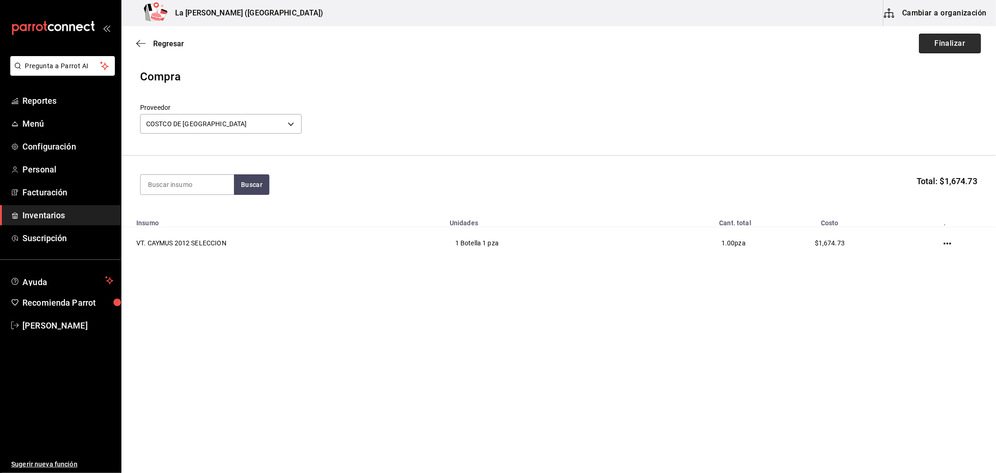
click at [956, 43] on button "Finalizar" at bounding box center [950, 44] width 62 height 20
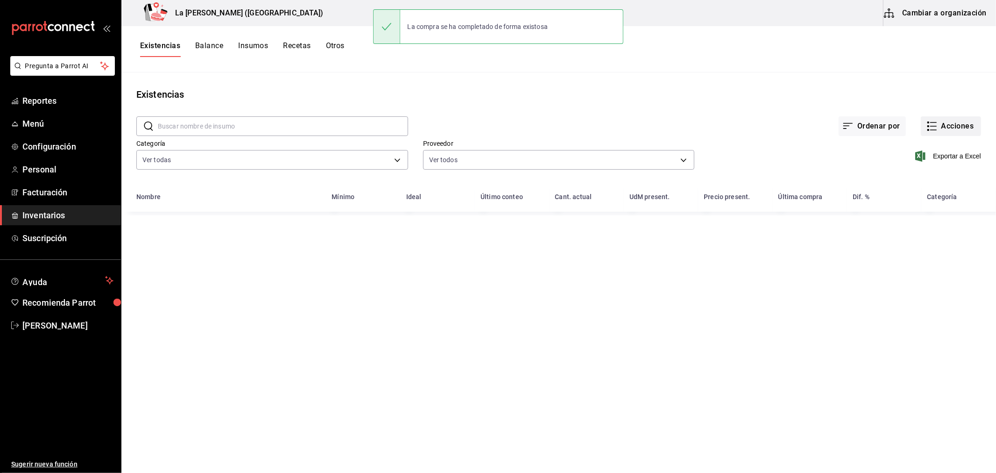
click at [957, 119] on button "Acciones" at bounding box center [951, 126] width 60 height 20
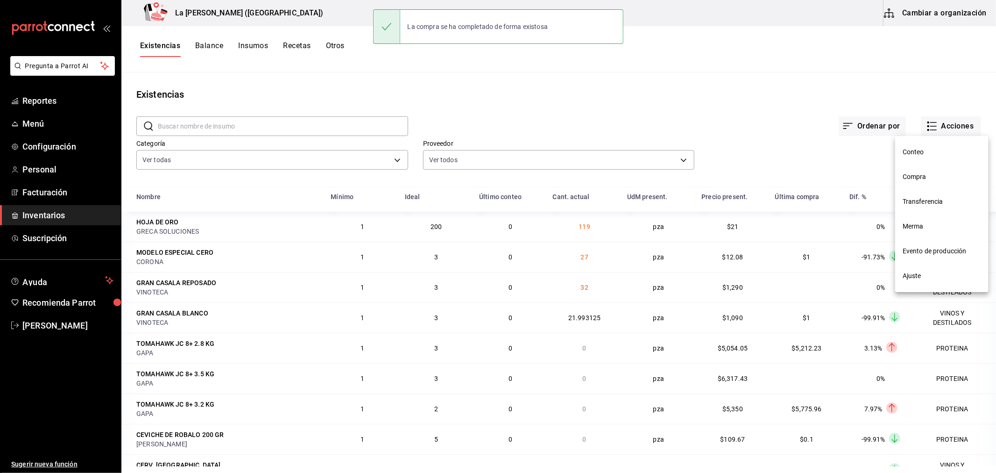
click at [938, 181] on span "Compra" at bounding box center [942, 177] width 78 height 10
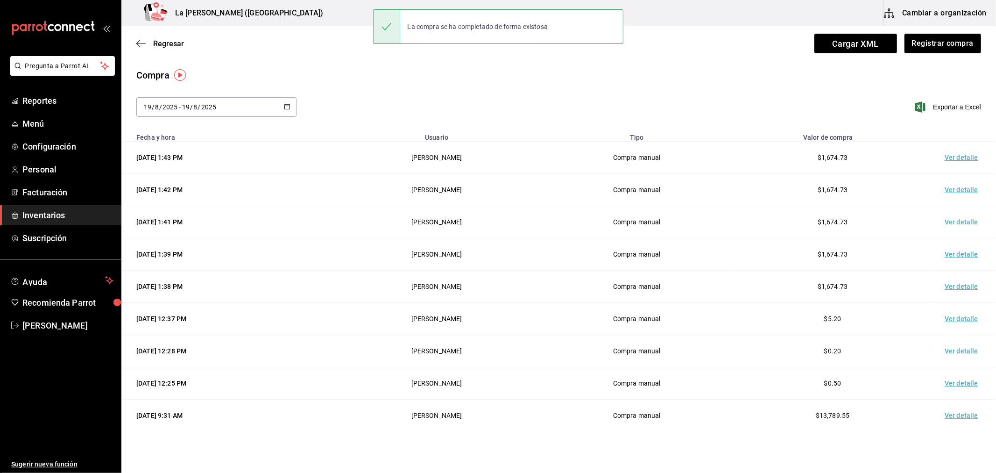
click at [959, 160] on td "Ver detalle" at bounding box center [963, 158] width 65 height 32
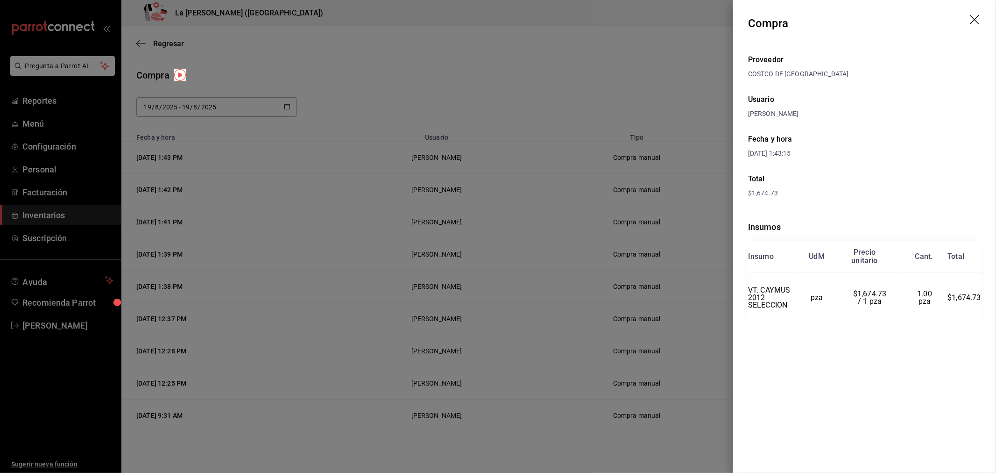
click at [974, 16] on icon "drag" at bounding box center [975, 20] width 11 height 11
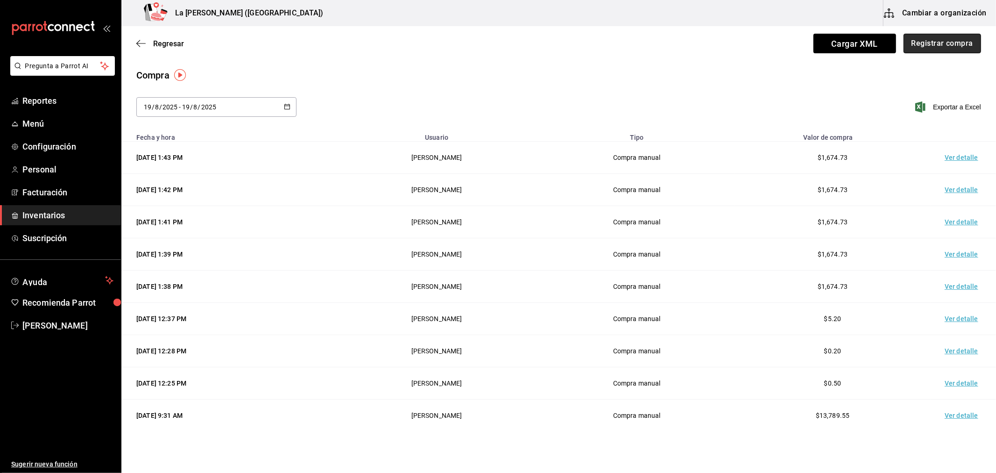
click at [940, 43] on button "Registrar compra" at bounding box center [943, 44] width 78 height 20
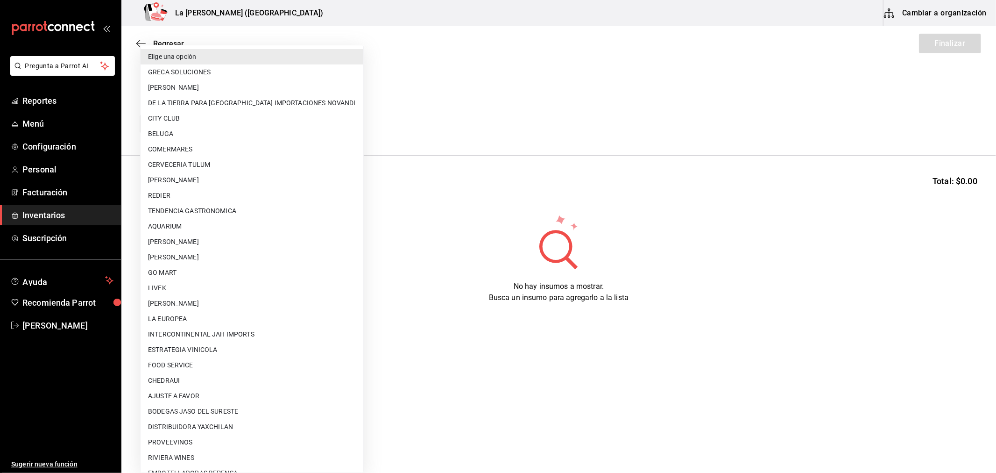
click at [260, 127] on body "Pregunta a Parrot AI Reportes Menú Configuración Personal Facturación Inventari…" at bounding box center [498, 210] width 996 height 420
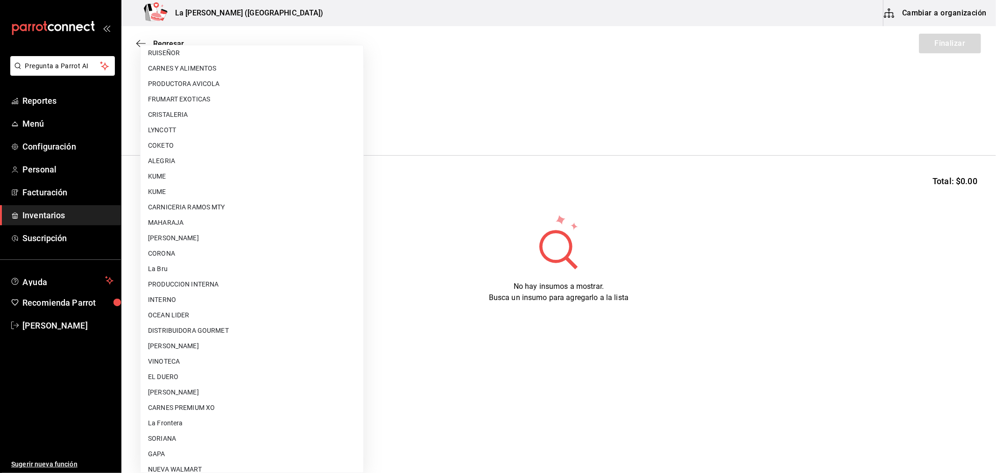
scroll to position [597, 0]
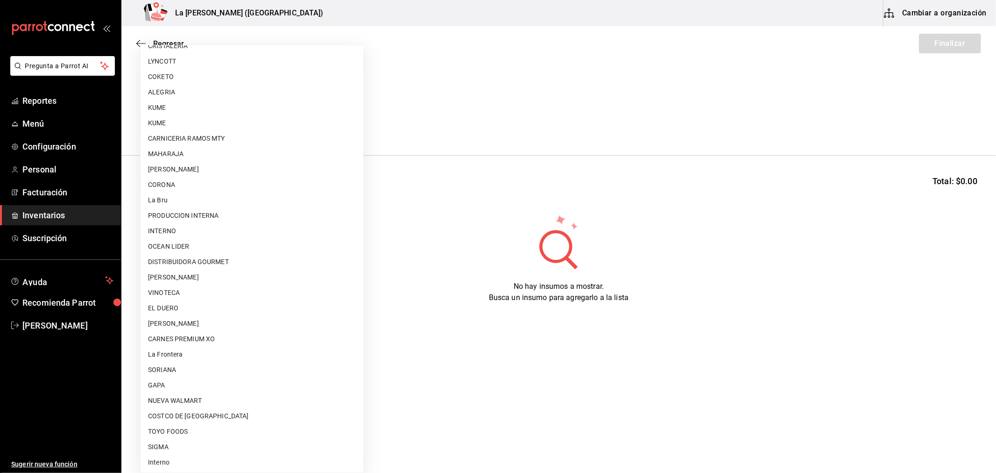
click at [198, 416] on li "COSTCO DE [GEOGRAPHIC_DATA]" at bounding box center [252, 415] width 223 height 15
type input "36657f88-4009-4ca1-bd83-5056e7dee6da"
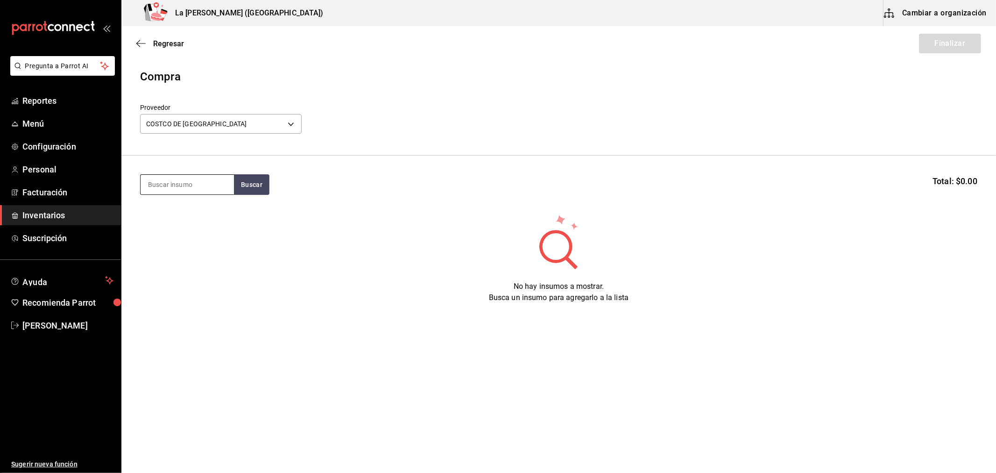
click at [186, 189] on input at bounding box center [187, 185] width 93 height 20
type input "PRI"
click at [199, 209] on div "VT. PRISONER 750 ml" at bounding box center [187, 211] width 78 height 11
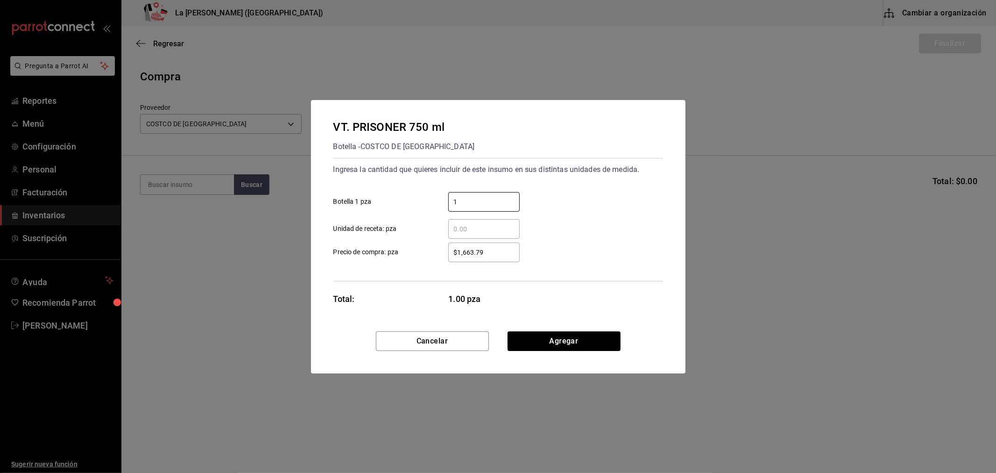
type input "1"
type input "$1,498.37"
click button "Agregar" at bounding box center [564, 341] width 113 height 20
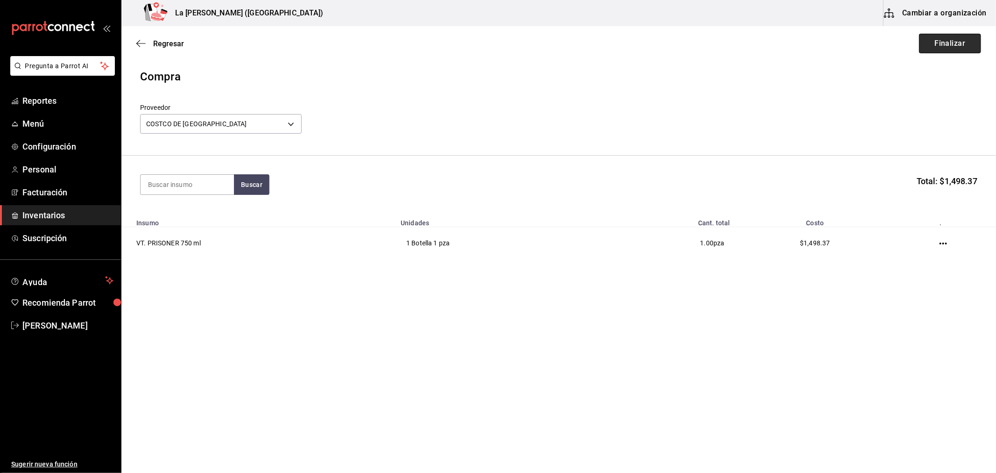
click at [968, 43] on button "Finalizar" at bounding box center [950, 44] width 62 height 20
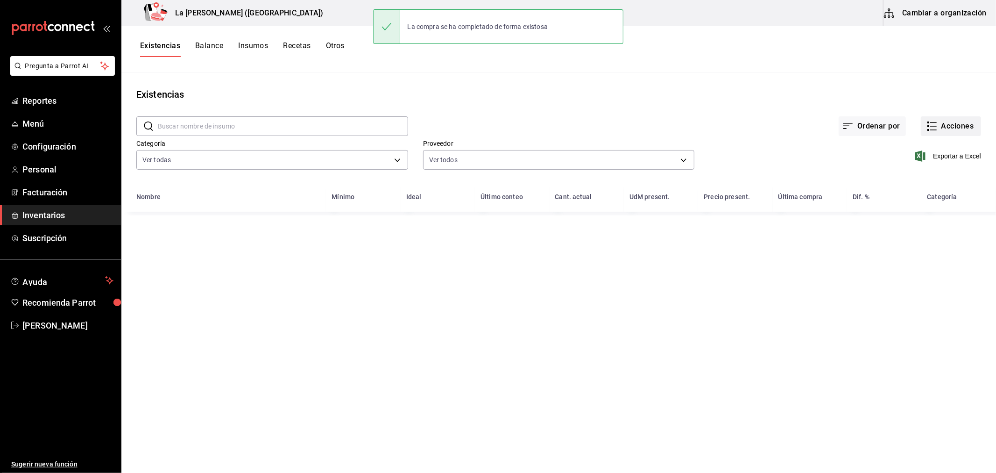
click at [955, 120] on button "Acciones" at bounding box center [951, 126] width 60 height 20
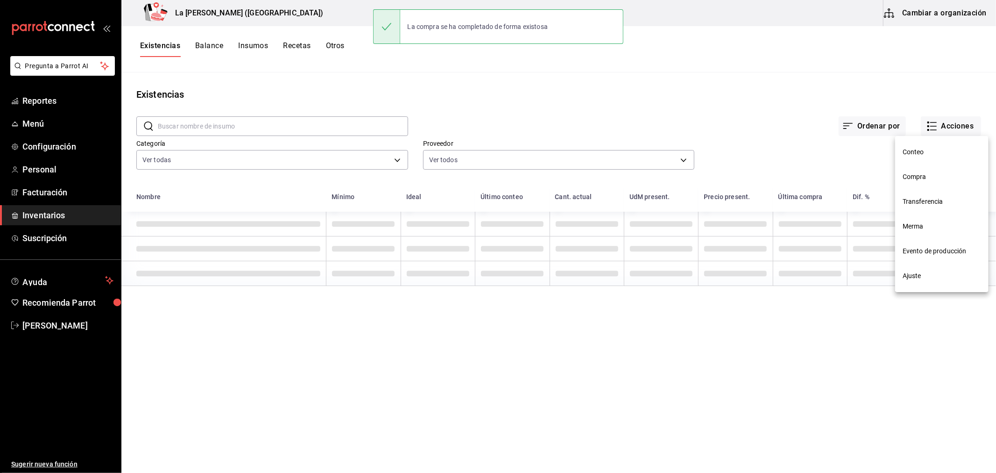
click at [925, 176] on span "Compra" at bounding box center [942, 177] width 78 height 10
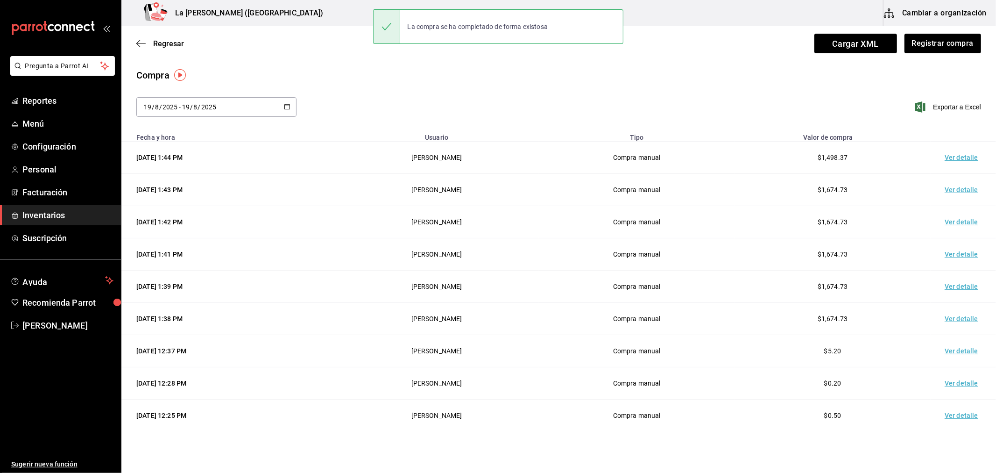
click at [958, 155] on td "Ver detalle" at bounding box center [963, 158] width 65 height 32
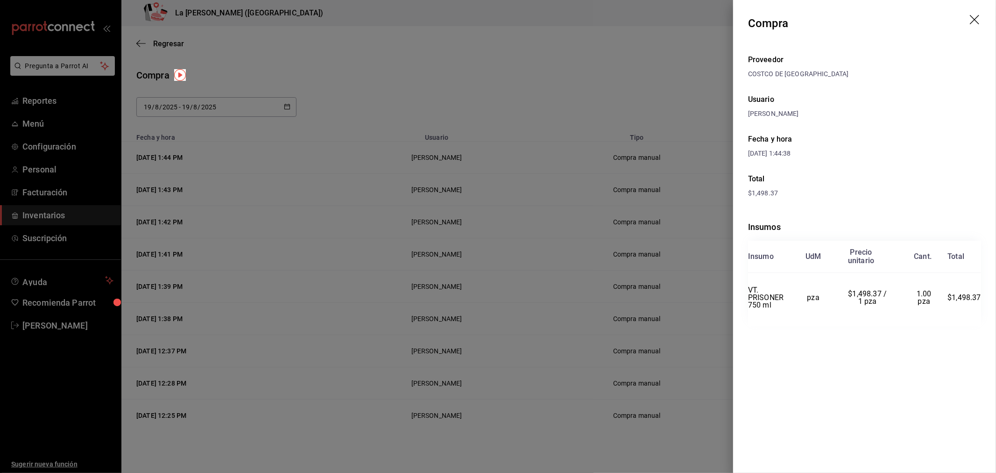
click at [983, 14] on header "Compra" at bounding box center [864, 23] width 263 height 47
click at [978, 17] on icon "drag" at bounding box center [975, 20] width 11 height 11
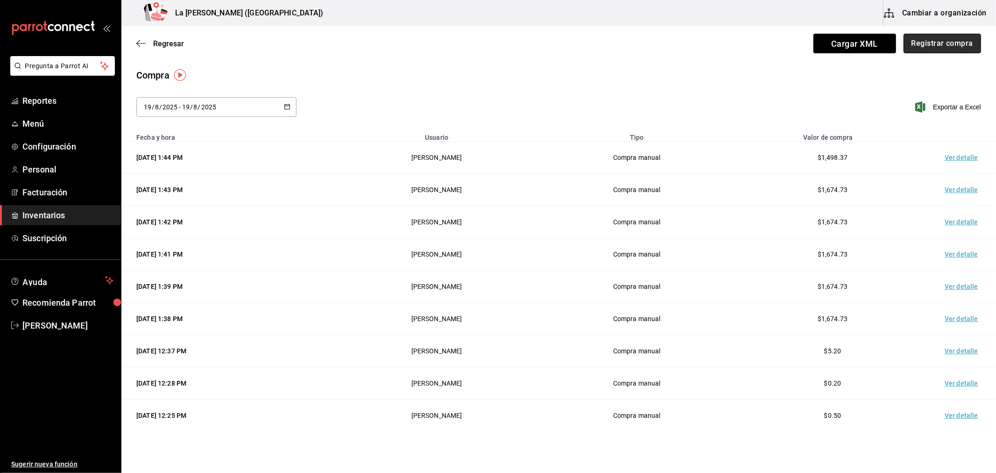
click at [944, 44] on button "Registrar compra" at bounding box center [943, 44] width 78 height 20
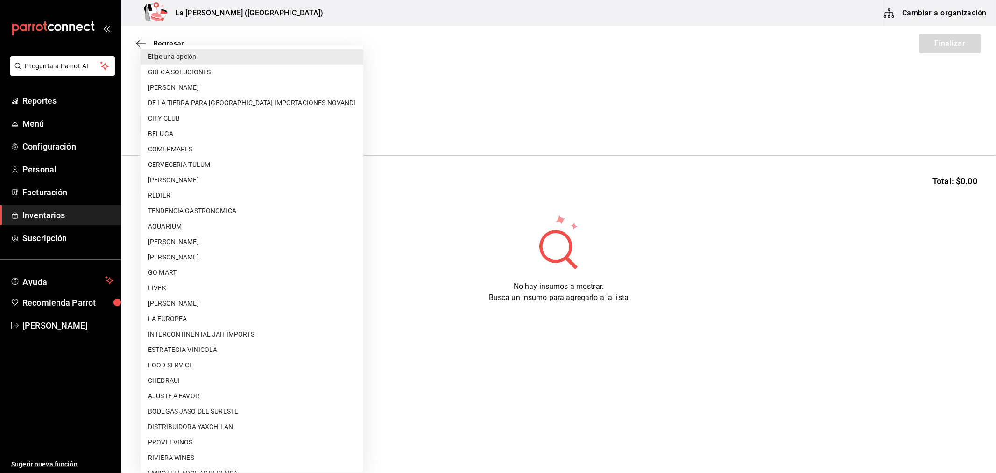
click at [187, 129] on body "Pregunta a Parrot AI Reportes Menú Configuración Personal Facturación Inventari…" at bounding box center [498, 210] width 996 height 420
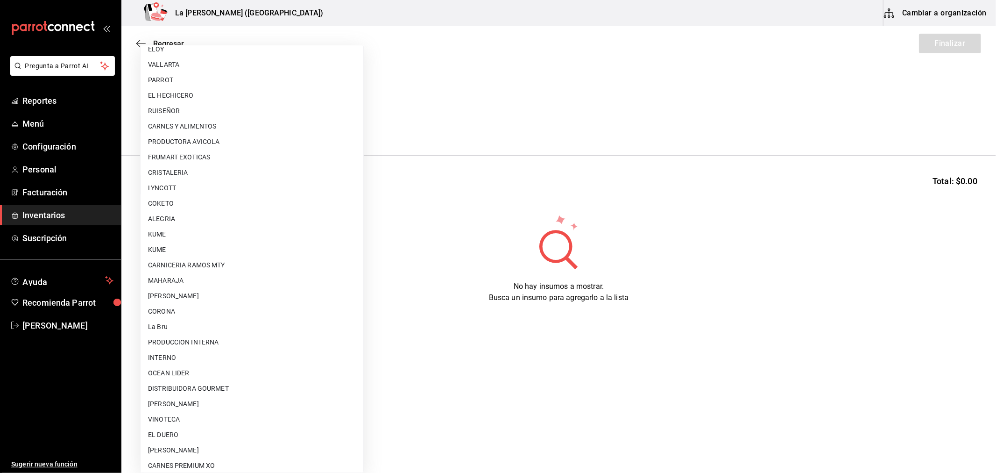
scroll to position [597, 0]
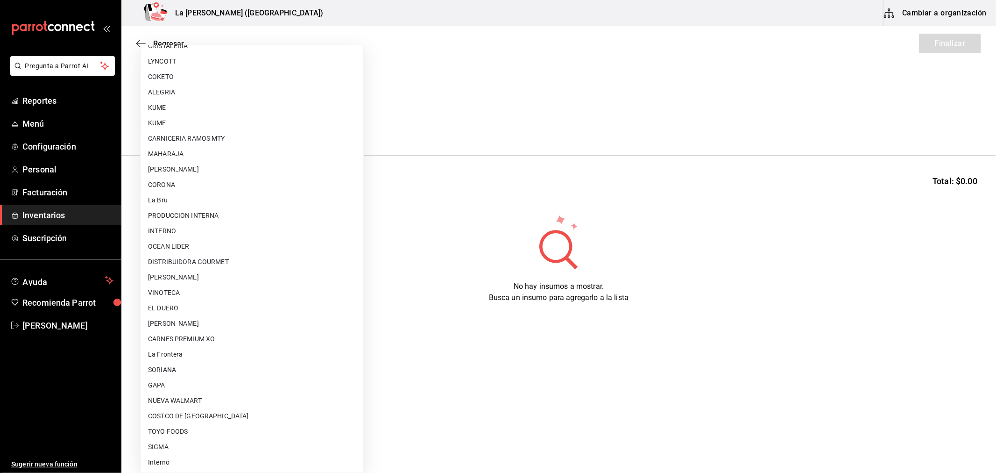
click at [167, 370] on li "SORIANA" at bounding box center [252, 369] width 223 height 15
type input "f62628b7-b131-47fd-9824-ea856ce267db"
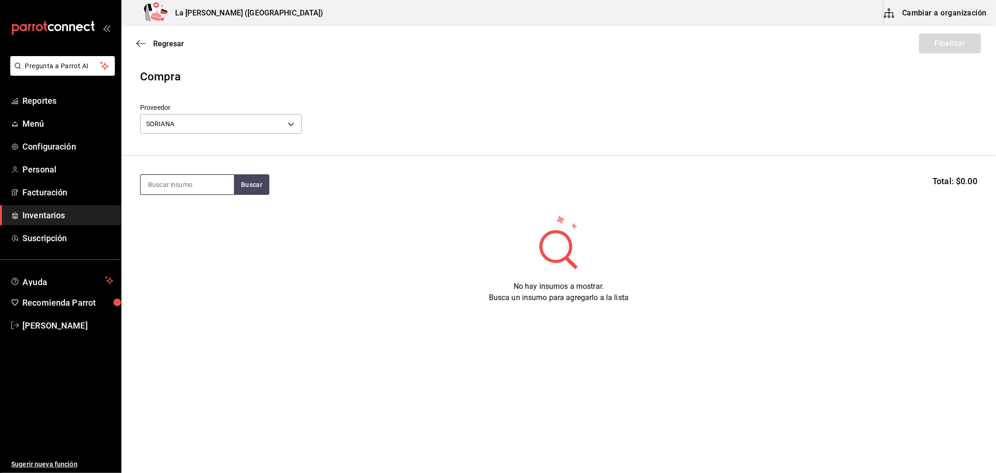
click at [202, 191] on input at bounding box center [187, 185] width 93 height 20
type input "C"
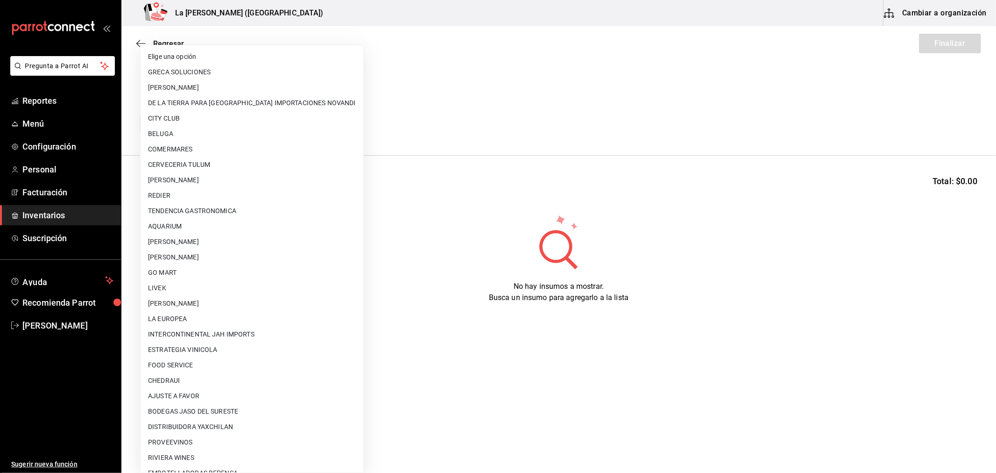
click at [218, 128] on body "Pregunta a Parrot AI Reportes Menú Configuración Personal Facturación Inventari…" at bounding box center [498, 210] width 996 height 420
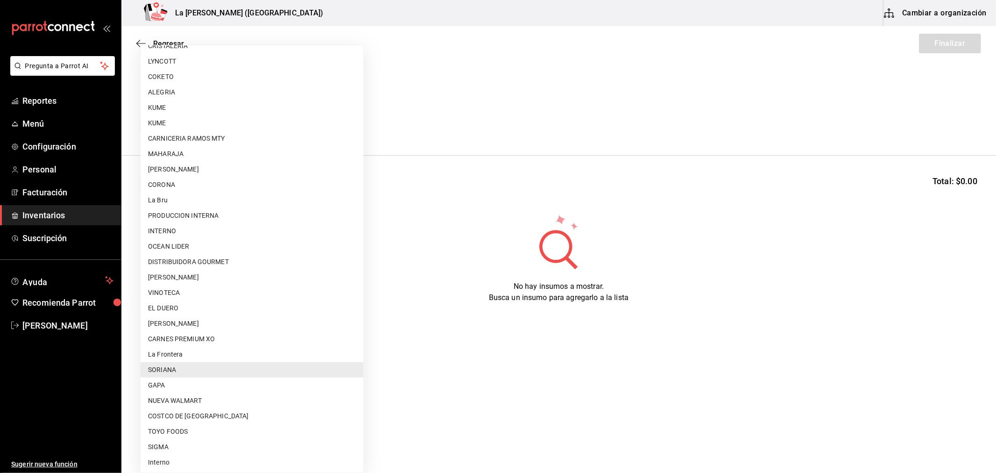
click at [190, 365] on li "SORIANA" at bounding box center [252, 369] width 223 height 15
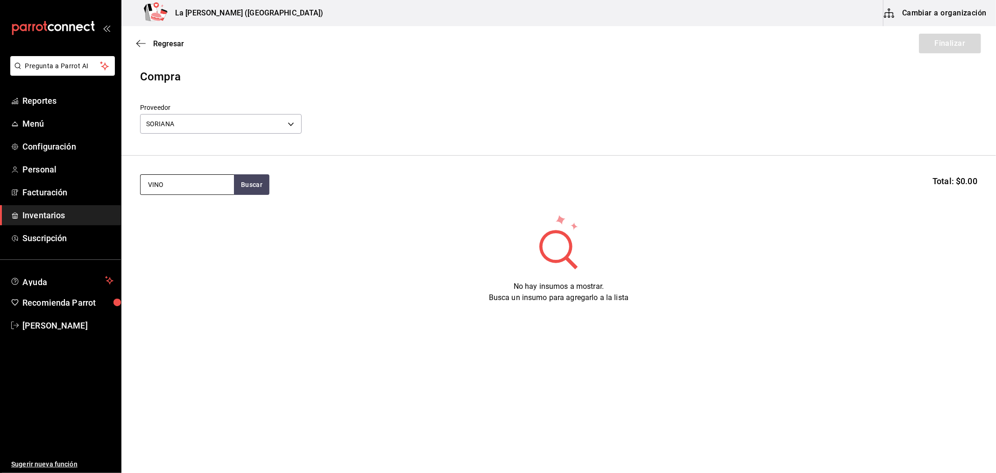
click at [187, 184] on input "VINO" at bounding box center [187, 185] width 93 height 20
type input "V"
type input "Q"
type input "QUESO"
click at [190, 211] on div "QUESO PANELA LALA 400 GR" at bounding box center [187, 217] width 78 height 22
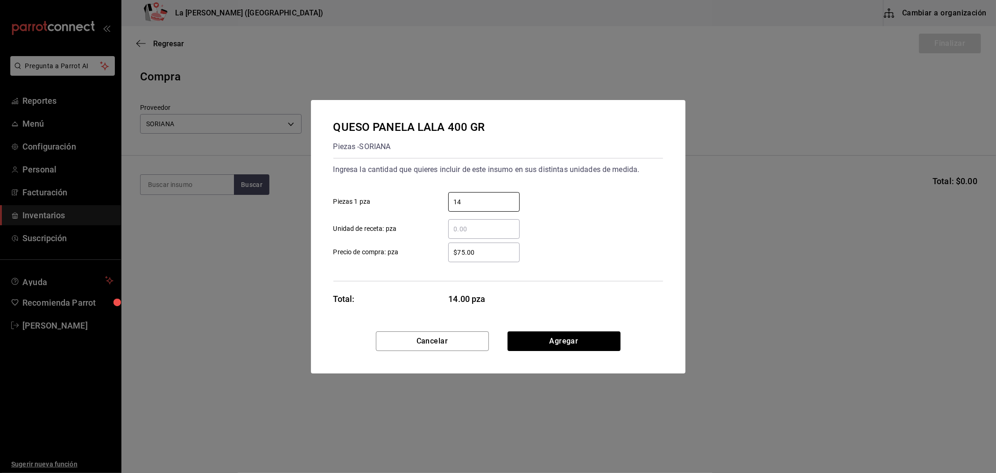
type input "14"
type input "$96.50"
click button "Agregar" at bounding box center [564, 341] width 113 height 20
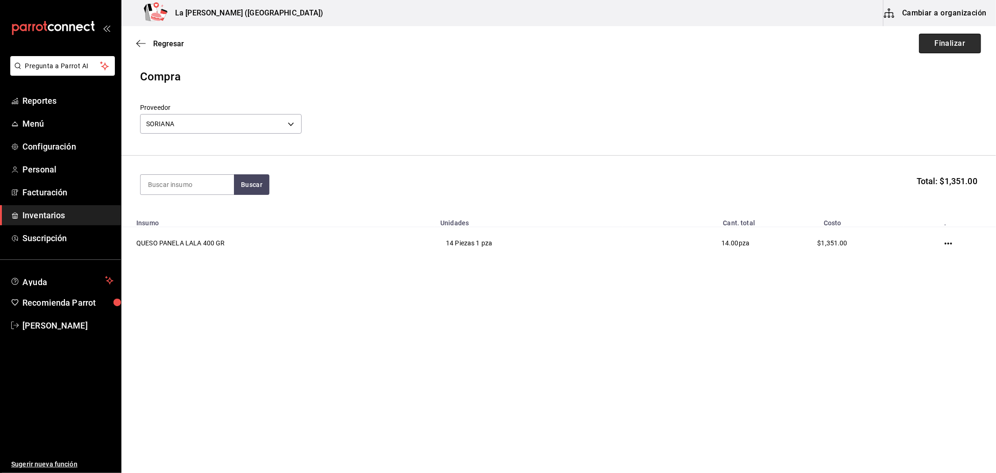
click at [973, 43] on button "Finalizar" at bounding box center [950, 44] width 62 height 20
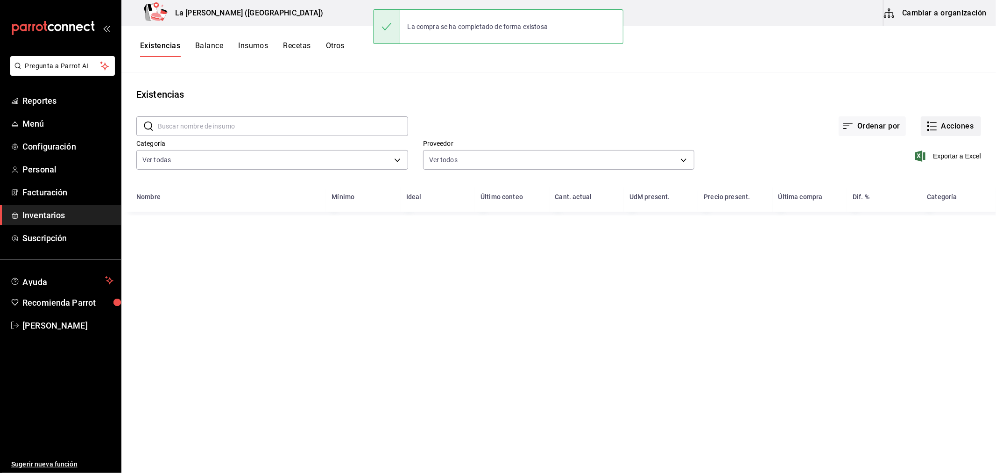
click at [938, 118] on button "Acciones" at bounding box center [951, 126] width 60 height 20
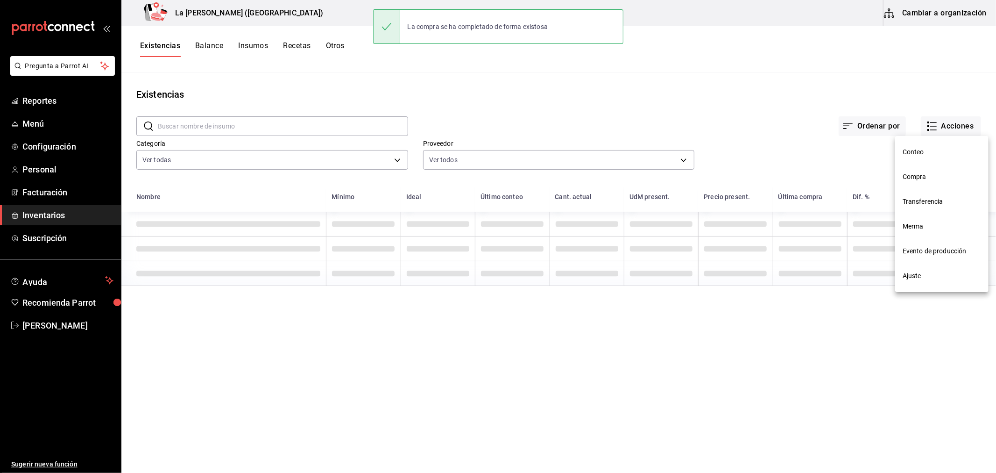
click at [920, 174] on span "Compra" at bounding box center [942, 177] width 78 height 10
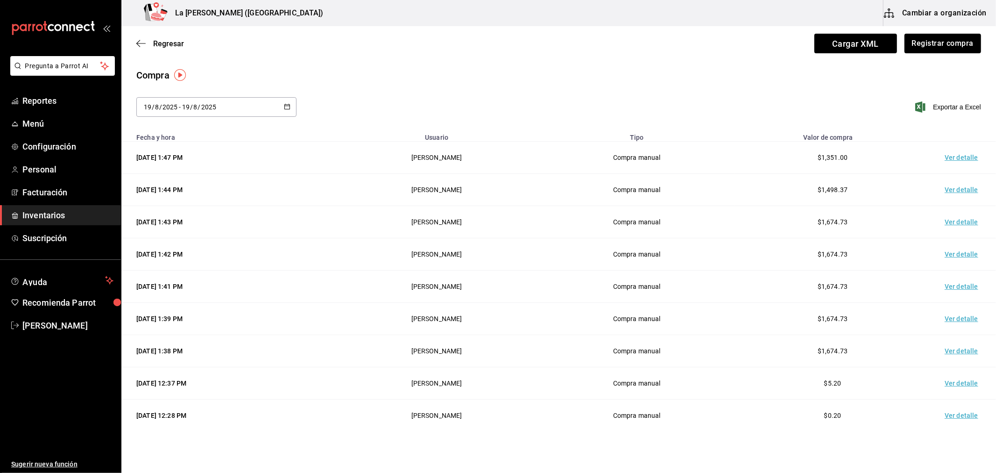
click at [963, 158] on td "Ver detalle" at bounding box center [963, 158] width 65 height 32
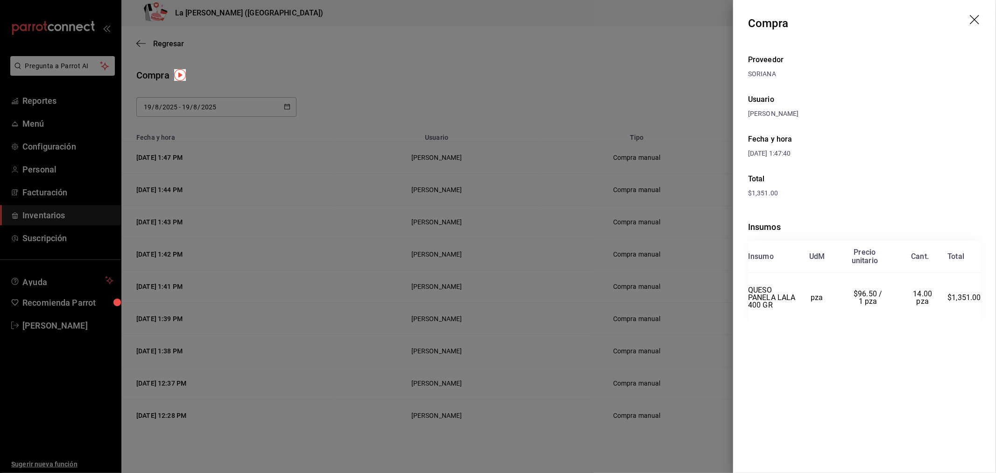
click at [979, 19] on icon "drag" at bounding box center [975, 20] width 11 height 11
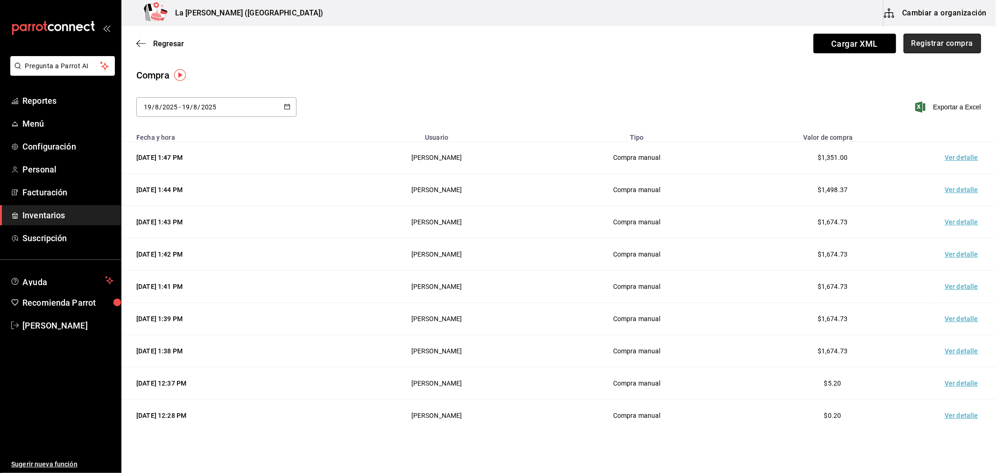
click at [960, 40] on button "Registrar compra" at bounding box center [943, 44] width 78 height 20
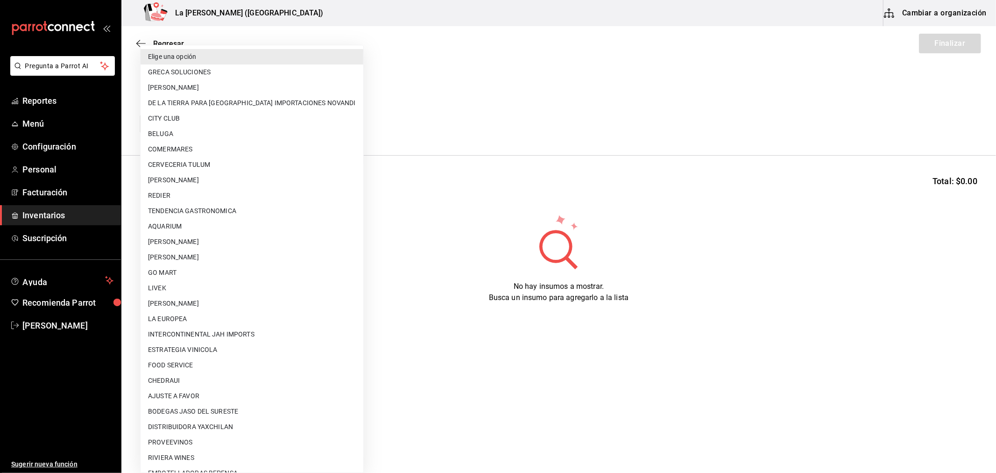
click at [236, 122] on body "Pregunta a Parrot AI Reportes Menú Configuración Personal Facturación Inventari…" at bounding box center [498, 210] width 996 height 420
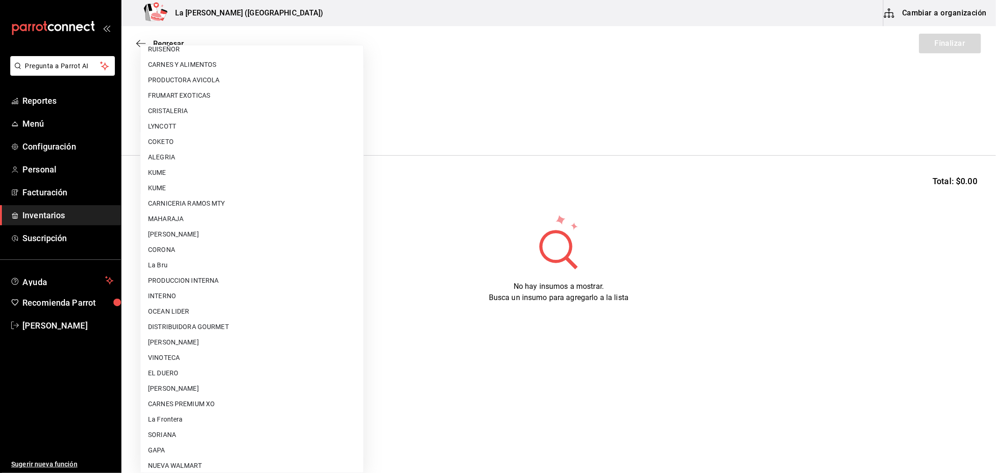
scroll to position [597, 0]
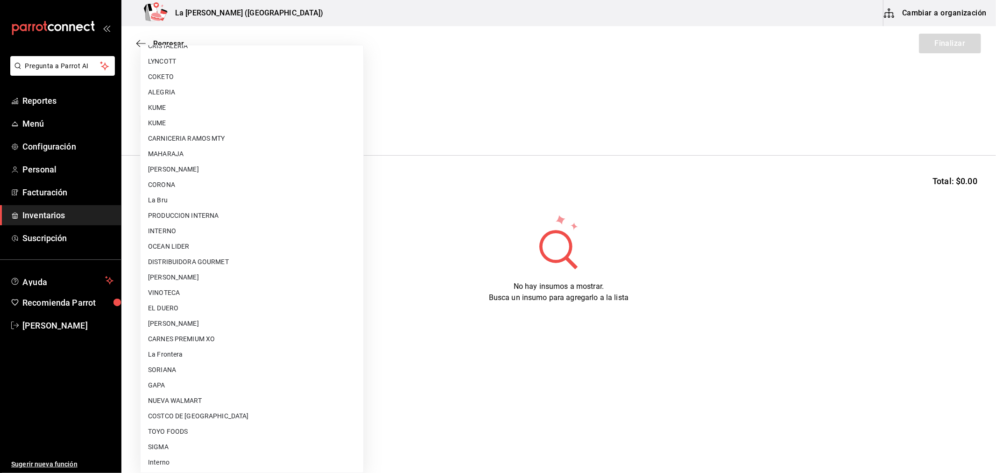
click at [181, 367] on li "SORIANA" at bounding box center [252, 369] width 223 height 15
type input "f62628b7-b131-47fd-9824-ea856ce267db"
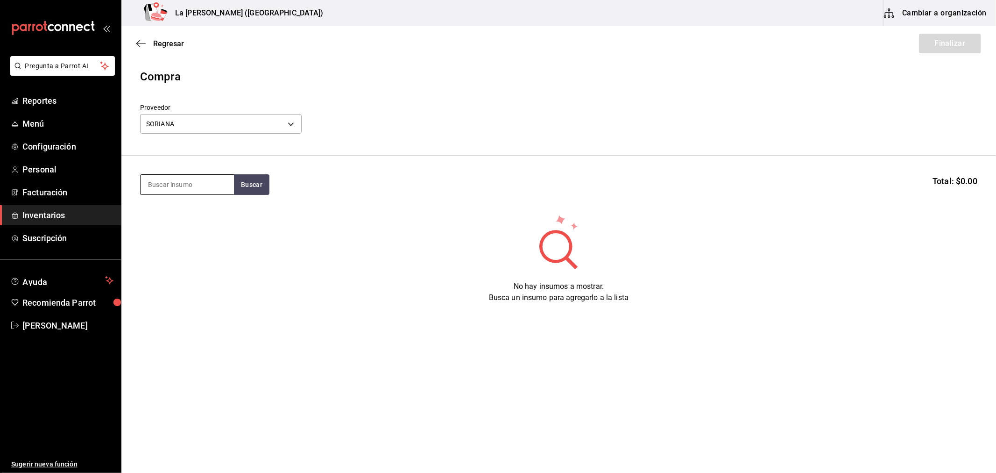
click at [177, 187] on input at bounding box center [187, 185] width 93 height 20
type input "QUESO"
click at [183, 206] on div "QUESO PANELA LALA 400 GR" at bounding box center [187, 217] width 78 height 22
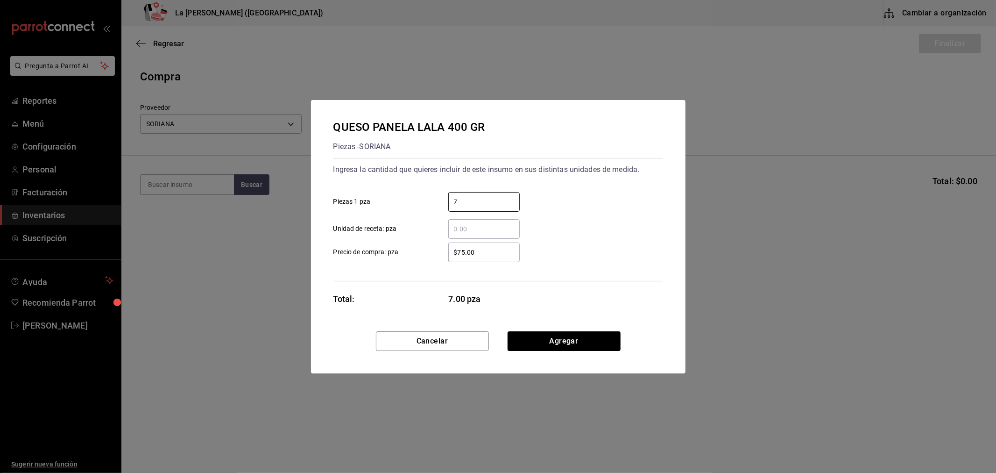
type input "7"
type input "$106.50"
click button "Agregar" at bounding box center [564, 341] width 113 height 20
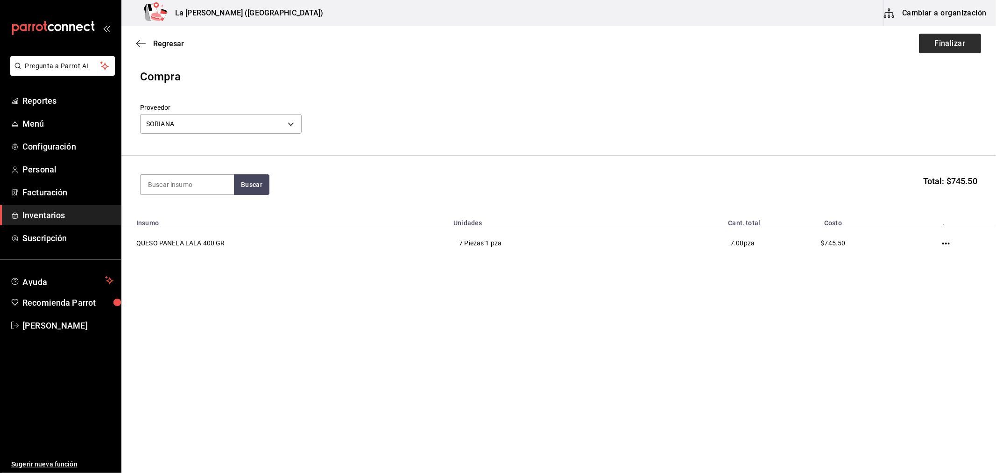
click at [970, 49] on button "Finalizar" at bounding box center [950, 44] width 62 height 20
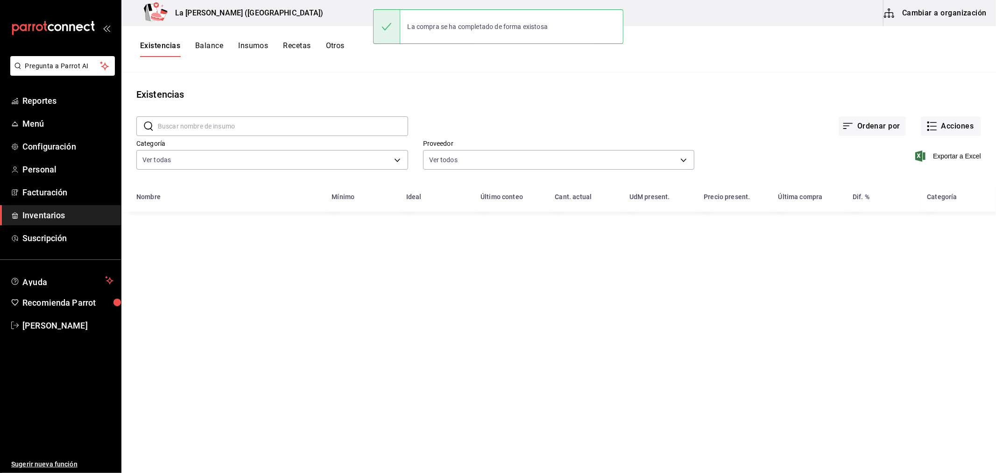
click at [940, 137] on div "Exportar a Excel" at bounding box center [838, 149] width 287 height 48
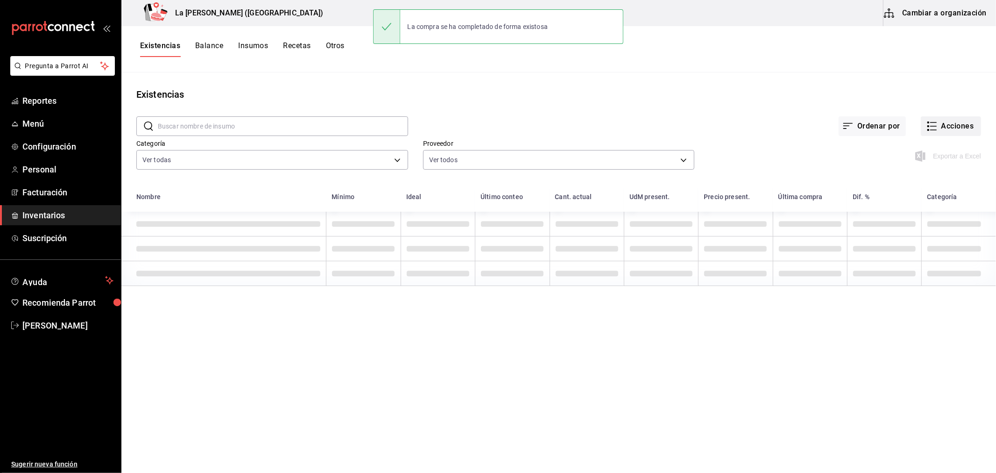
click at [942, 126] on button "Acciones" at bounding box center [951, 126] width 60 height 20
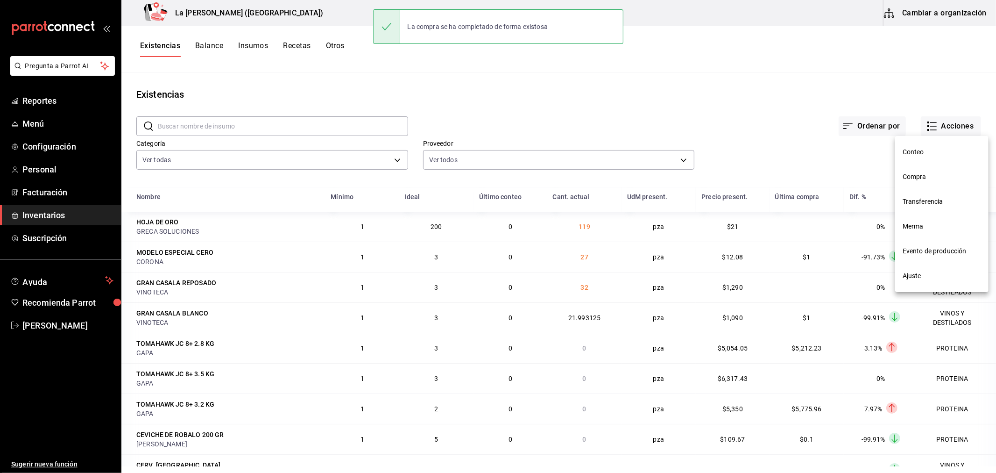
click at [916, 178] on span "Compra" at bounding box center [942, 177] width 78 height 10
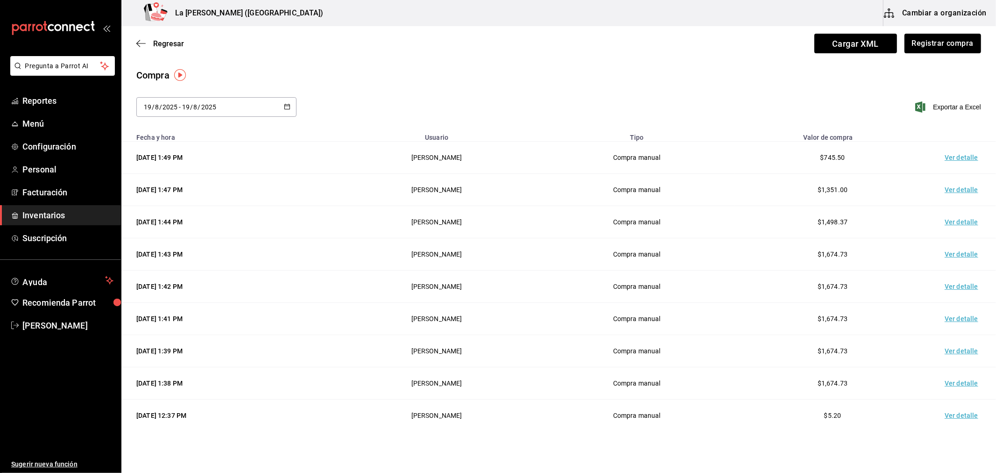
click at [947, 158] on td "Ver detalle" at bounding box center [963, 158] width 65 height 32
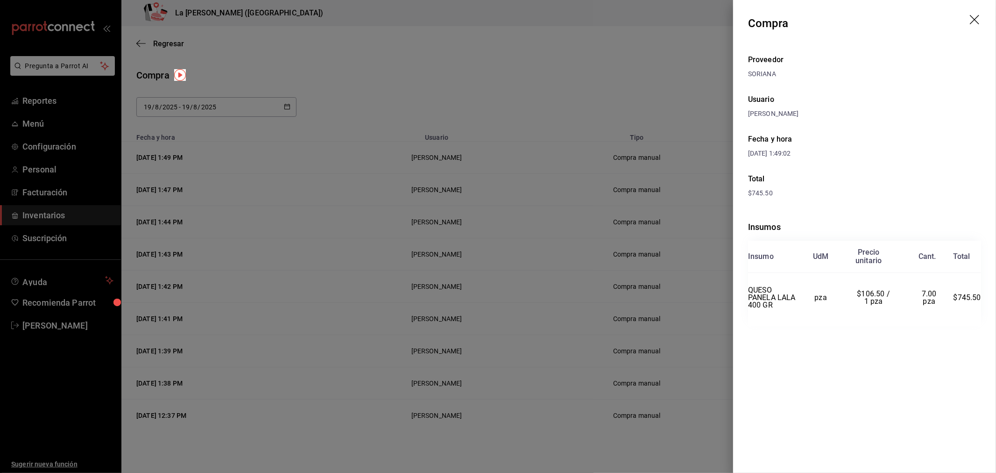
click at [972, 15] on icon "drag" at bounding box center [975, 20] width 11 height 11
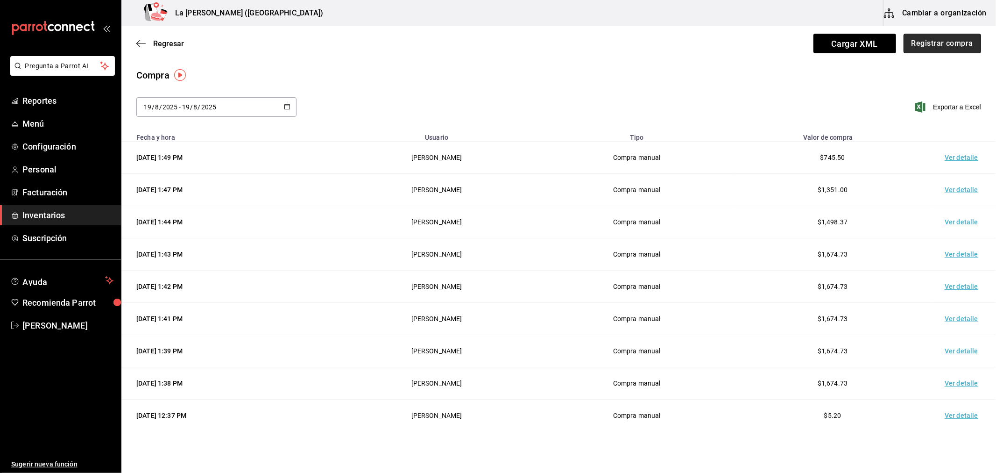
click at [948, 47] on button "Registrar compra" at bounding box center [943, 44] width 78 height 20
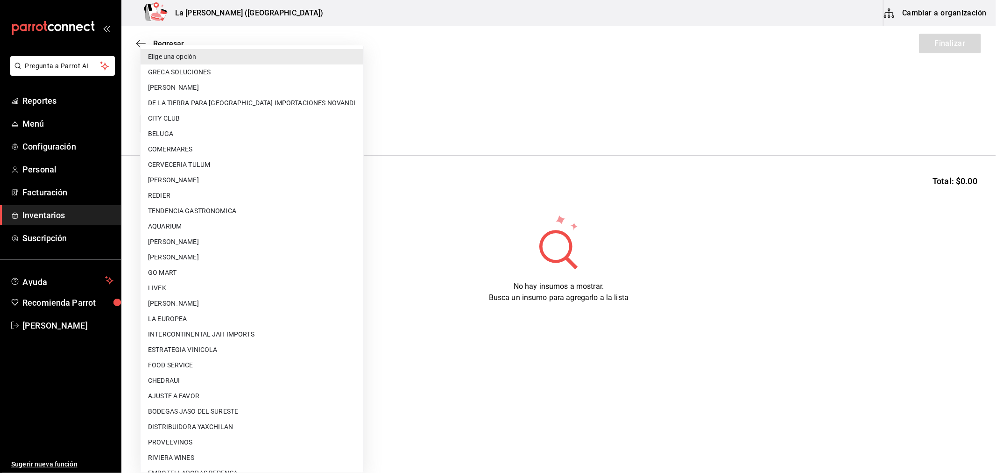
click at [265, 126] on body "Pregunta a Parrot AI Reportes Menú Configuración Personal Facturación Inventari…" at bounding box center [498, 210] width 996 height 420
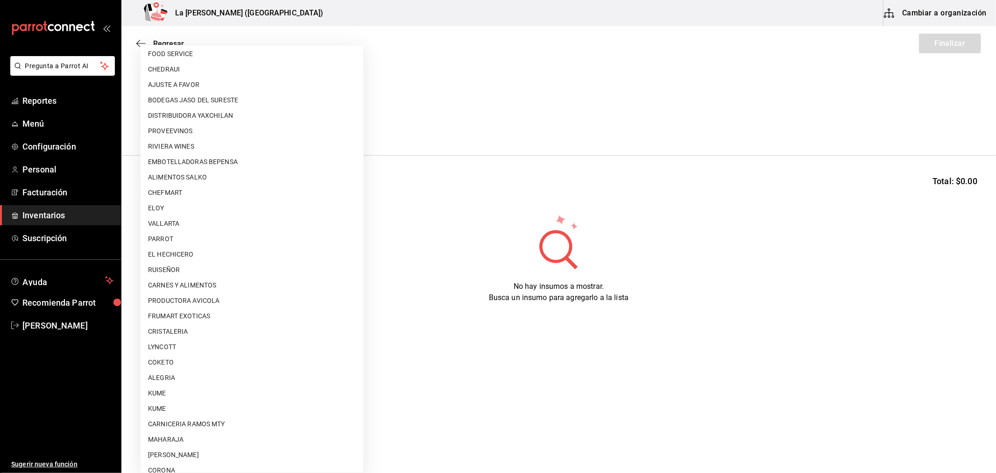
scroll to position [597, 0]
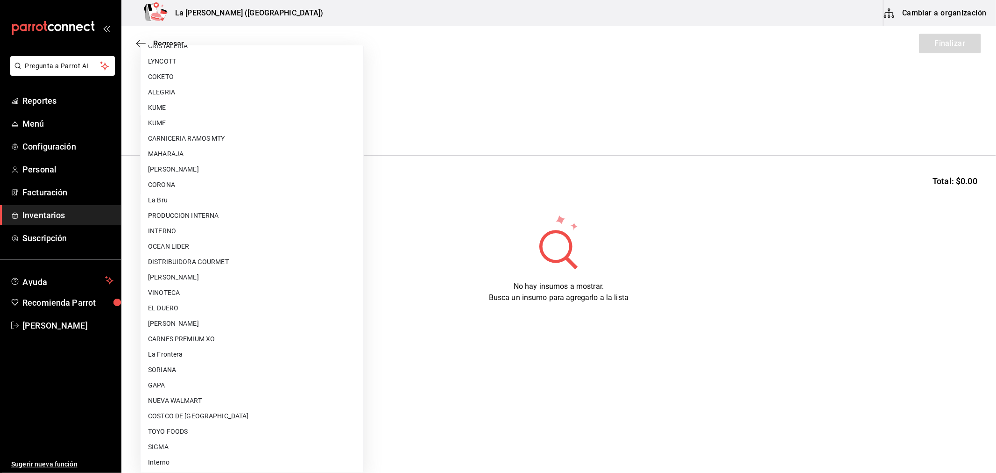
click at [208, 398] on li "NUEVA WALMART" at bounding box center [252, 400] width 223 height 15
type input "6eb89503-439c-4edd-a6ce-7dab788d5ffe"
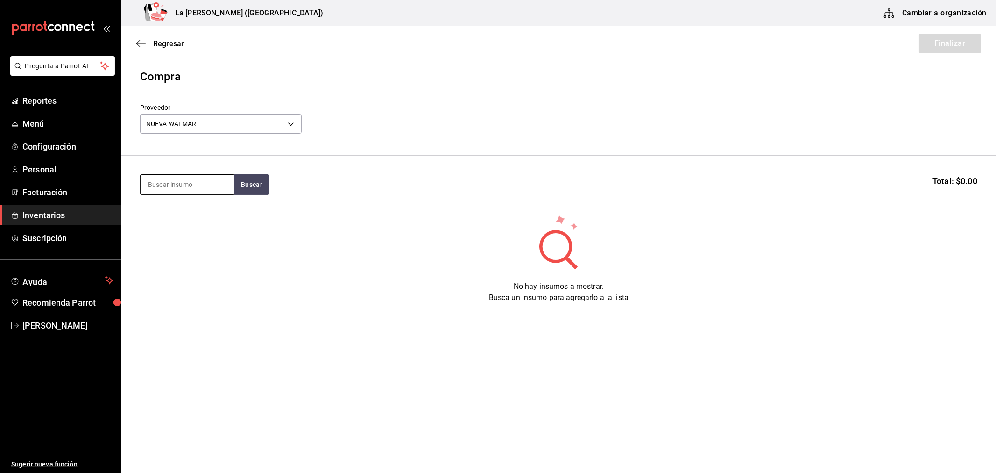
click at [211, 190] on input at bounding box center [187, 185] width 93 height 20
type input "MODELO"
click at [216, 208] on div "CERV. MODELO ESPECIAL 355 ML" at bounding box center [187, 217] width 78 height 22
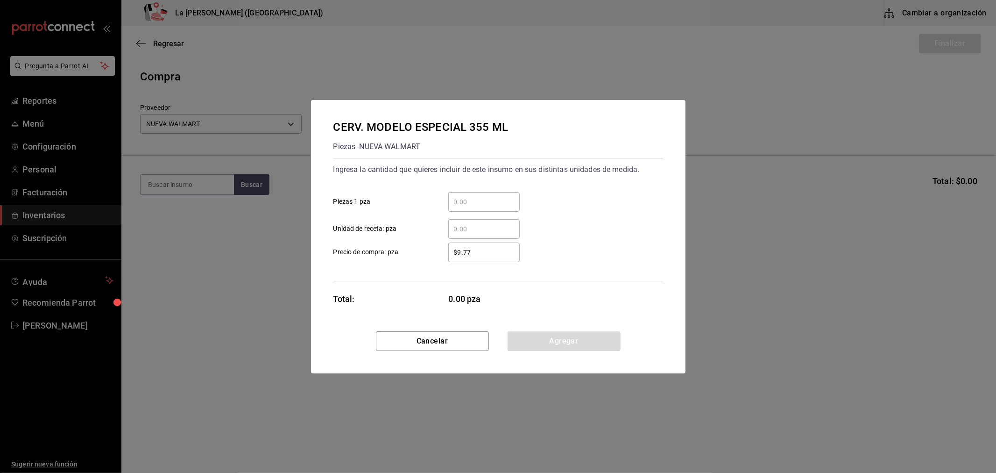
click at [482, 207] on div "​" at bounding box center [483, 202] width 71 height 20
click at [482, 207] on input "​ Piezas 1 pza" at bounding box center [483, 201] width 71 height 11
type input "60"
type input "$23.88"
click button "Agregar" at bounding box center [564, 341] width 113 height 20
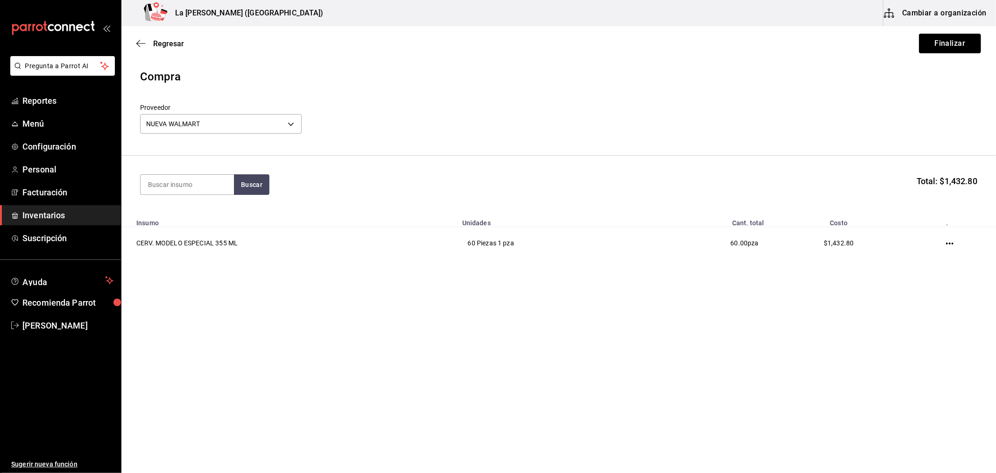
click at [961, 42] on button "Finalizar" at bounding box center [950, 44] width 62 height 20
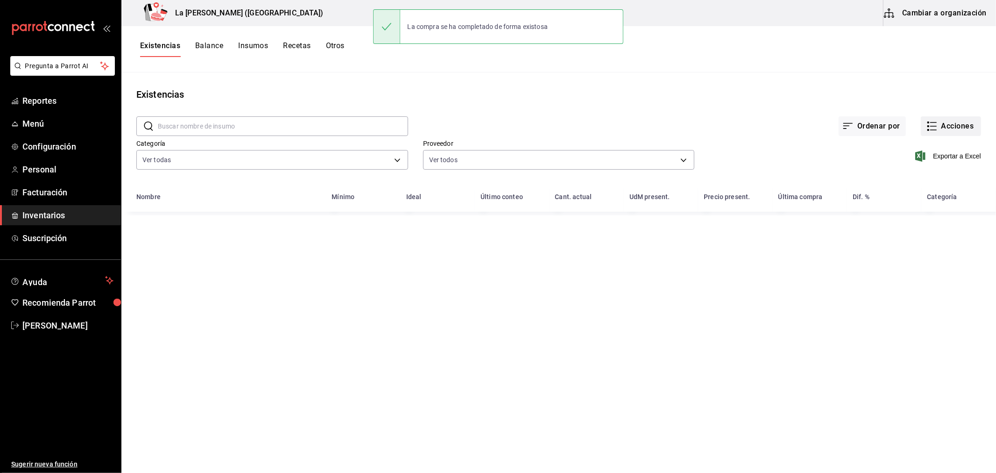
click at [958, 124] on button "Acciones" at bounding box center [951, 126] width 60 height 20
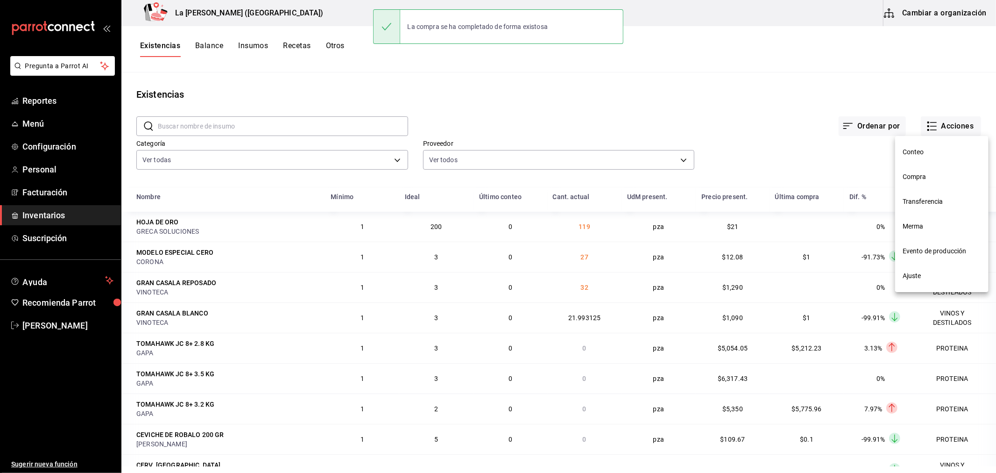
click at [941, 172] on span "Compra" at bounding box center [942, 177] width 78 height 10
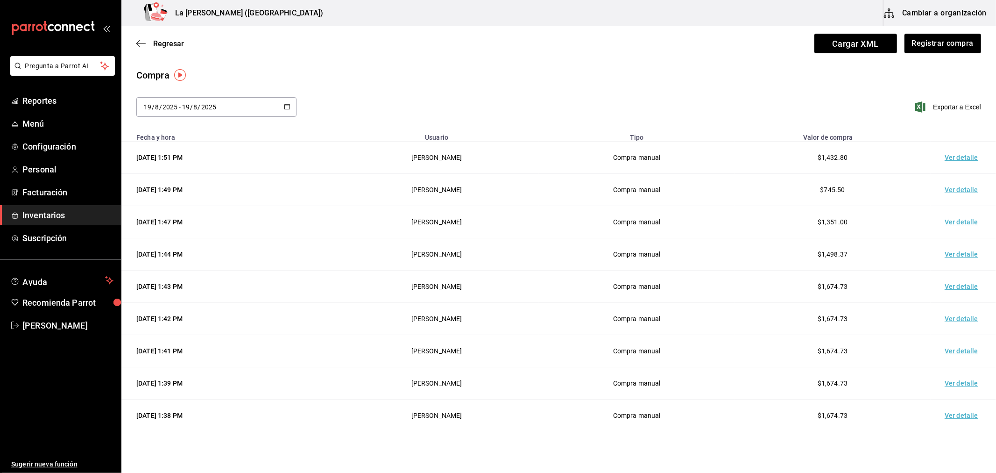
click at [959, 159] on td "Ver detalle" at bounding box center [963, 158] width 65 height 32
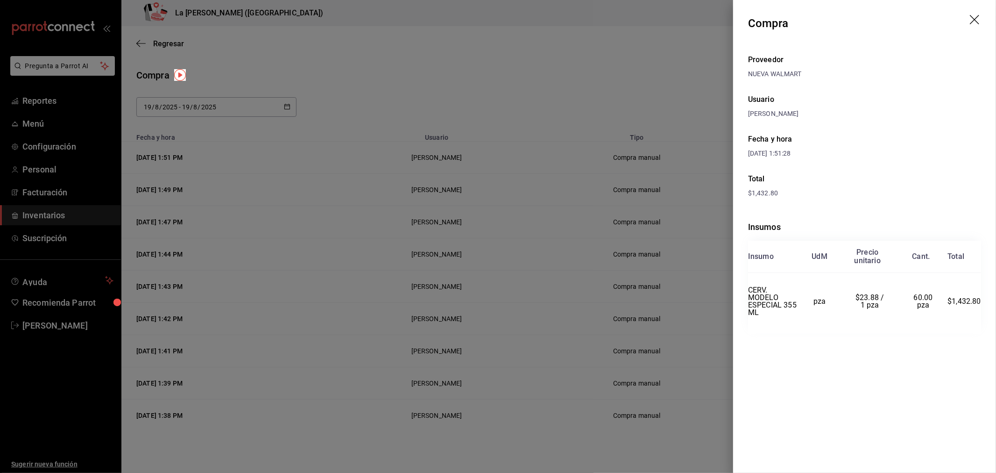
click at [975, 22] on icon "drag" at bounding box center [975, 20] width 11 height 11
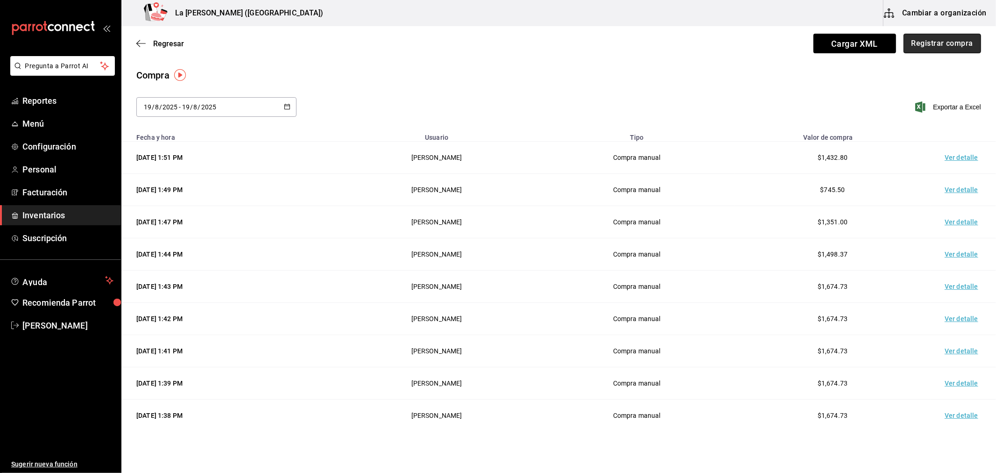
click at [943, 43] on button "Registrar compra" at bounding box center [943, 44] width 78 height 20
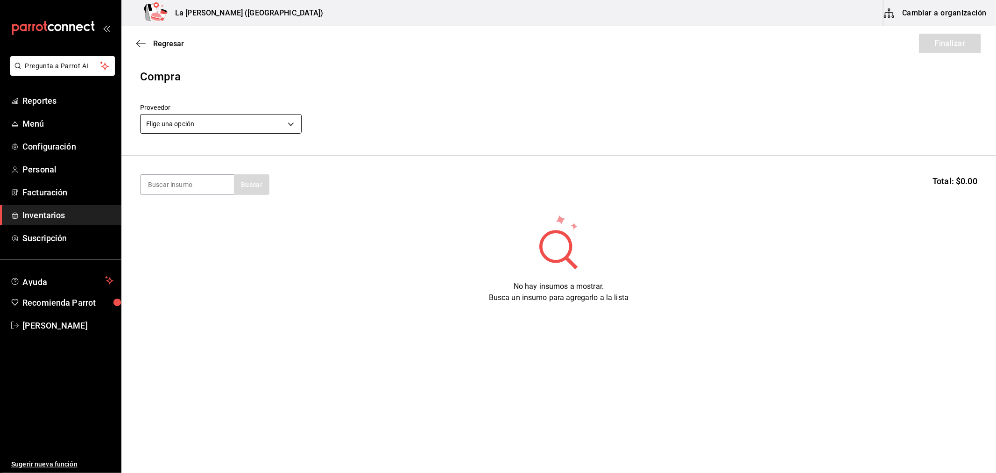
click at [227, 127] on body "Pregunta a Parrot AI Reportes Menú Configuración Personal Facturación Inventari…" at bounding box center [498, 210] width 996 height 420
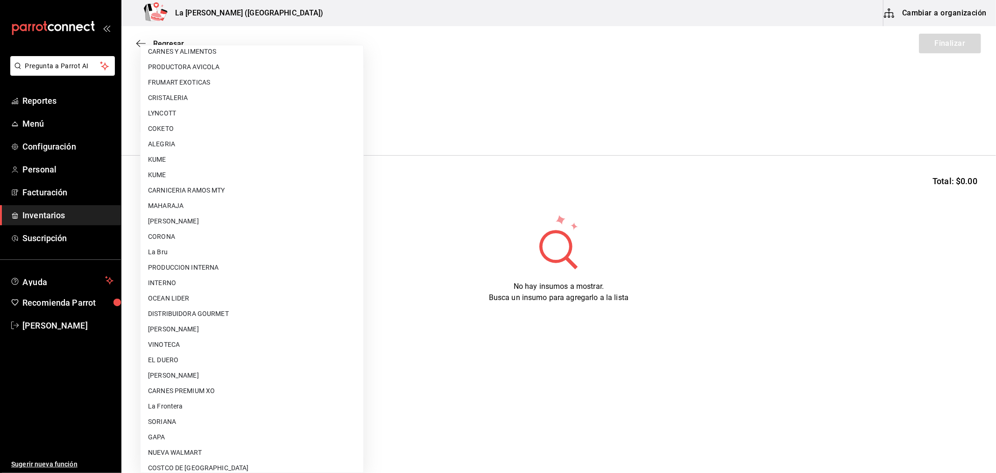
scroll to position [597, 0]
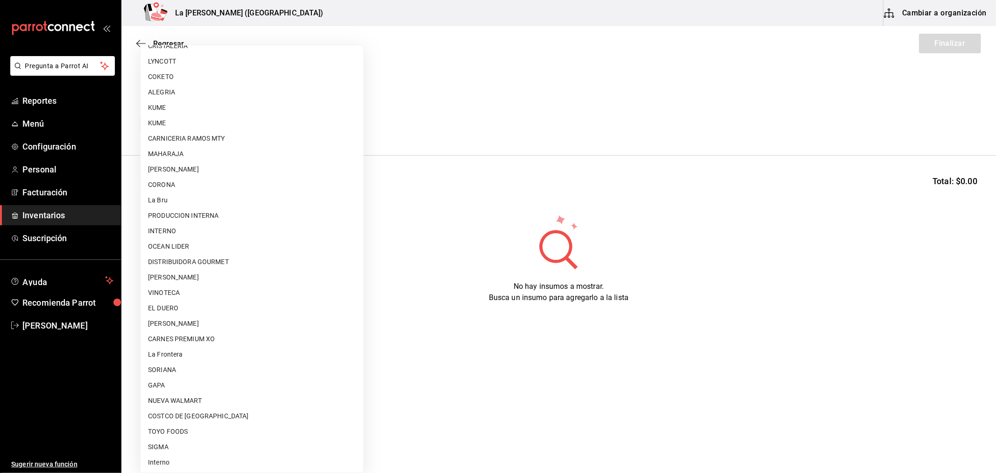
click at [200, 399] on li "NUEVA WALMART" at bounding box center [252, 400] width 223 height 15
type input "6eb89503-439c-4edd-a6ce-7dab788d5ffe"
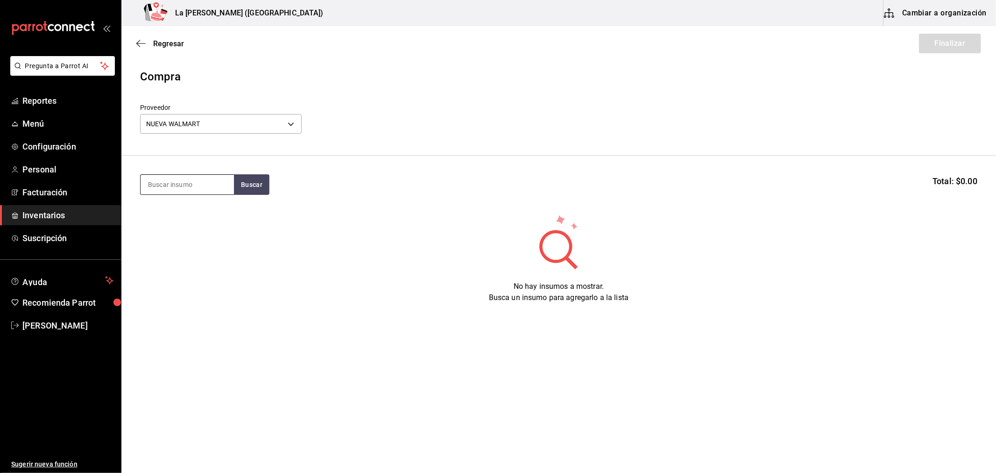
click at [190, 192] on input at bounding box center [187, 185] width 93 height 20
type input "MICHE"
click at [197, 221] on div "CERV. MICHELOB ULTRAS" at bounding box center [187, 217] width 78 height 22
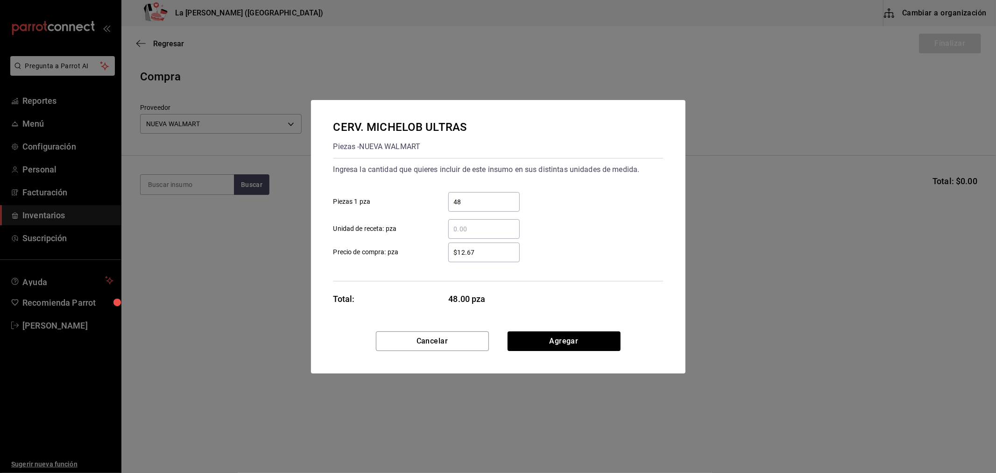
type input "48"
click at [478, 259] on div "$12.67 ​" at bounding box center [483, 252] width 71 height 20
click at [478, 258] on input "$12.67" at bounding box center [483, 252] width 71 height 11
click at [478, 259] on div "$12.67 ​" at bounding box center [483, 252] width 71 height 20
click at [478, 258] on input "$12.67" at bounding box center [483, 252] width 71 height 11
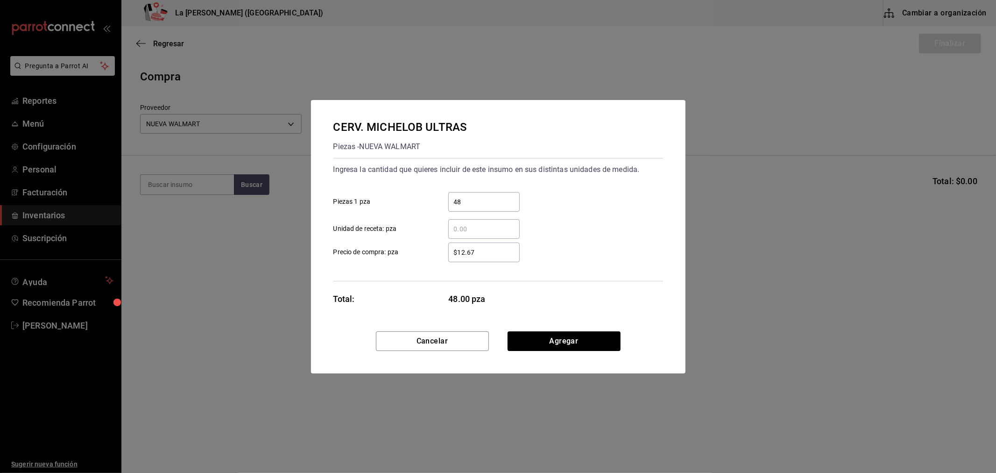
click at [492, 248] on input "$12.67" at bounding box center [483, 252] width 71 height 11
type input "$24.58"
click at [540, 341] on button "Agregar" at bounding box center [564, 341] width 113 height 20
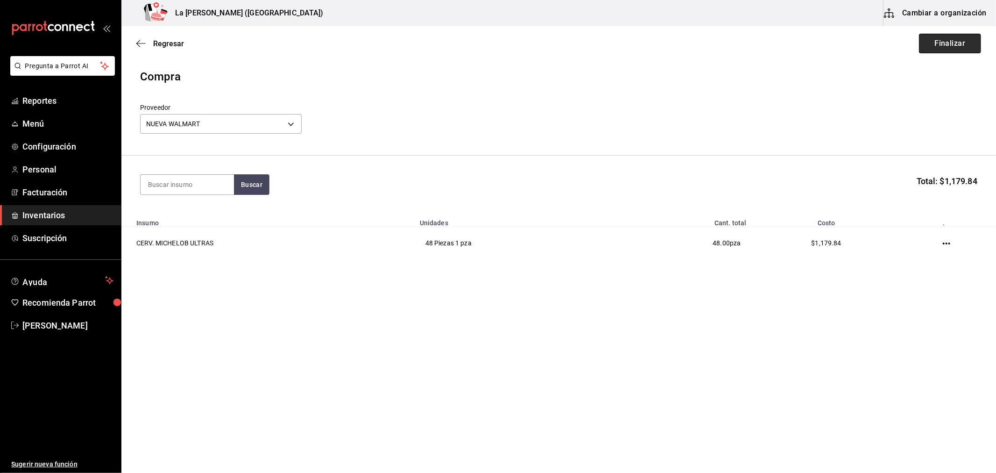
click at [961, 42] on button "Finalizar" at bounding box center [950, 44] width 62 height 20
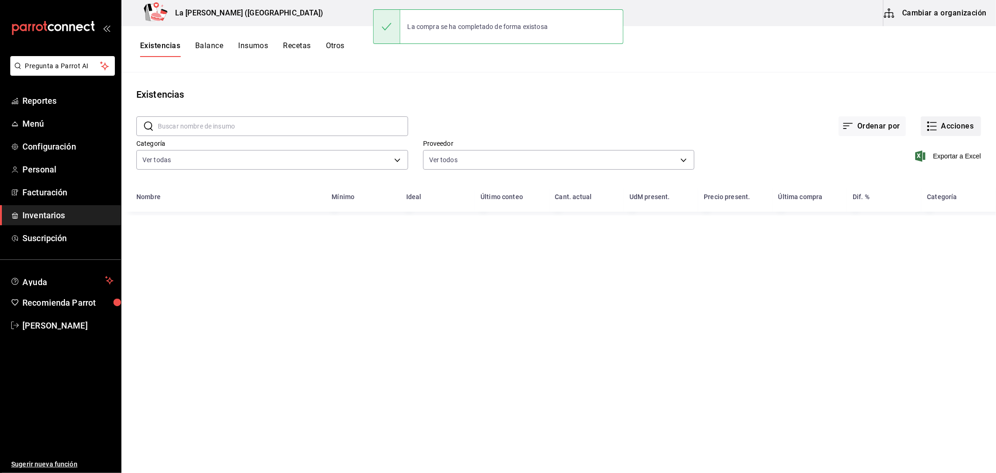
click at [970, 132] on button "Acciones" at bounding box center [951, 126] width 60 height 20
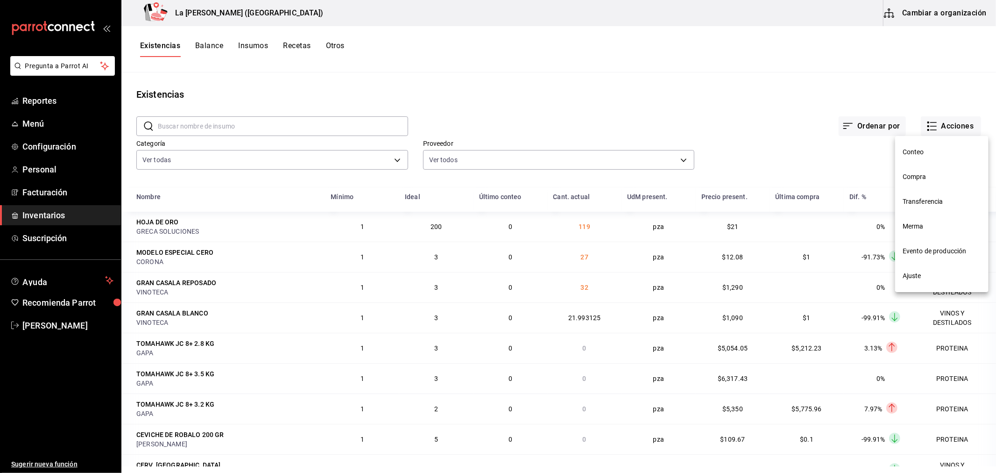
click at [912, 178] on span "Compra" at bounding box center [942, 177] width 78 height 10
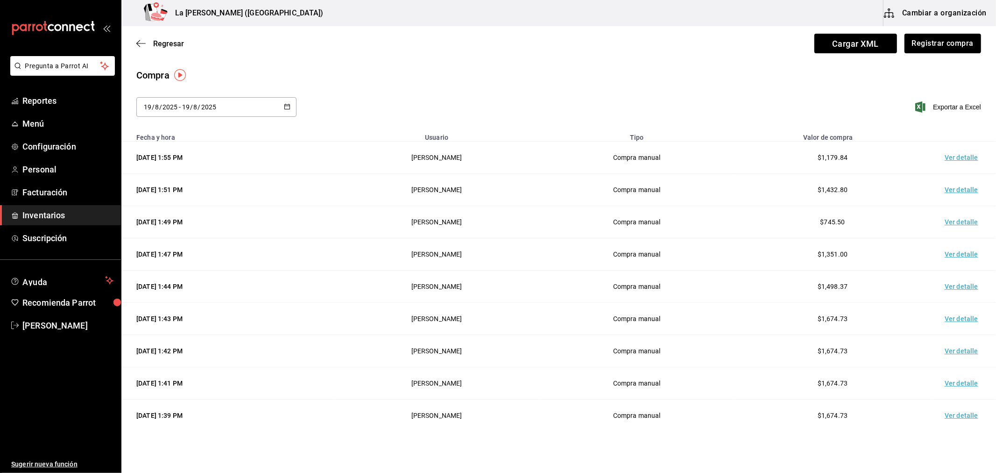
click at [955, 160] on td "Ver detalle" at bounding box center [963, 158] width 65 height 32
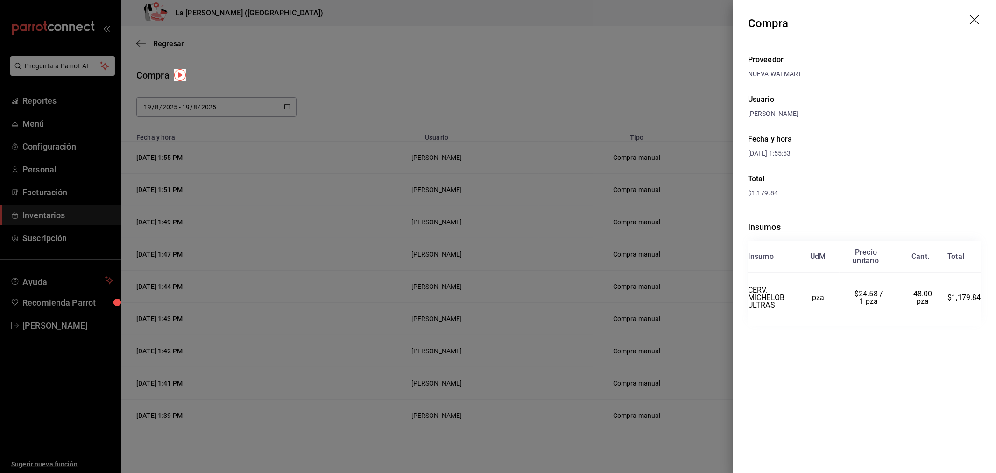
click at [972, 21] on icon "drag" at bounding box center [975, 20] width 11 height 11
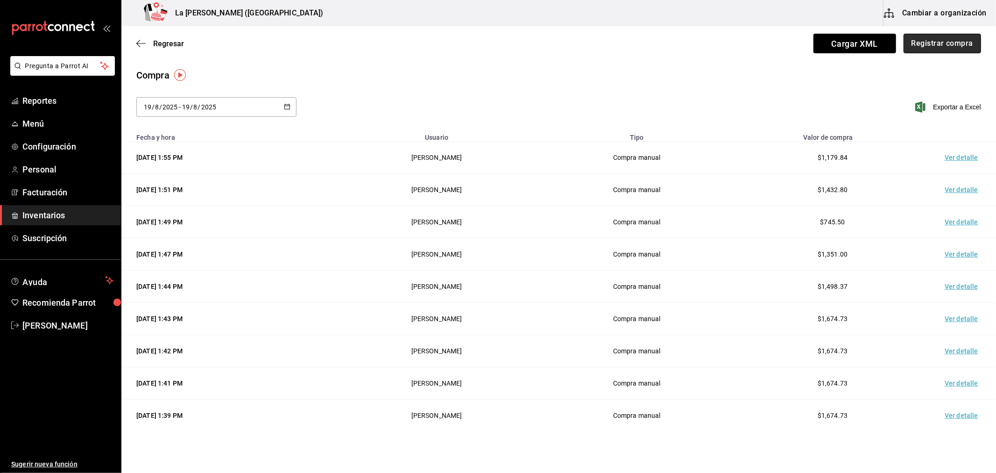
click at [950, 49] on button "Registrar compra" at bounding box center [943, 44] width 78 height 20
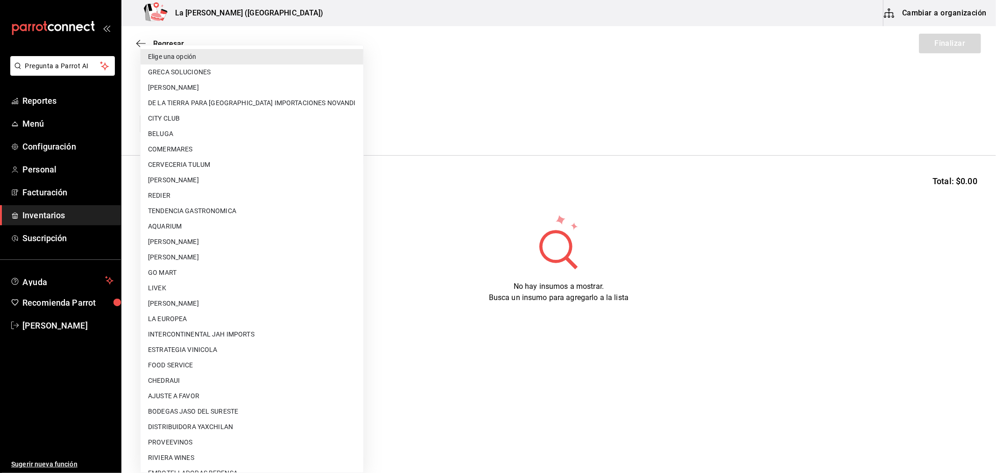
click at [239, 127] on body "Pregunta a Parrot AI Reportes Menú Configuración Personal Facturación Inventari…" at bounding box center [498, 210] width 996 height 420
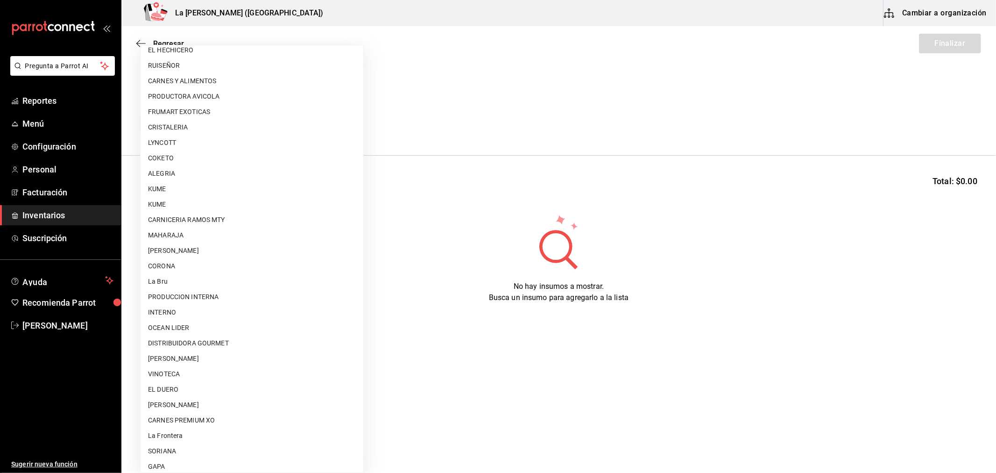
scroll to position [597, 0]
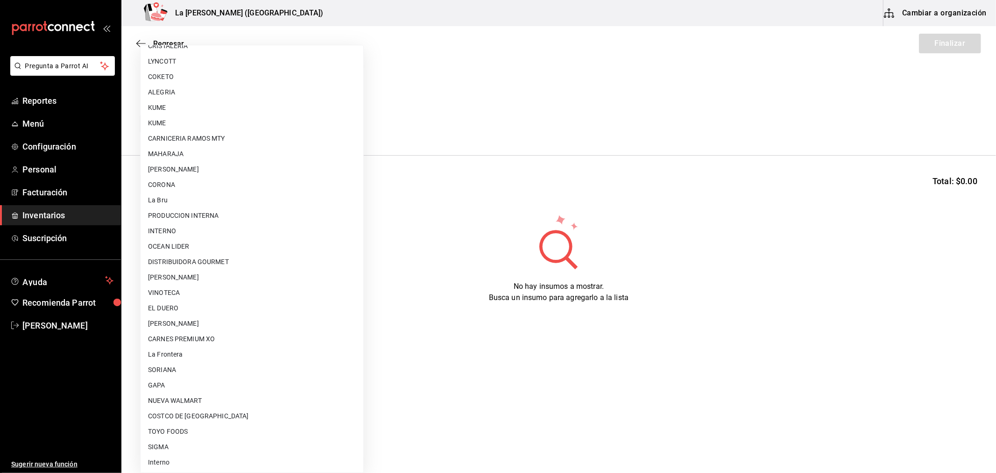
click at [208, 405] on li "NUEVA WALMART" at bounding box center [252, 400] width 223 height 15
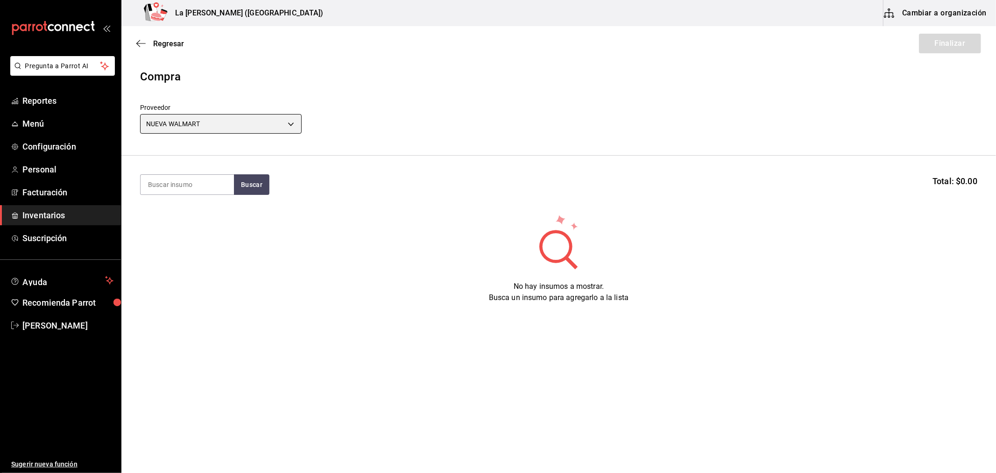
type input "6eb89503-439c-4edd-a6ce-7dab788d5ffe"
click at [174, 187] on input at bounding box center [187, 185] width 93 height 20
type input "MODELO"
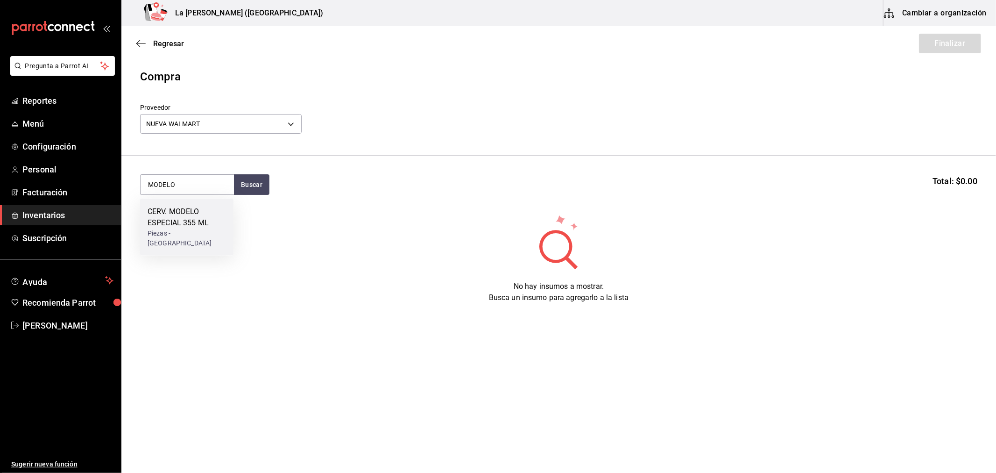
click at [185, 226] on div "CERV. MODELO ESPECIAL 355 ML" at bounding box center [187, 217] width 78 height 22
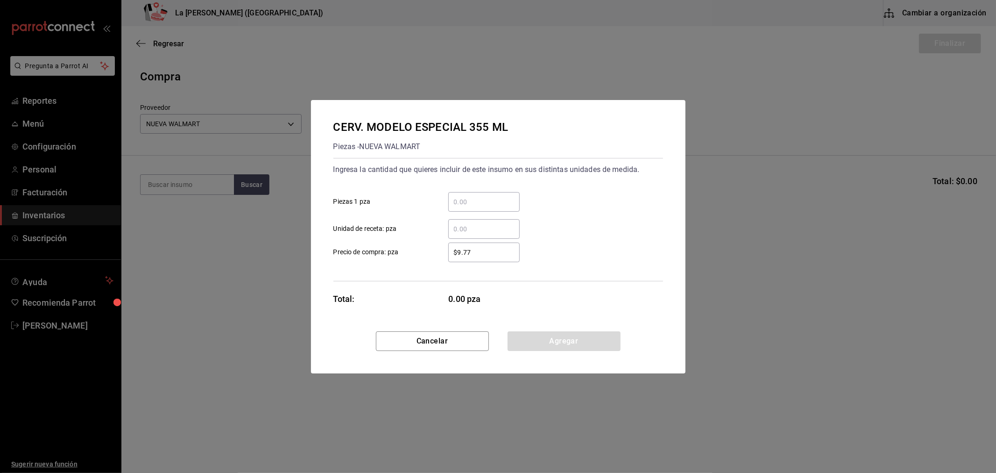
click at [459, 204] on input "​ Piezas 1 pza" at bounding box center [483, 201] width 71 height 11
type input "36"
click at [494, 254] on input "$9.77" at bounding box center [483, 252] width 71 height 11
type input "$23.88"
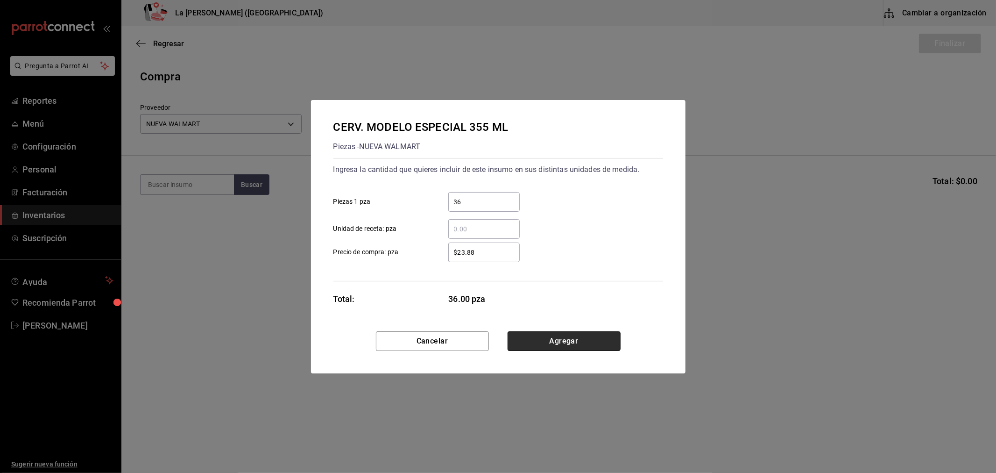
click at [557, 348] on button "Agregar" at bounding box center [564, 341] width 113 height 20
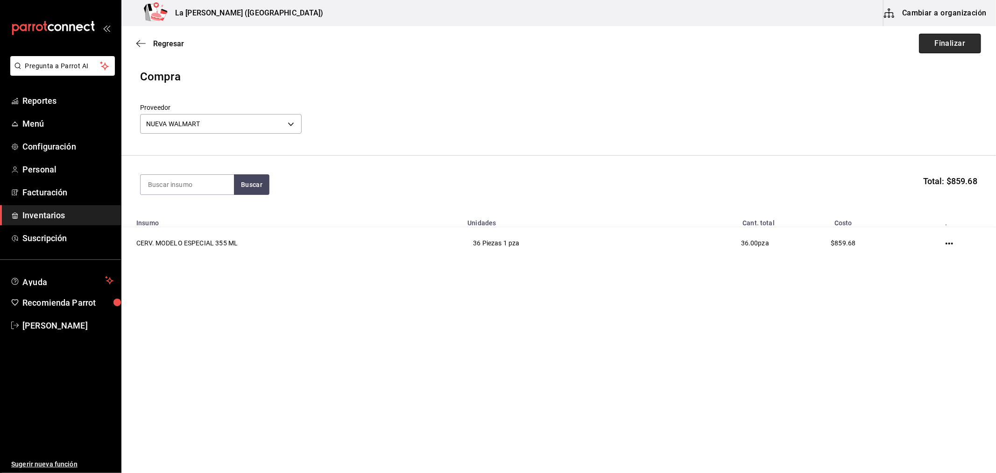
click at [952, 41] on button "Finalizar" at bounding box center [950, 44] width 62 height 20
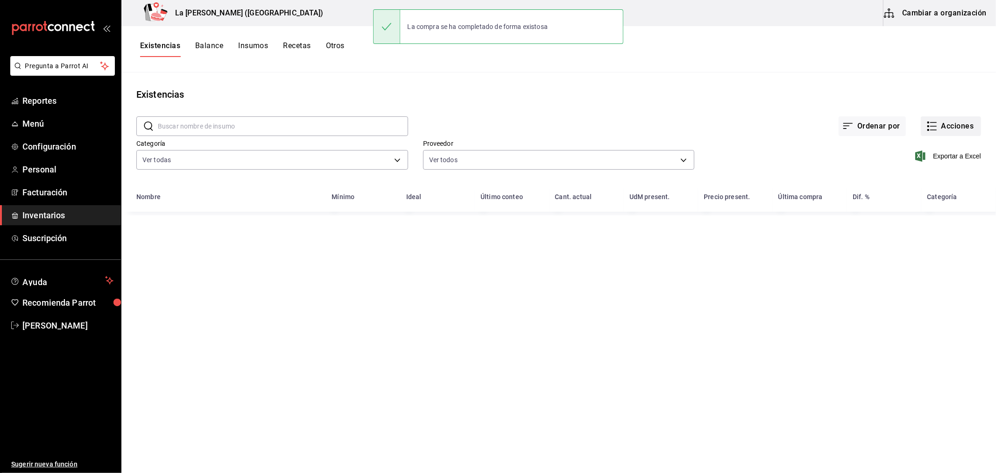
click at [945, 126] on button "Acciones" at bounding box center [951, 126] width 60 height 20
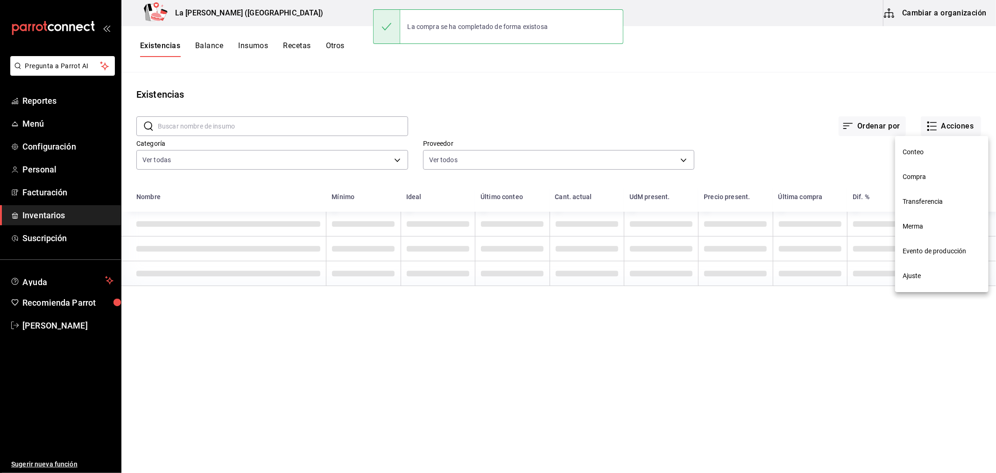
click at [922, 179] on span "Compra" at bounding box center [942, 177] width 78 height 10
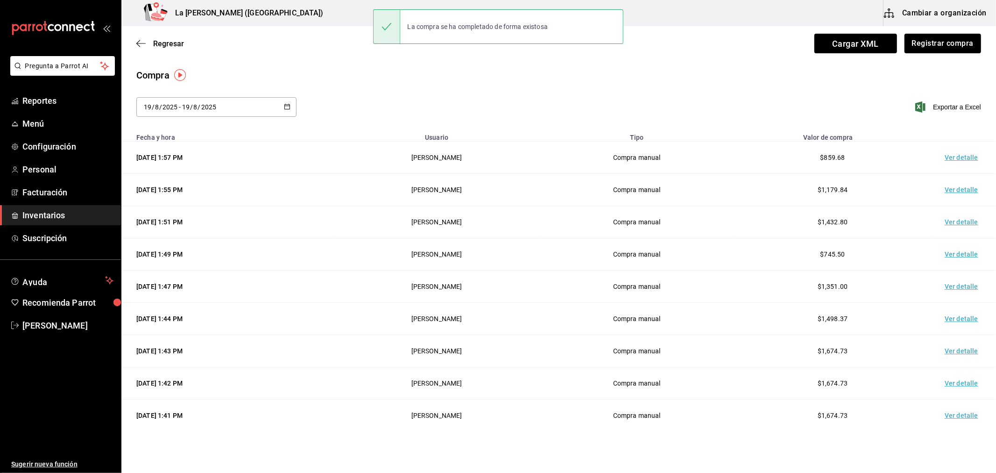
click at [956, 159] on td "Ver detalle" at bounding box center [963, 158] width 65 height 32
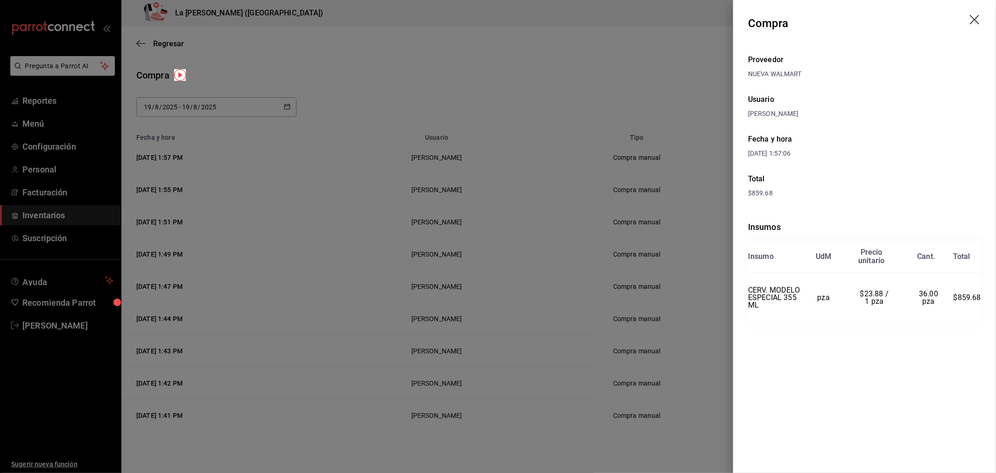
click at [977, 25] on icon "drag" at bounding box center [975, 20] width 11 height 11
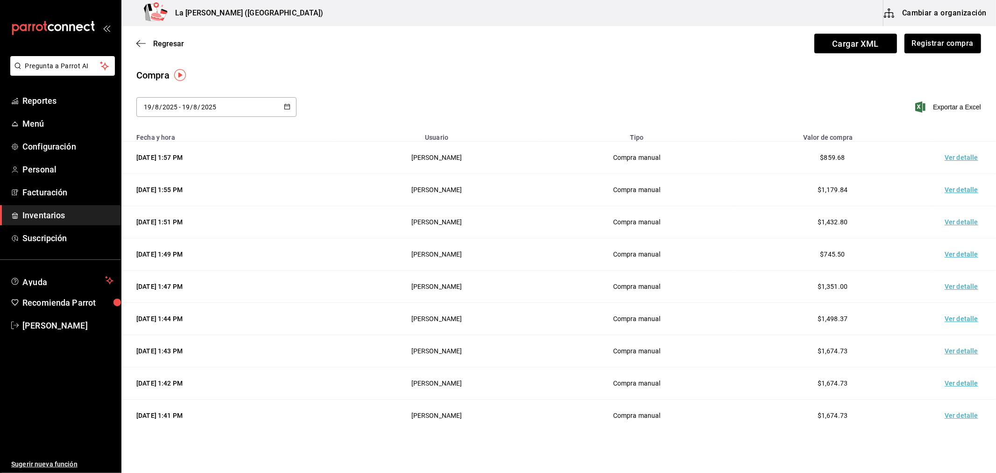
click at [40, 218] on span "Inventarios" at bounding box center [67, 215] width 91 height 13
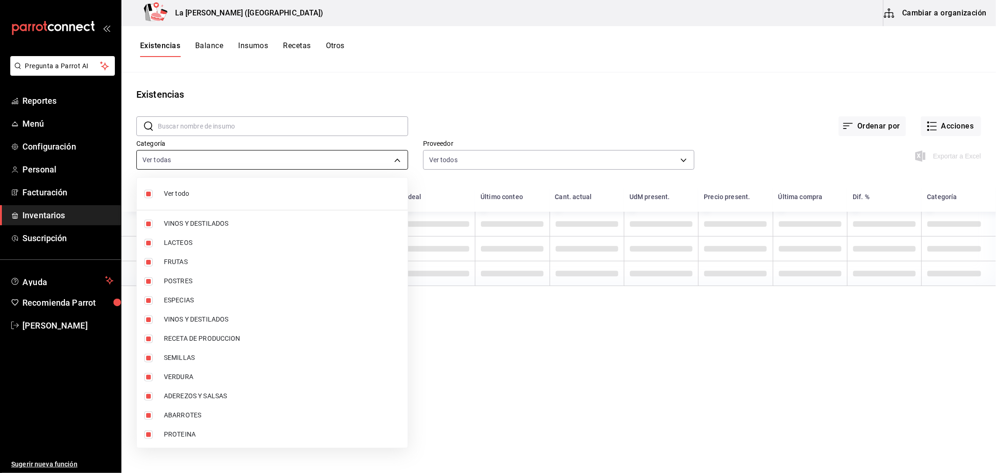
click at [222, 157] on body "Pregunta a Parrot AI Reportes Menú Configuración Personal Facturación Inventari…" at bounding box center [498, 233] width 996 height 466
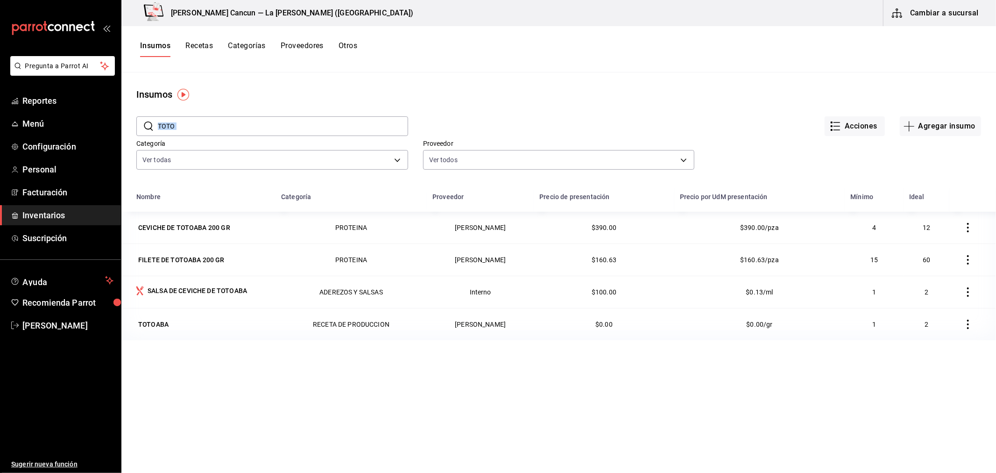
click at [183, 120] on input "TOTO" at bounding box center [283, 126] width 250 height 19
type input "T"
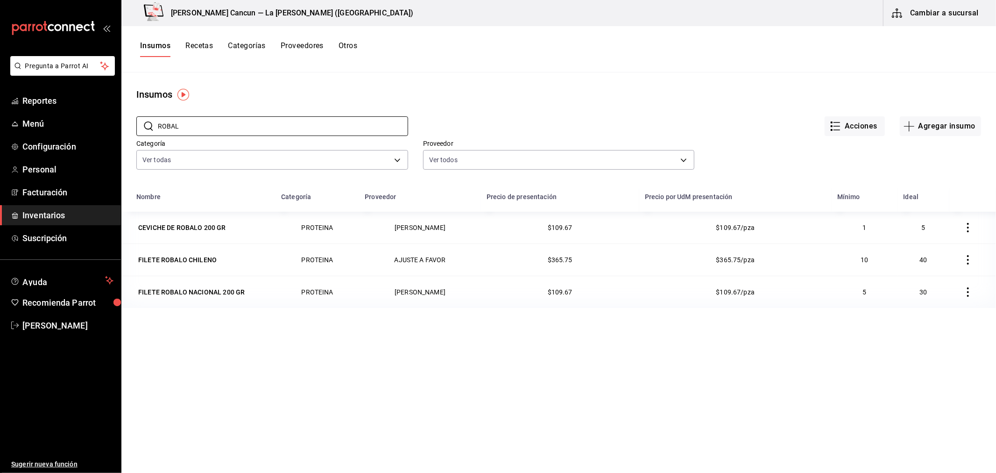
type input "ROBAL"
click at [195, 126] on input "ROBAL" at bounding box center [283, 126] width 250 height 19
type input "R"
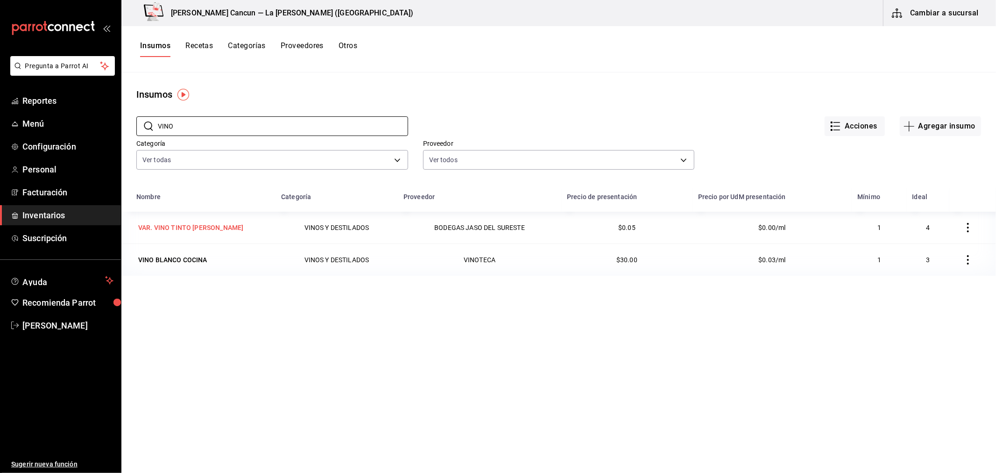
type input "VINO"
click at [199, 229] on div "VAR. VINO TINTO [PERSON_NAME]" at bounding box center [190, 227] width 105 height 9
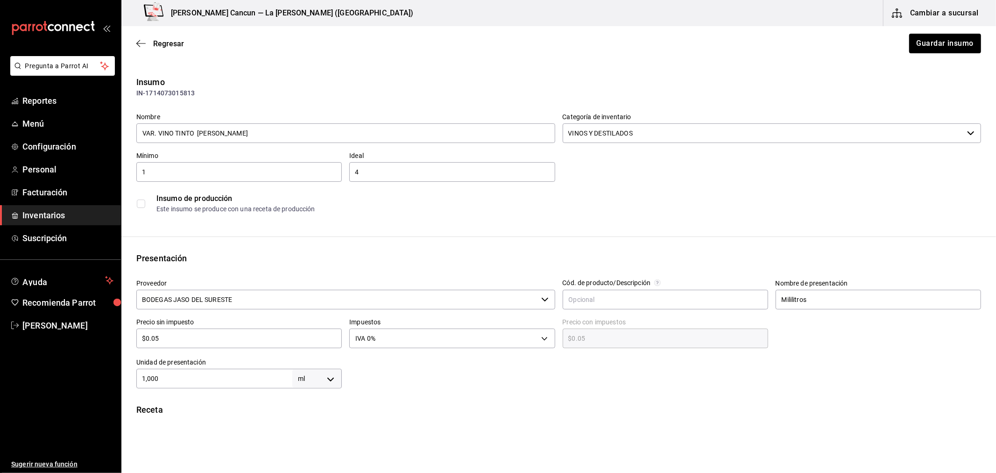
click at [223, 297] on input "BODEGAS JASO DEL SURESTE" at bounding box center [336, 300] width 401 height 20
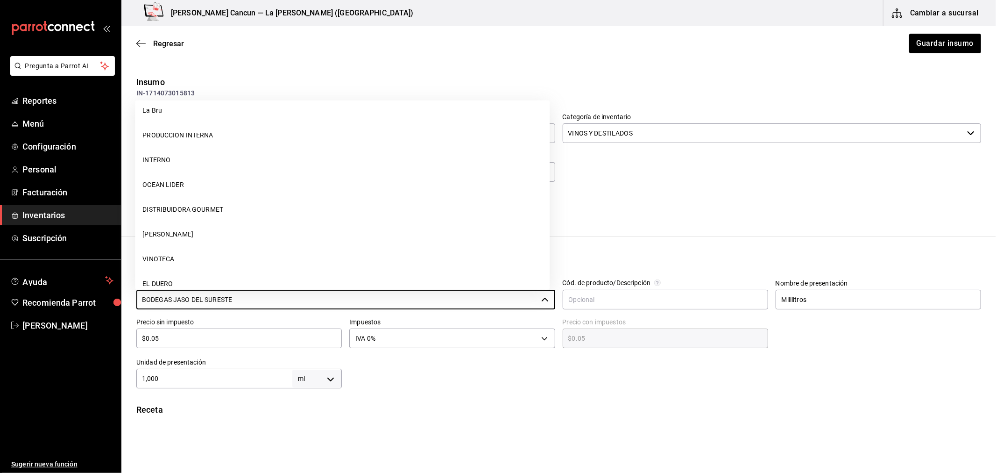
scroll to position [1434, 0]
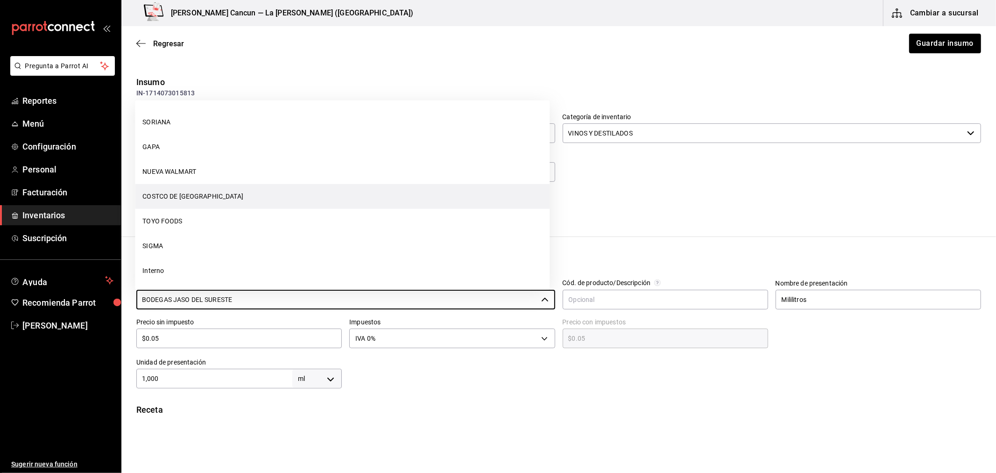
click at [206, 194] on li "COSTCO DE [GEOGRAPHIC_DATA]" at bounding box center [342, 196] width 415 height 25
type input "COSTCO DE [GEOGRAPHIC_DATA]"
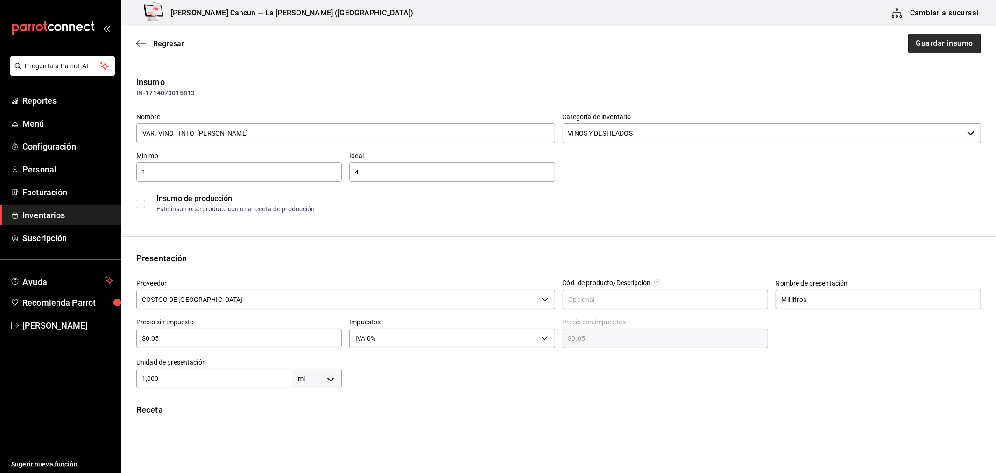
click at [946, 43] on button "Guardar insumo" at bounding box center [945, 44] width 73 height 20
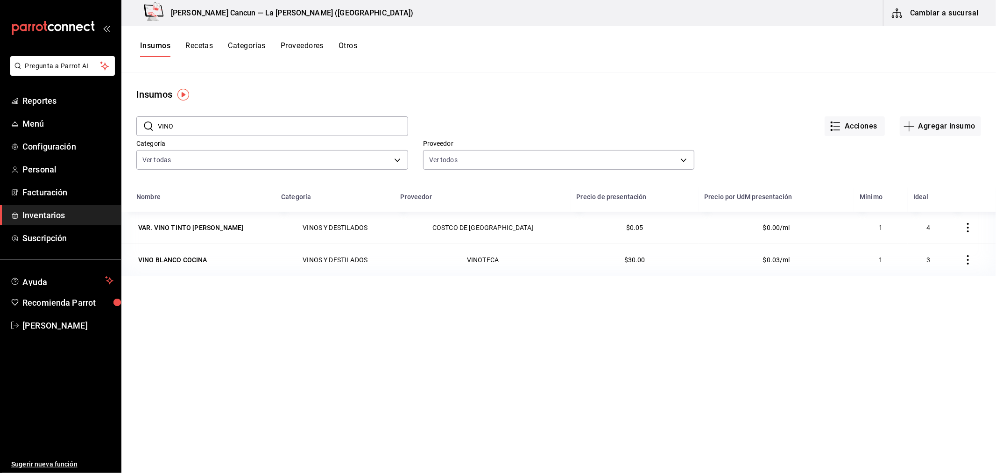
click at [218, 119] on input "VINO" at bounding box center [283, 126] width 250 height 19
type input "V"
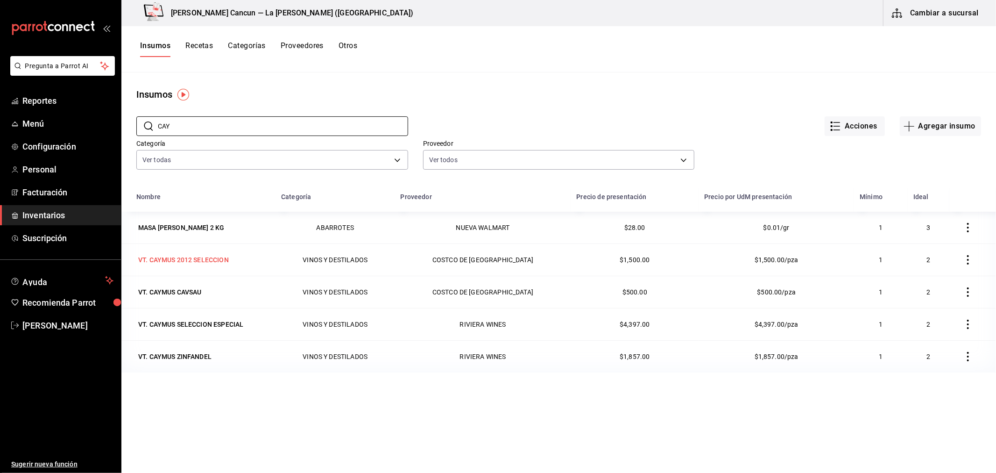
type input "CAY"
click at [198, 261] on div "VT. CAYMUS 2012 SELECCION" at bounding box center [183, 259] width 91 height 9
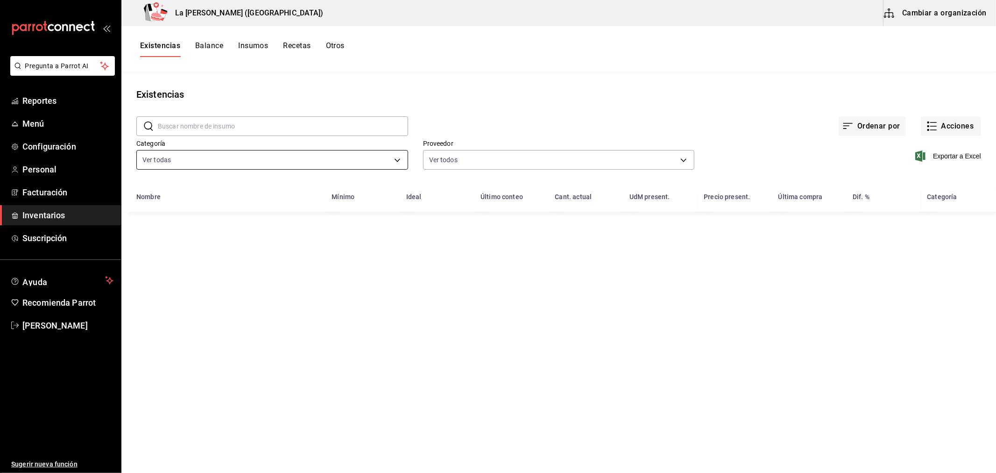
click at [225, 169] on body "Pregunta a Parrot AI Reportes Menú Configuración Personal Facturación Inventari…" at bounding box center [498, 233] width 996 height 466
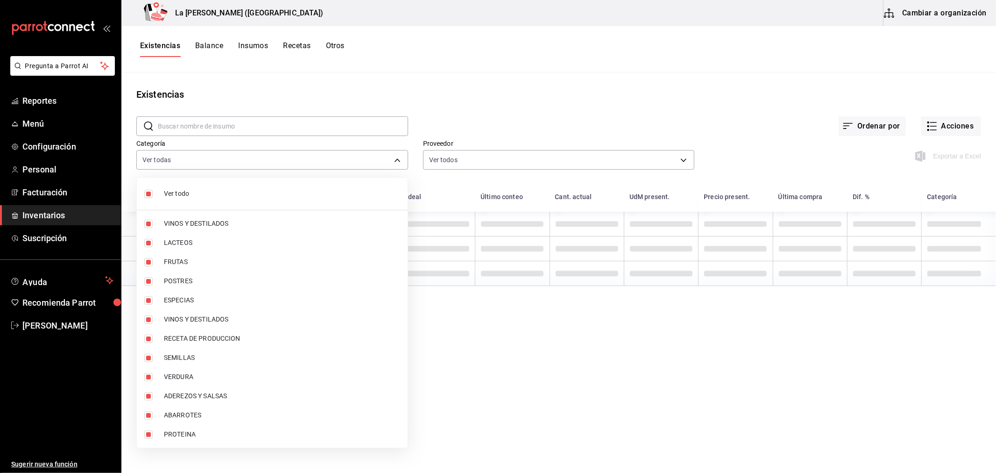
click at [192, 187] on li "Ver todo" at bounding box center [272, 193] width 271 height 25
checkbox input "false"
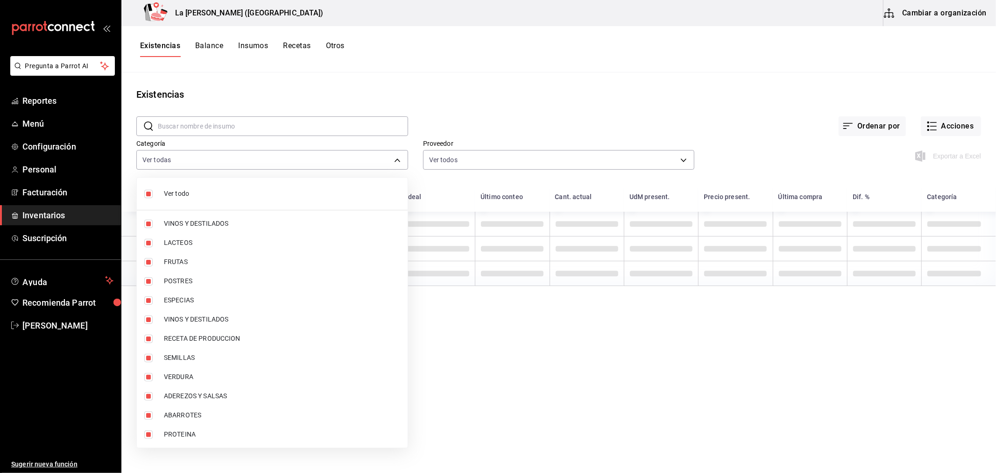
checkbox input "false"
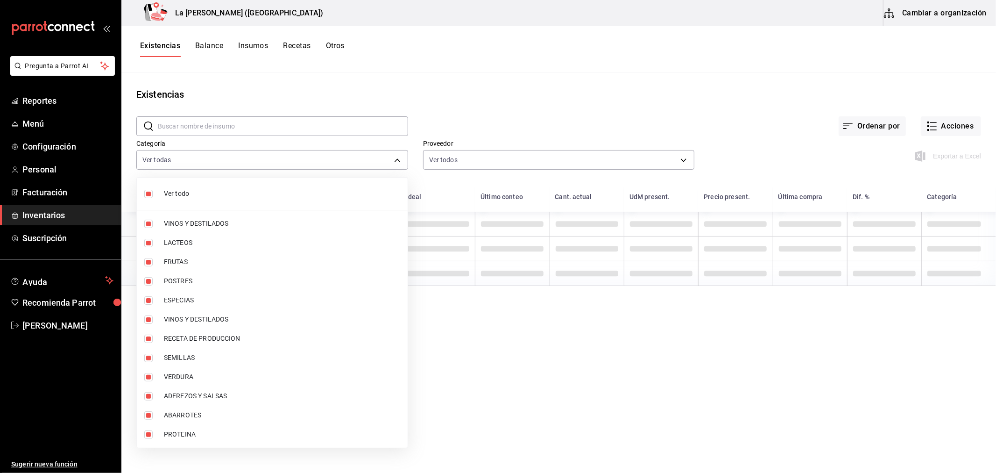
checkbox input "false"
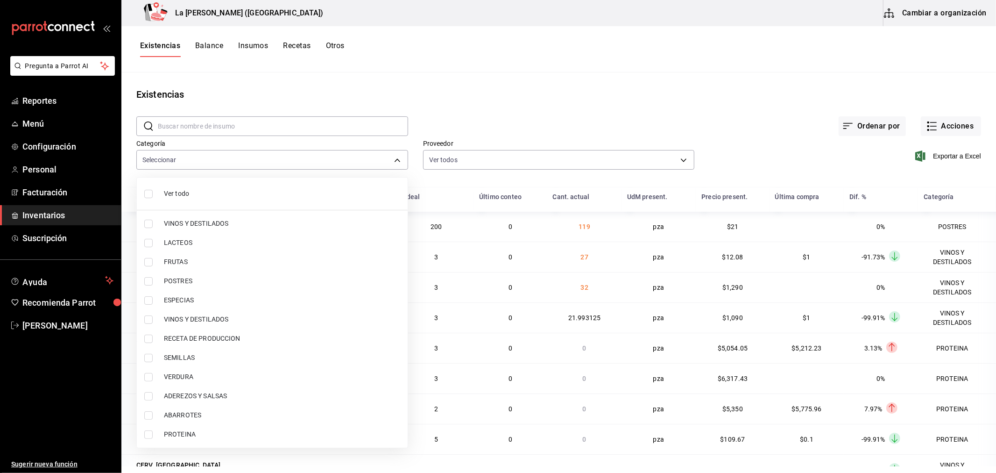
click at [192, 432] on span "PROTEINA" at bounding box center [282, 434] width 236 height 10
type input "89020659-a685-42c8-84d5-b1543ef933a3"
checkbox input "true"
click at [195, 276] on span "POSTRES" at bounding box center [282, 281] width 236 height 10
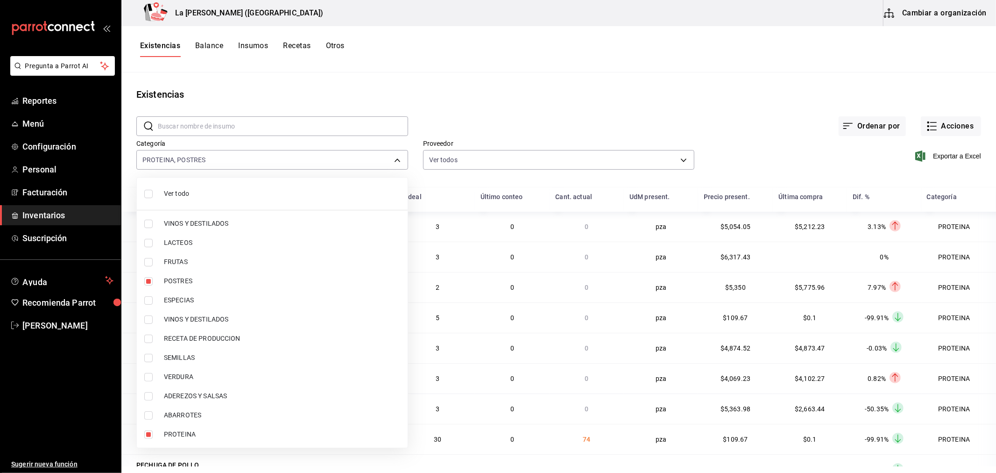
type input "89020659-a685-42c8-84d5-b1543ef933a3,300b8f87-2b59-439f-b980-3e97300322fa"
checkbox input "true"
click at [945, 153] on div at bounding box center [498, 236] width 996 height 473
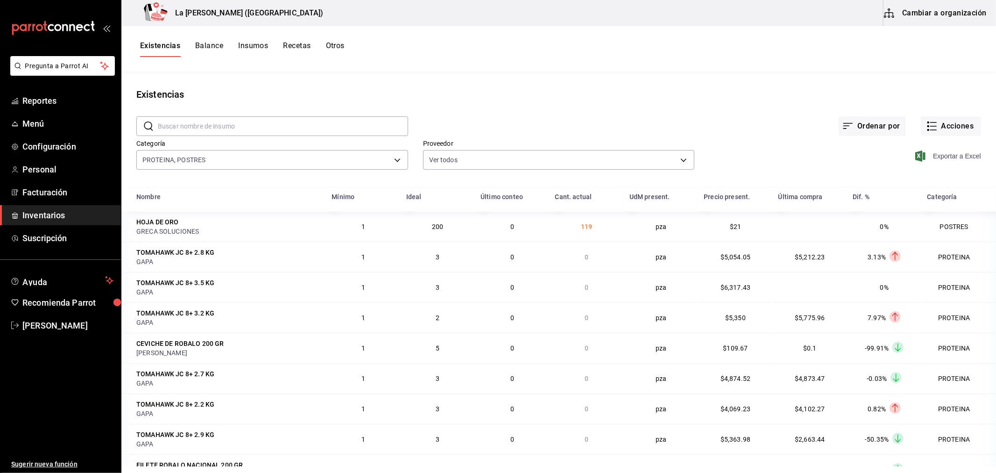
click at [945, 154] on span "Exportar a Excel" at bounding box center [949, 155] width 64 height 11
click at [937, 124] on button "Acciones" at bounding box center [951, 126] width 60 height 20
click at [916, 232] on li "Merma" at bounding box center [941, 226] width 93 height 25
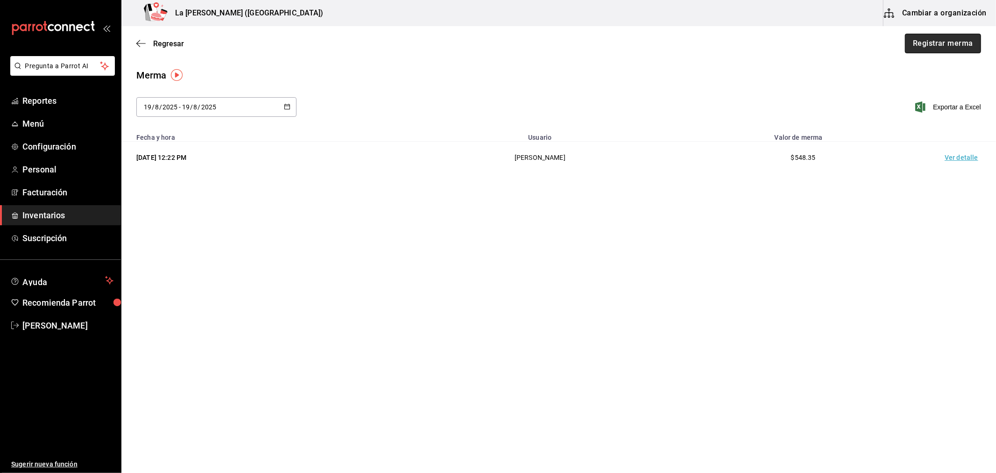
click at [952, 41] on button "Registrar merma" at bounding box center [943, 44] width 76 height 20
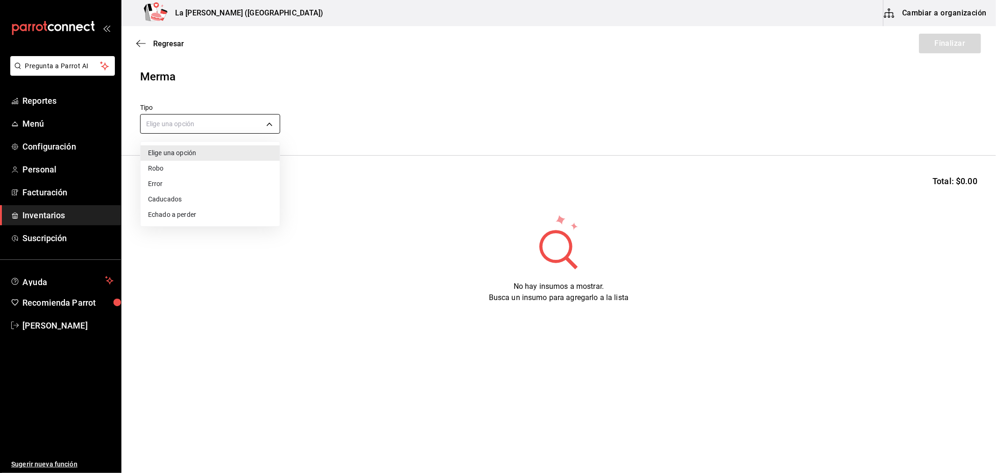
click at [224, 123] on body "Pregunta a Parrot AI Reportes Menú Configuración Personal Facturación Inventari…" at bounding box center [498, 210] width 996 height 420
click at [158, 182] on li "Error" at bounding box center [210, 183] width 139 height 15
type input "ERROR"
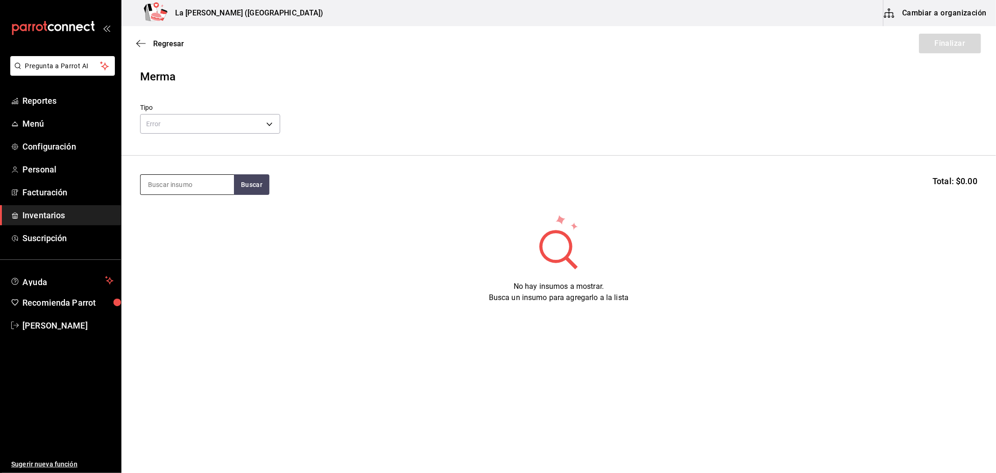
click at [164, 179] on input at bounding box center [187, 185] width 93 height 20
type input "TENAZA"
click at [178, 227] on div "Piezas - [PERSON_NAME]" at bounding box center [185, 222] width 75 height 10
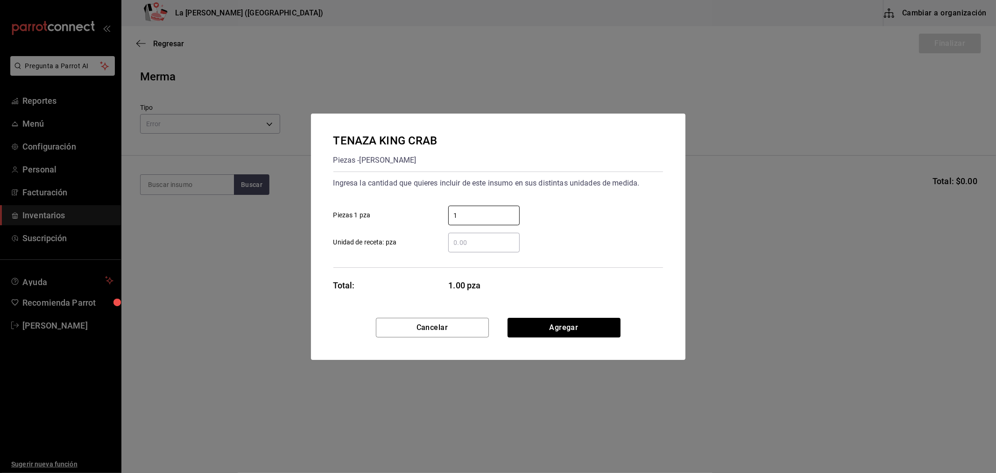
type input "1"
click at [547, 323] on button "Agregar" at bounding box center [564, 328] width 113 height 20
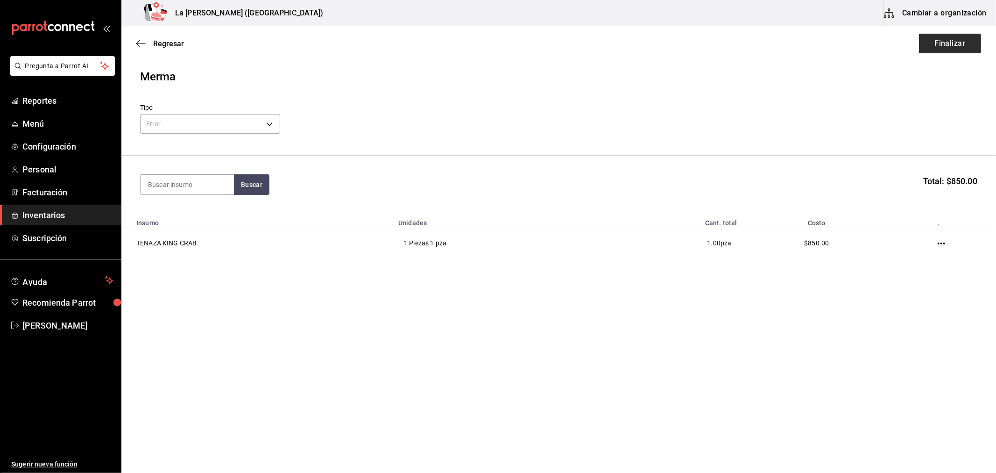
click at [956, 45] on button "Finalizar" at bounding box center [950, 44] width 62 height 20
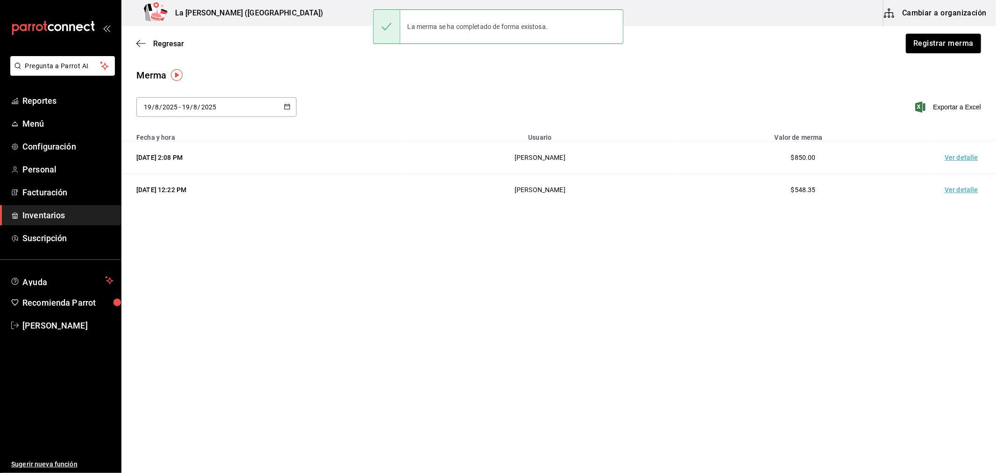
click at [967, 156] on td "Ver detalle" at bounding box center [963, 158] width 65 height 32
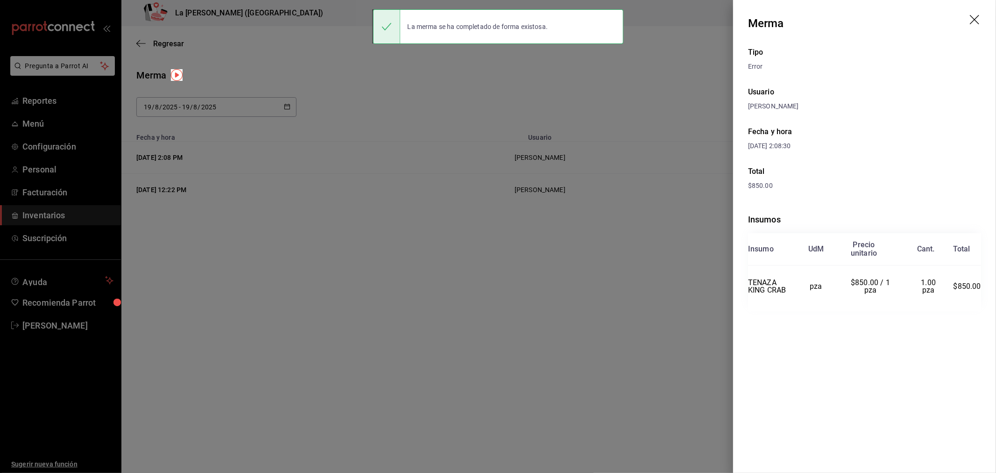
click at [975, 18] on icon "drag" at bounding box center [975, 20] width 11 height 11
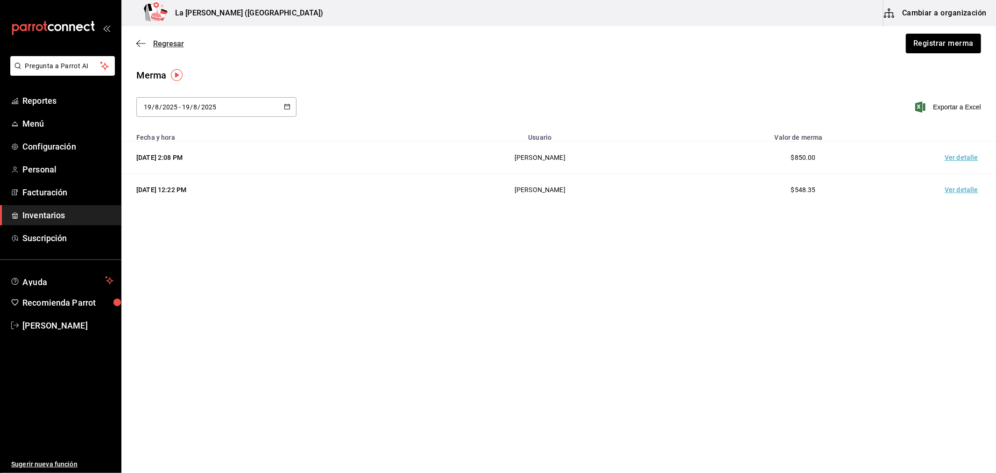
click at [170, 43] on span "Regresar" at bounding box center [168, 43] width 31 height 9
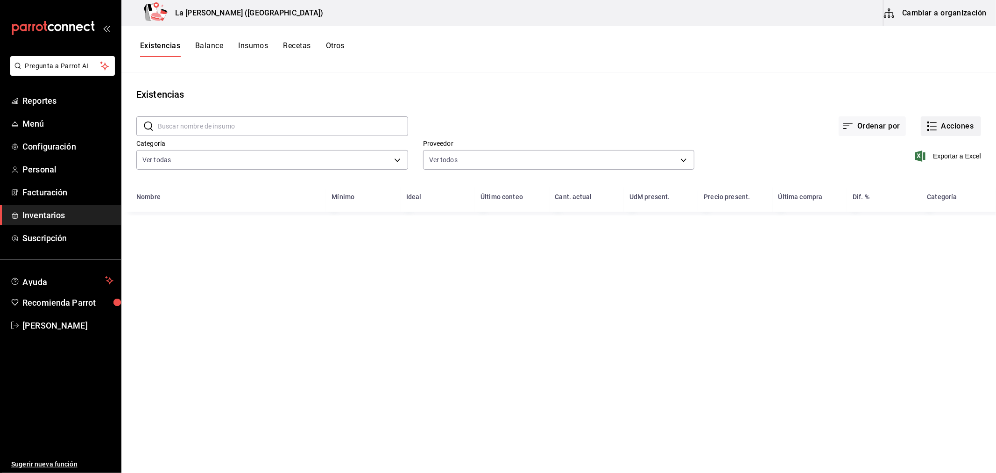
click at [961, 124] on button "Acciones" at bounding box center [951, 126] width 60 height 20
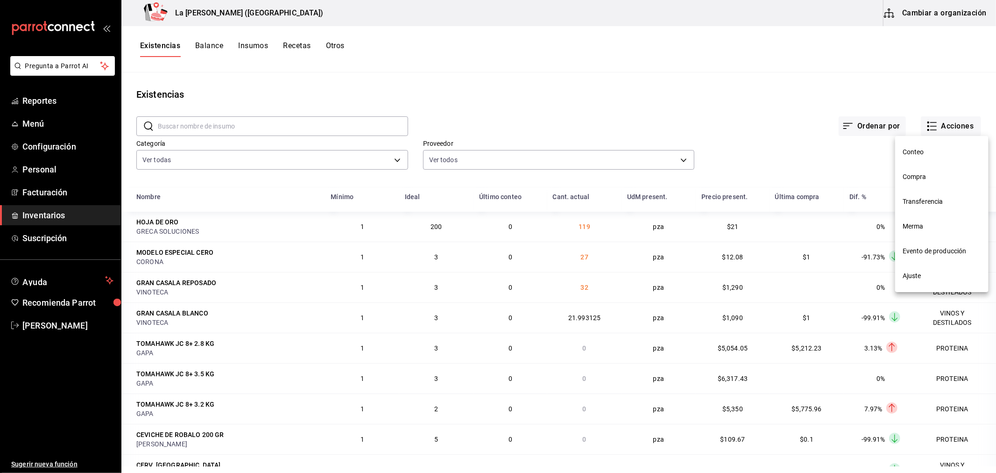
click at [930, 183] on li "Compra" at bounding box center [941, 176] width 93 height 25
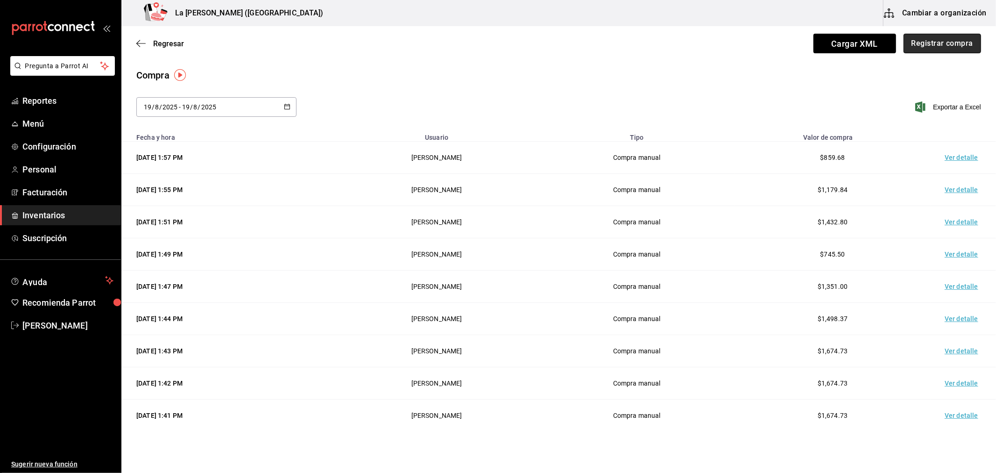
click at [959, 48] on button "Registrar compra" at bounding box center [943, 44] width 78 height 20
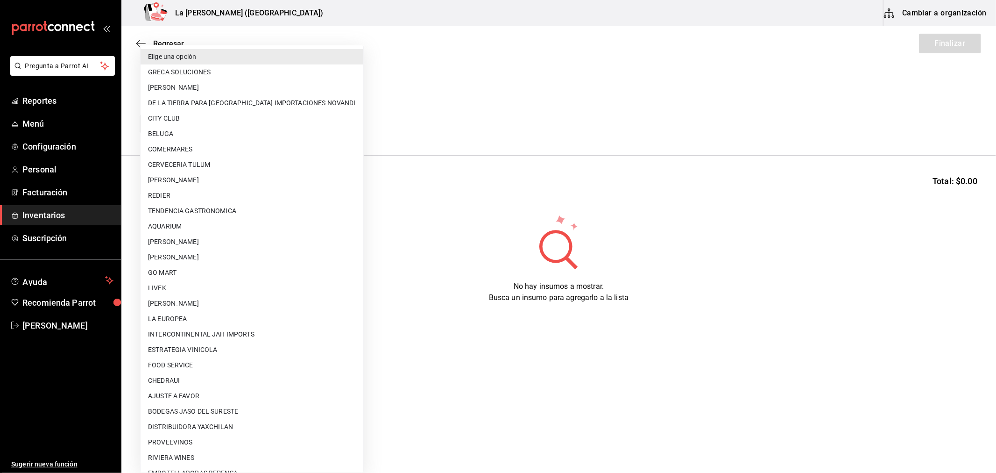
click at [205, 120] on body "Pregunta a Parrot AI Reportes Menú Configuración Personal Facturación Inventari…" at bounding box center [498, 210] width 996 height 420
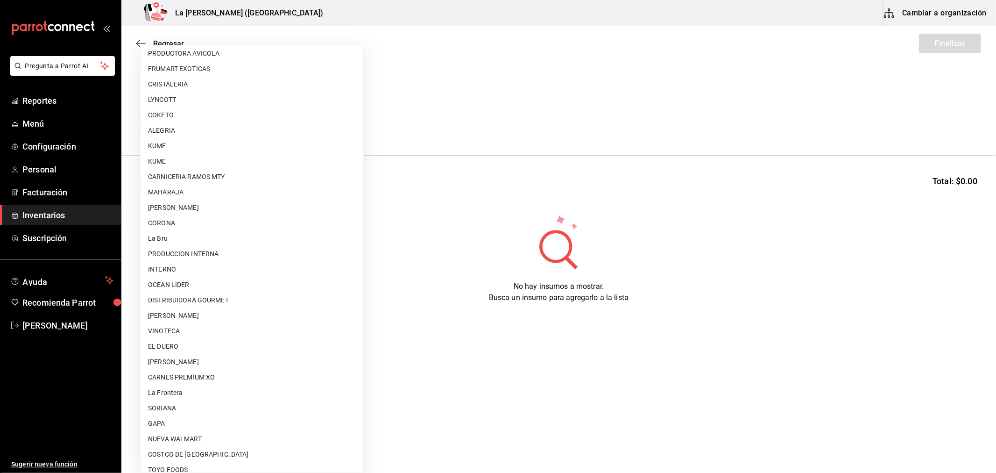
scroll to position [597, 0]
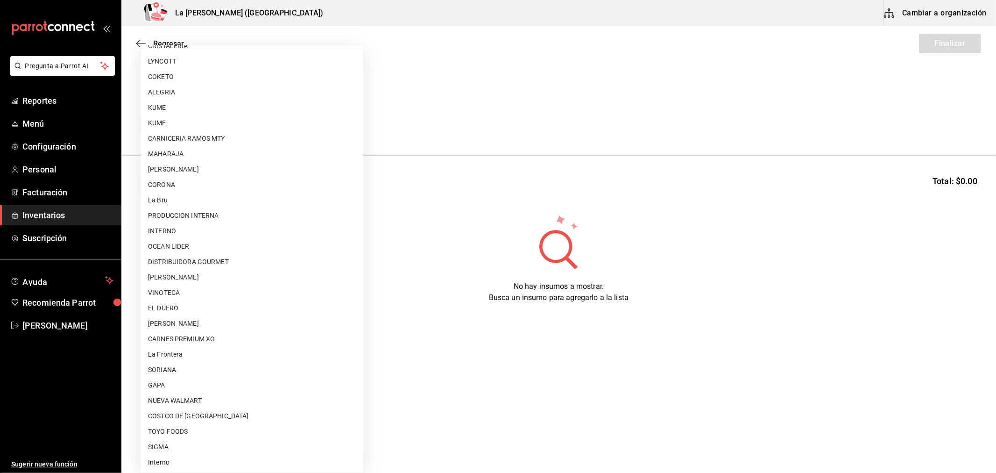
click at [249, 319] on li "[PERSON_NAME]" at bounding box center [252, 323] width 223 height 15
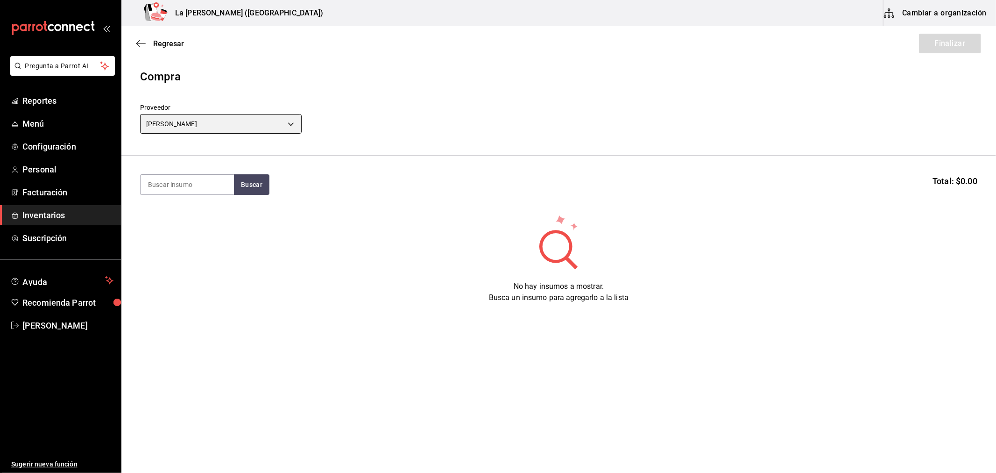
type input "315b81d5-d420-441a-a150-3d316ba9d60a"
click at [197, 192] on input at bounding box center [187, 185] width 93 height 20
type input "KING"
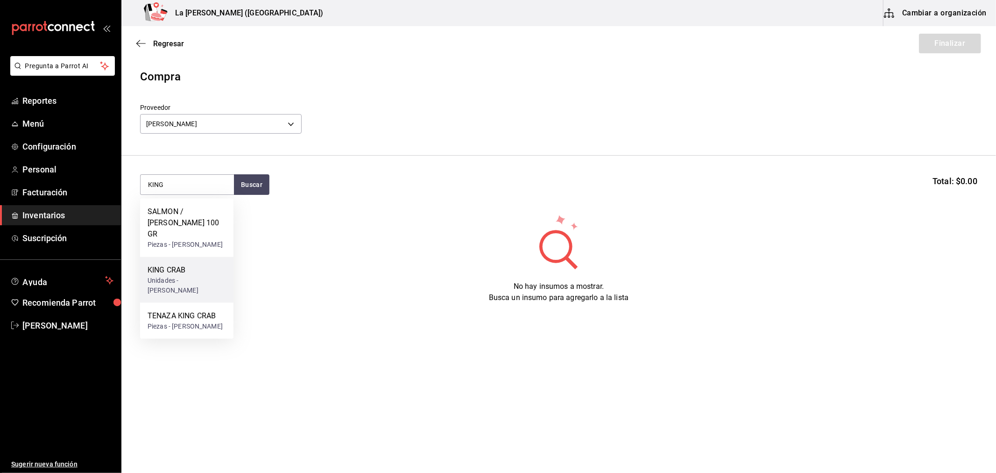
click at [217, 272] on div "KING CRAB" at bounding box center [187, 269] width 78 height 11
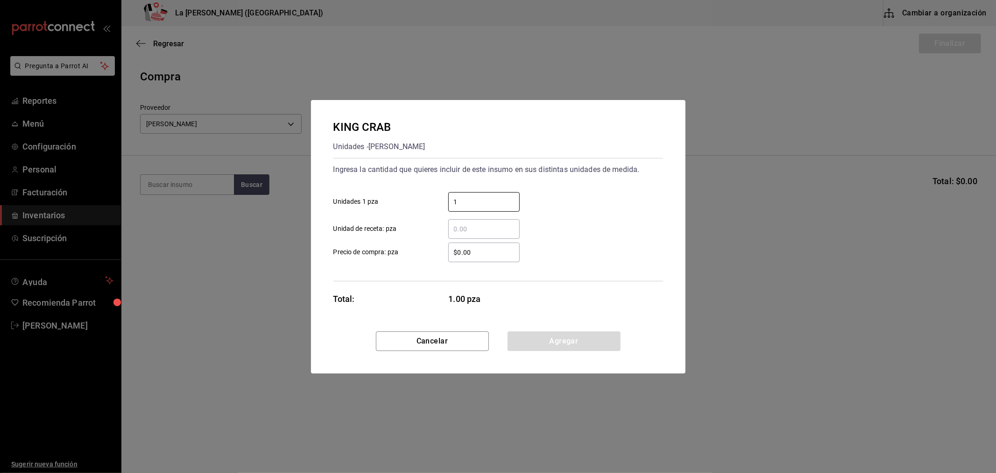
type input "1"
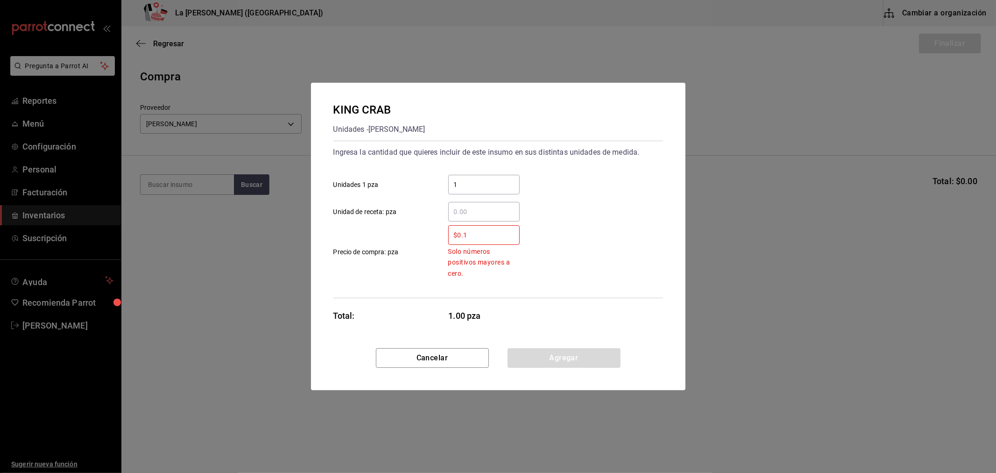
type input "$0.1"
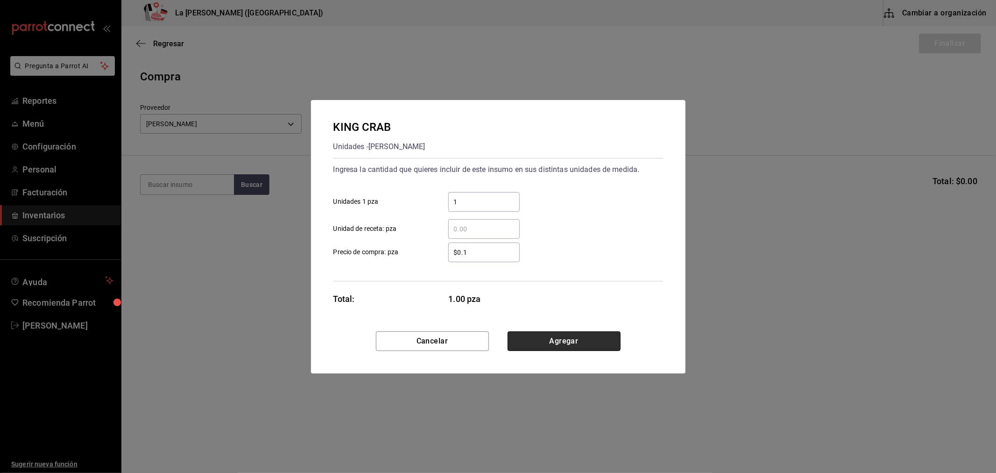
click at [598, 334] on button "Agregar" at bounding box center [564, 341] width 113 height 20
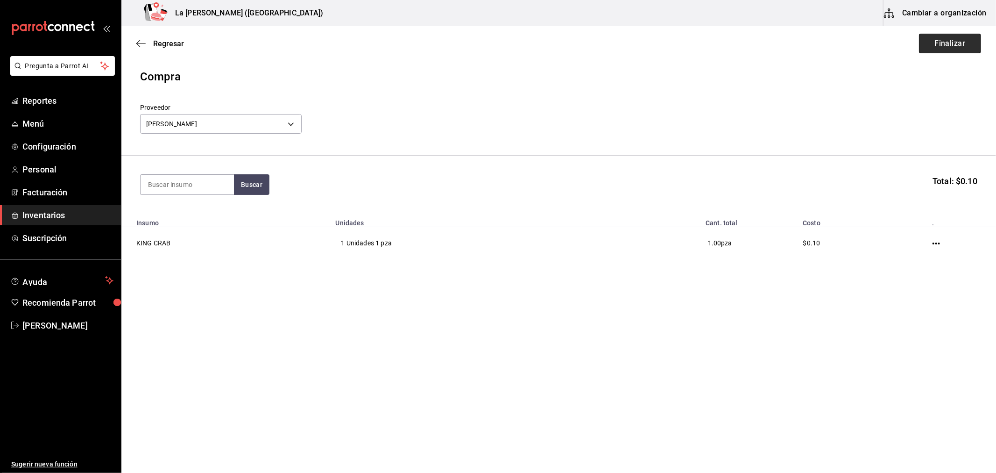
click at [953, 48] on button "Finalizar" at bounding box center [950, 44] width 62 height 20
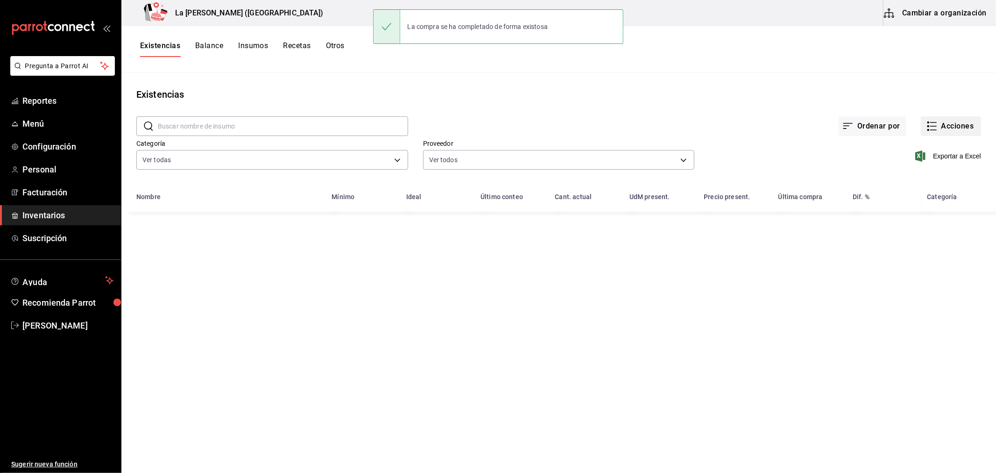
click at [955, 126] on button "Acciones" at bounding box center [951, 126] width 60 height 20
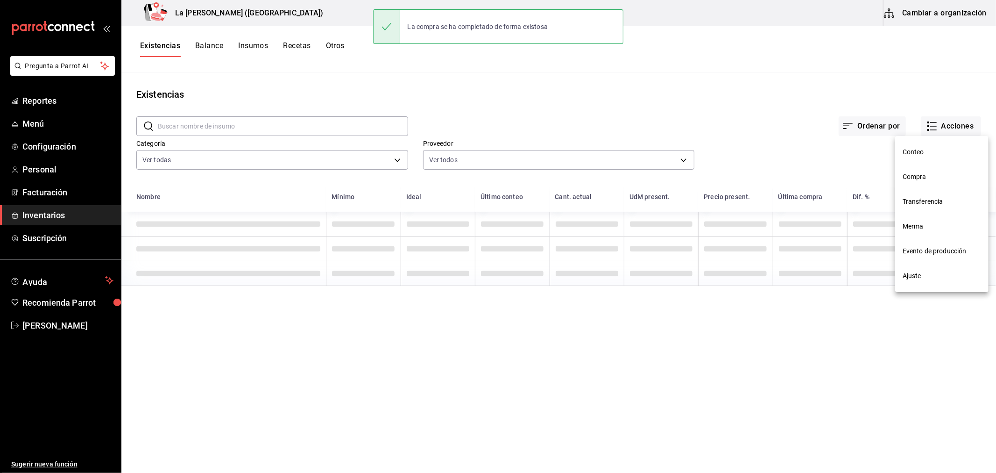
click at [918, 176] on span "Compra" at bounding box center [942, 177] width 78 height 10
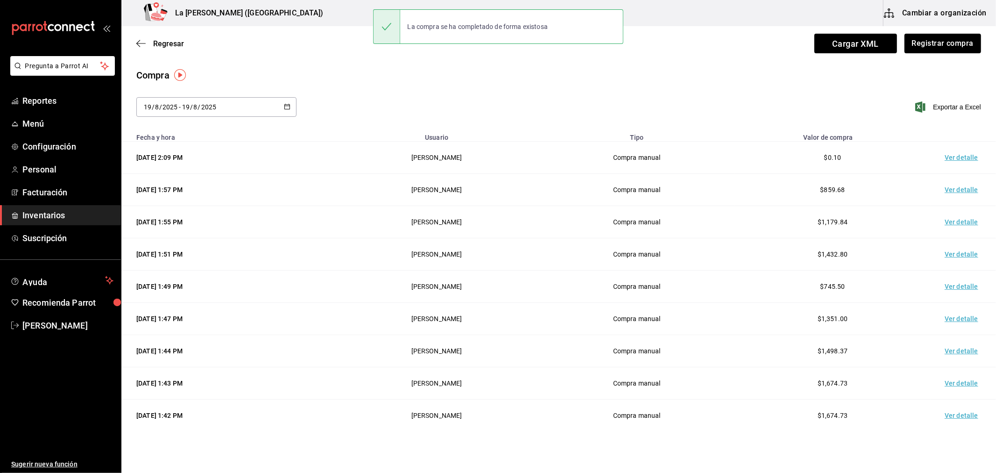
click at [958, 150] on td "Ver detalle" at bounding box center [963, 158] width 65 height 32
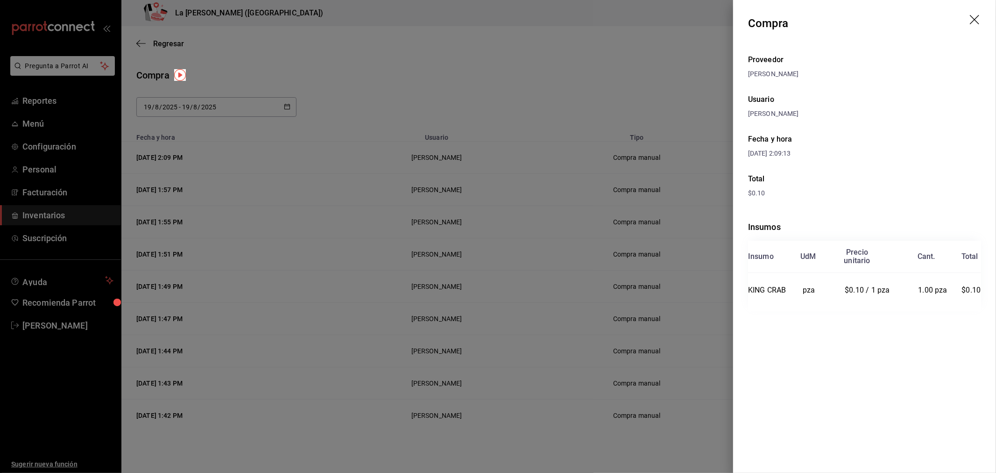
click at [974, 17] on icon "drag" at bounding box center [975, 20] width 11 height 11
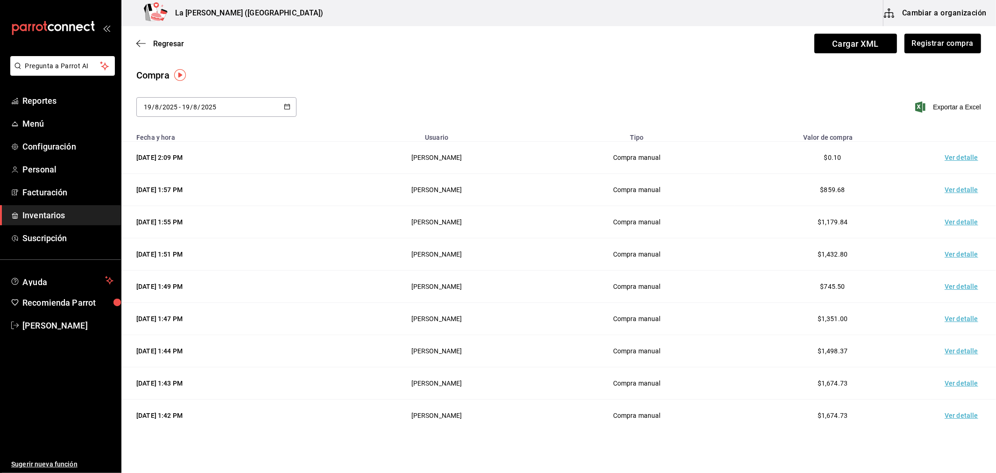
click at [54, 216] on span "Inventarios" at bounding box center [67, 215] width 91 height 13
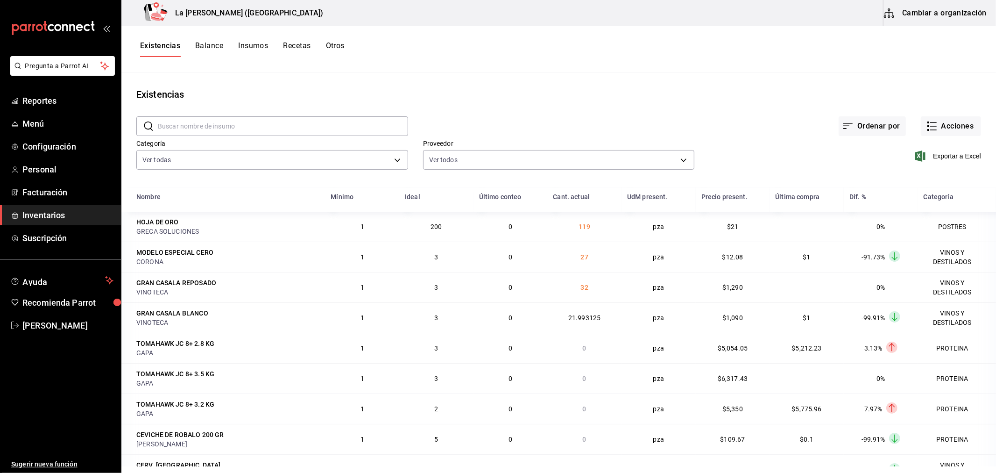
click at [0, 205] on link "Inventarios" at bounding box center [60, 215] width 121 height 20
